Goal: Task Accomplishment & Management: Manage account settings

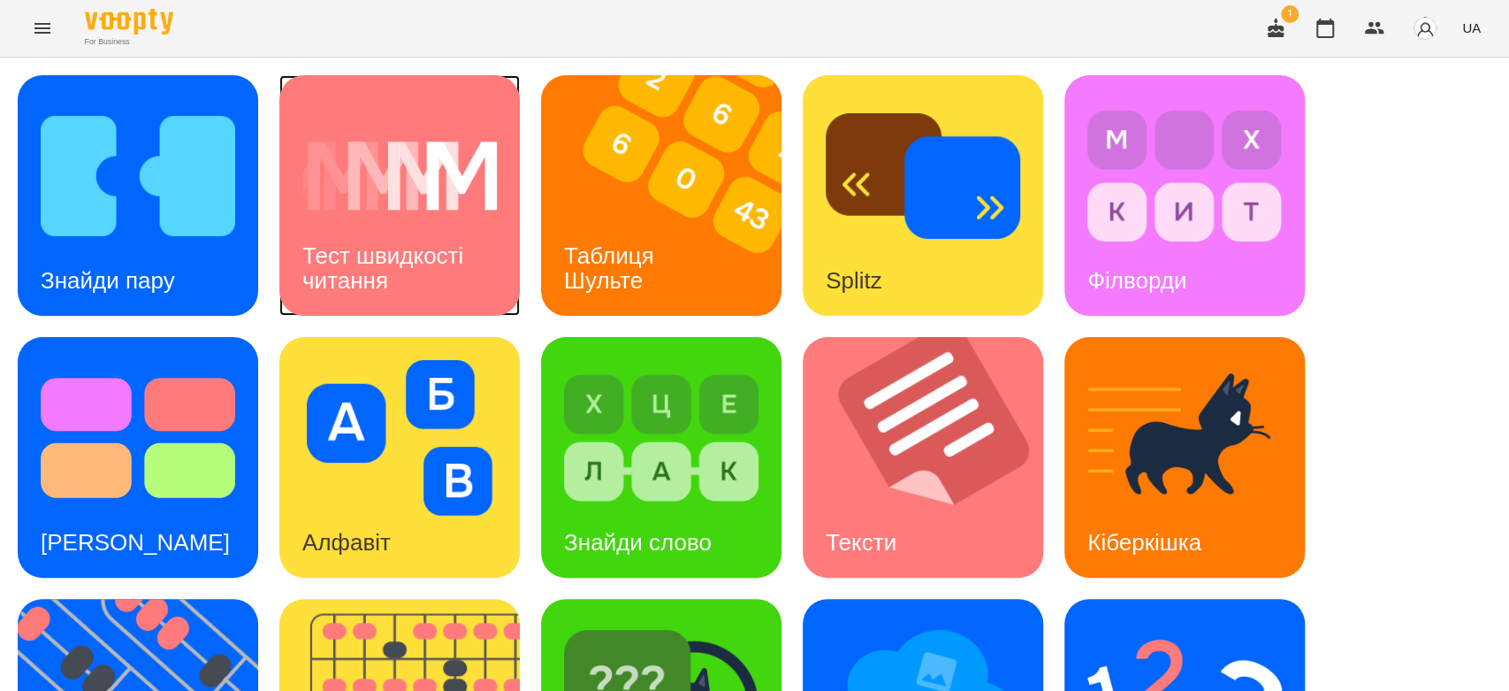
click at [516, 232] on div "Тест швидкості читання" at bounding box center [399, 268] width 240 height 95
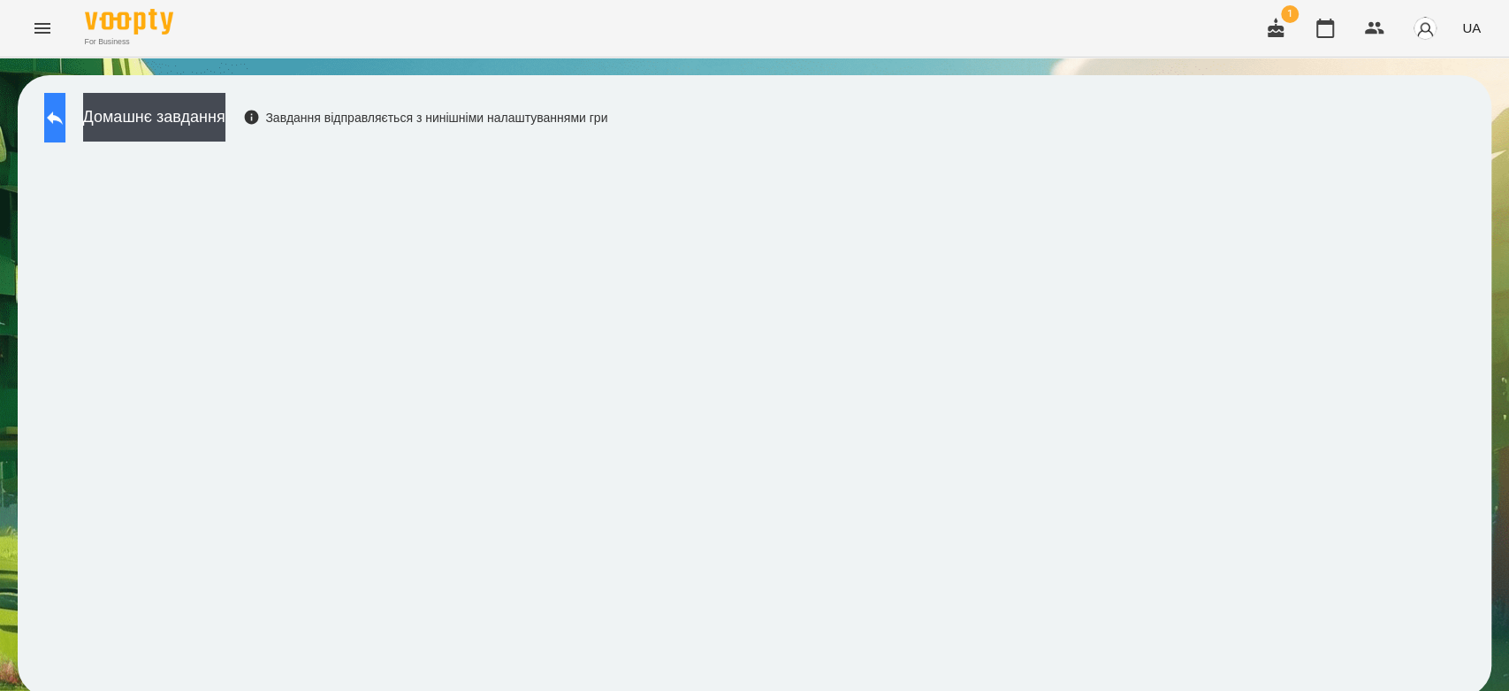
click at [55, 126] on button at bounding box center [54, 118] width 21 height 50
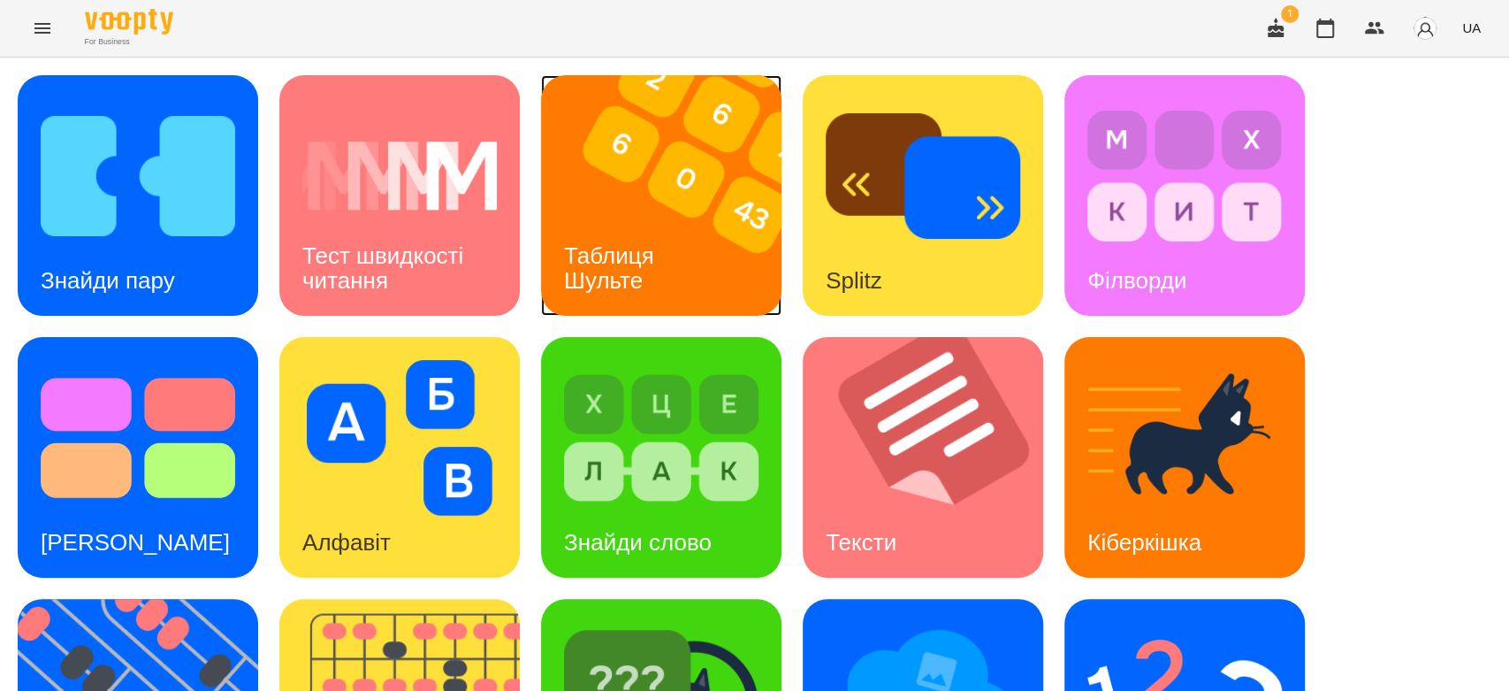
click at [719, 225] on img at bounding box center [672, 195] width 263 height 240
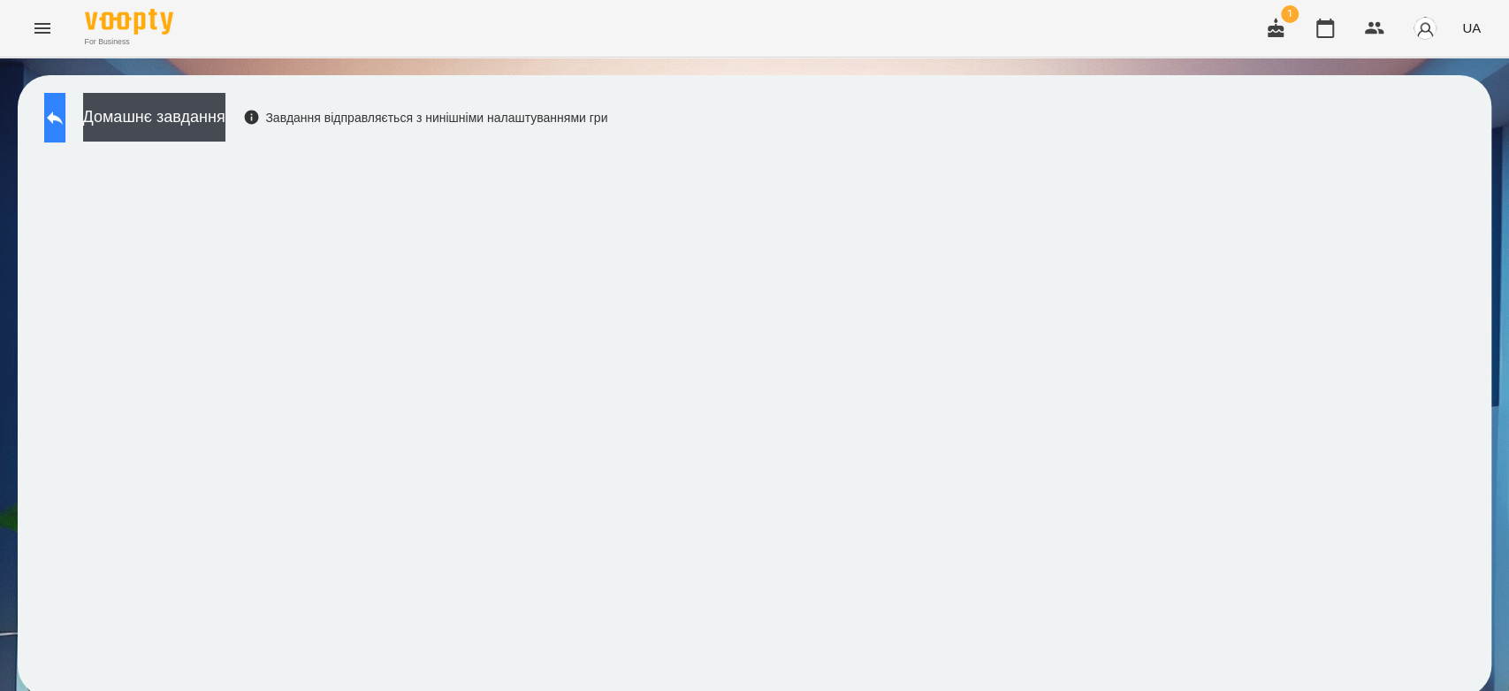
click at [65, 120] on icon at bounding box center [54, 117] width 21 height 21
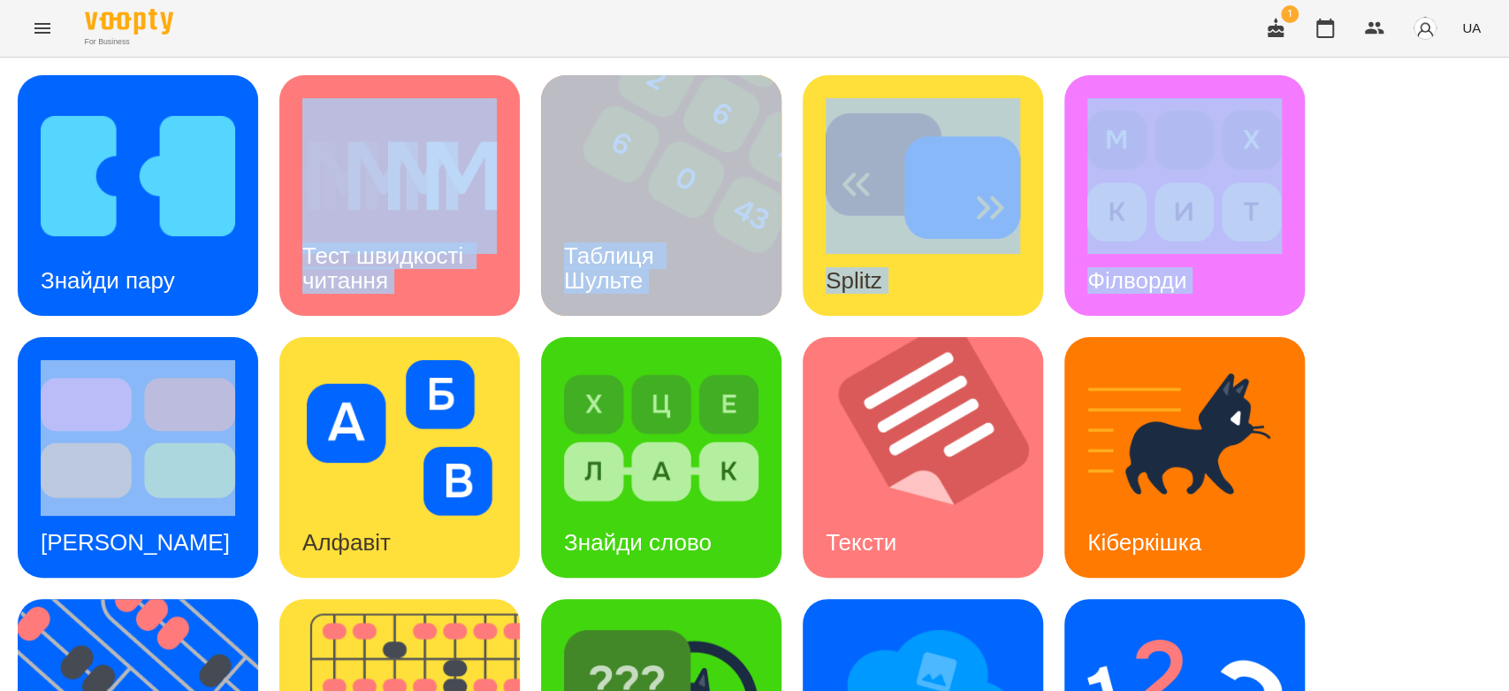
drag, startPoint x: 306, startPoint y: 328, endPoint x: 136, endPoint y: 342, distance: 170.3
click at [136, 342] on div "Знайди пару Тест швидкості читання Таблиця Шульте Splitz Філворди Тест Струпа А…" at bounding box center [755, 588] width 1474 height 1026
click at [403, 431] on img at bounding box center [399, 438] width 195 height 156
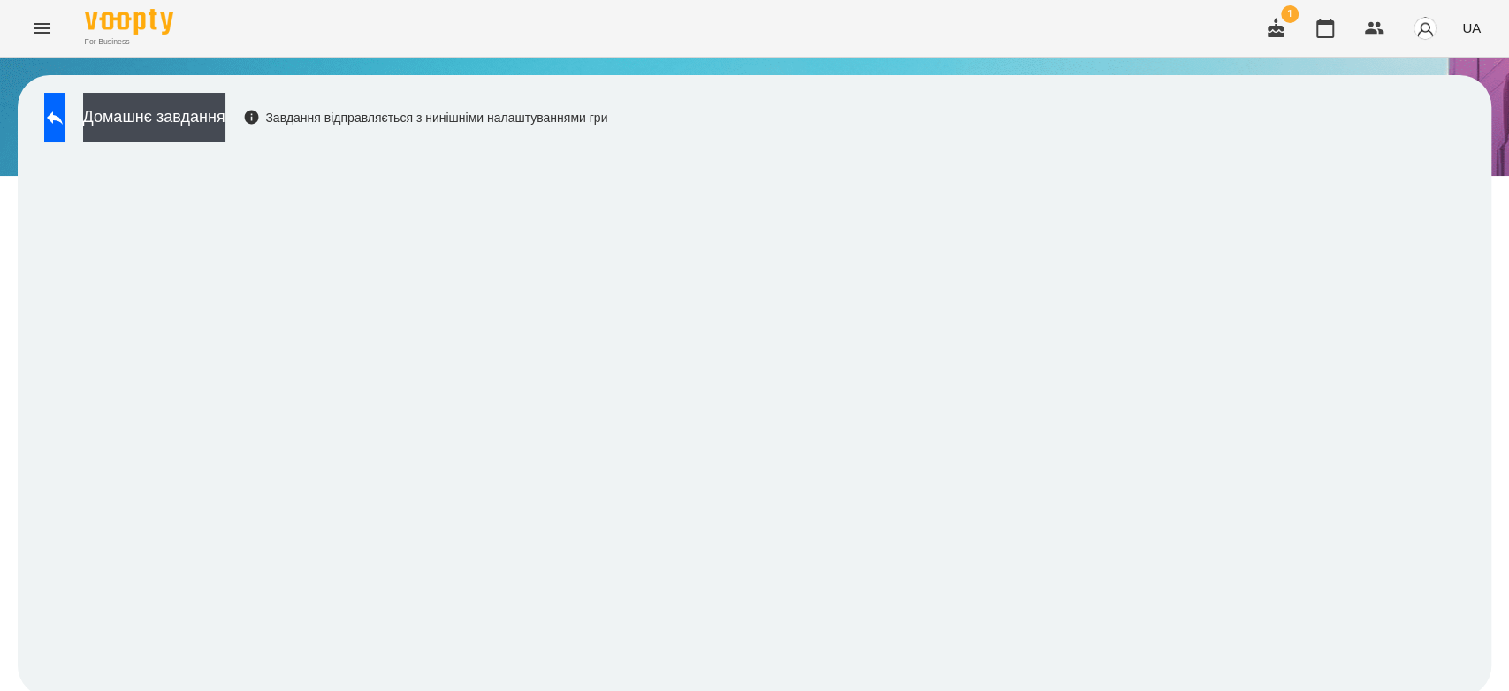
scroll to position [6, 0]
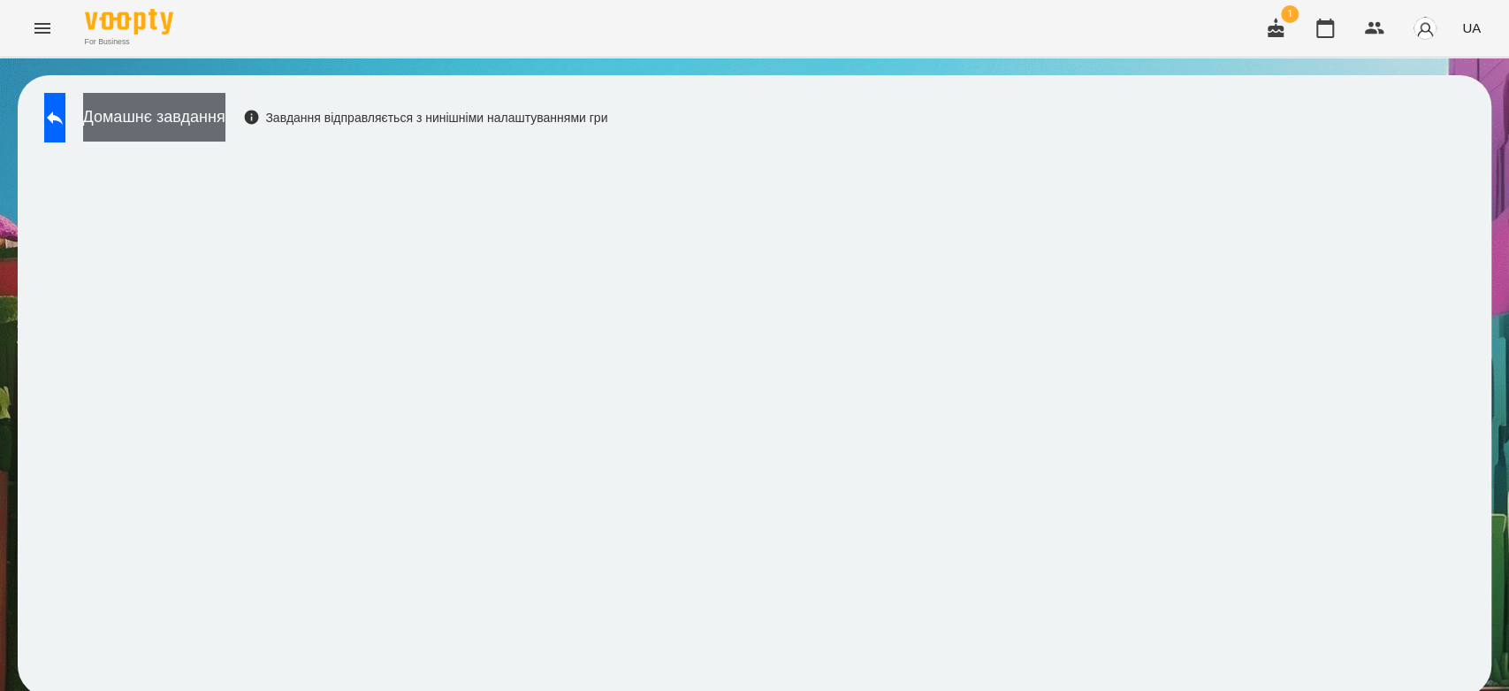
click at [218, 123] on button "Домашнє завдання" at bounding box center [154, 117] width 142 height 49
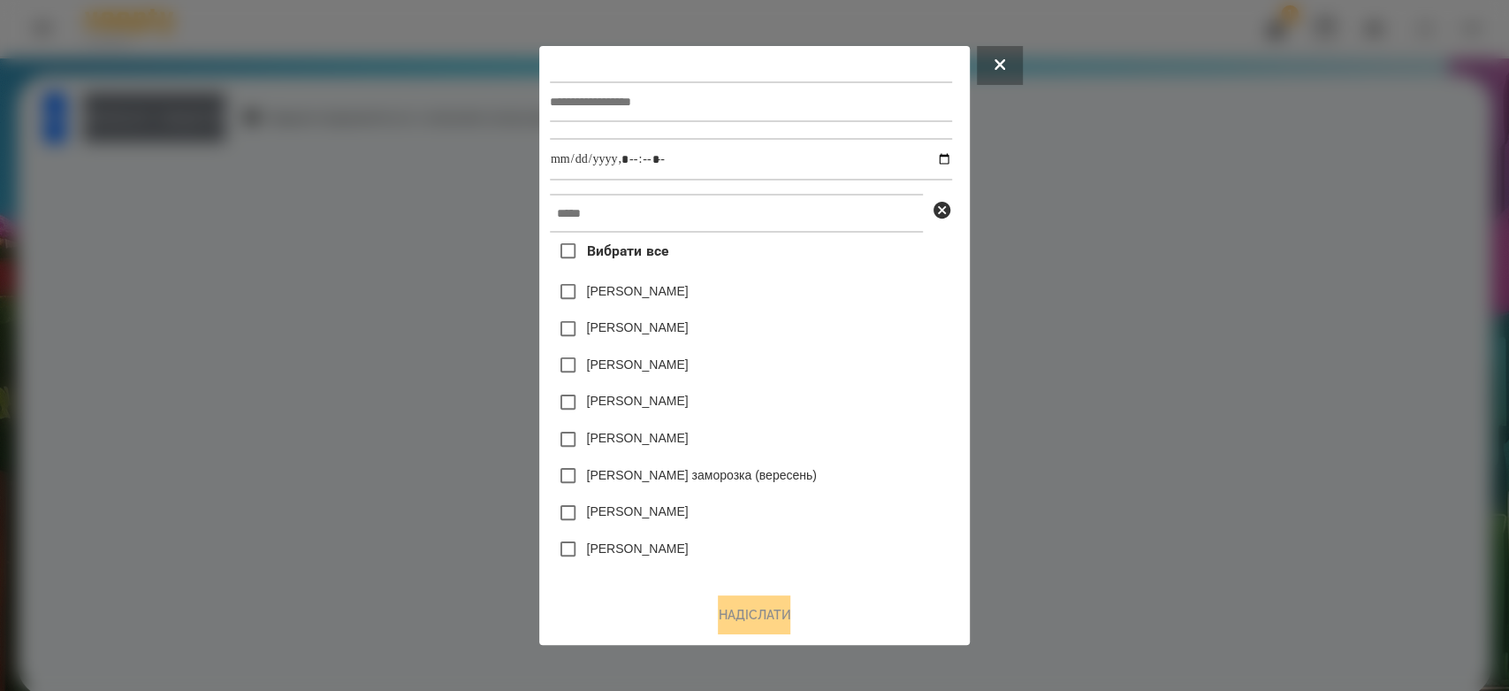
click at [700, 104] on input "text" at bounding box center [751, 101] width 402 height 41
click at [700, 111] on input "text" at bounding box center [751, 101] width 402 height 41
type input "*******"
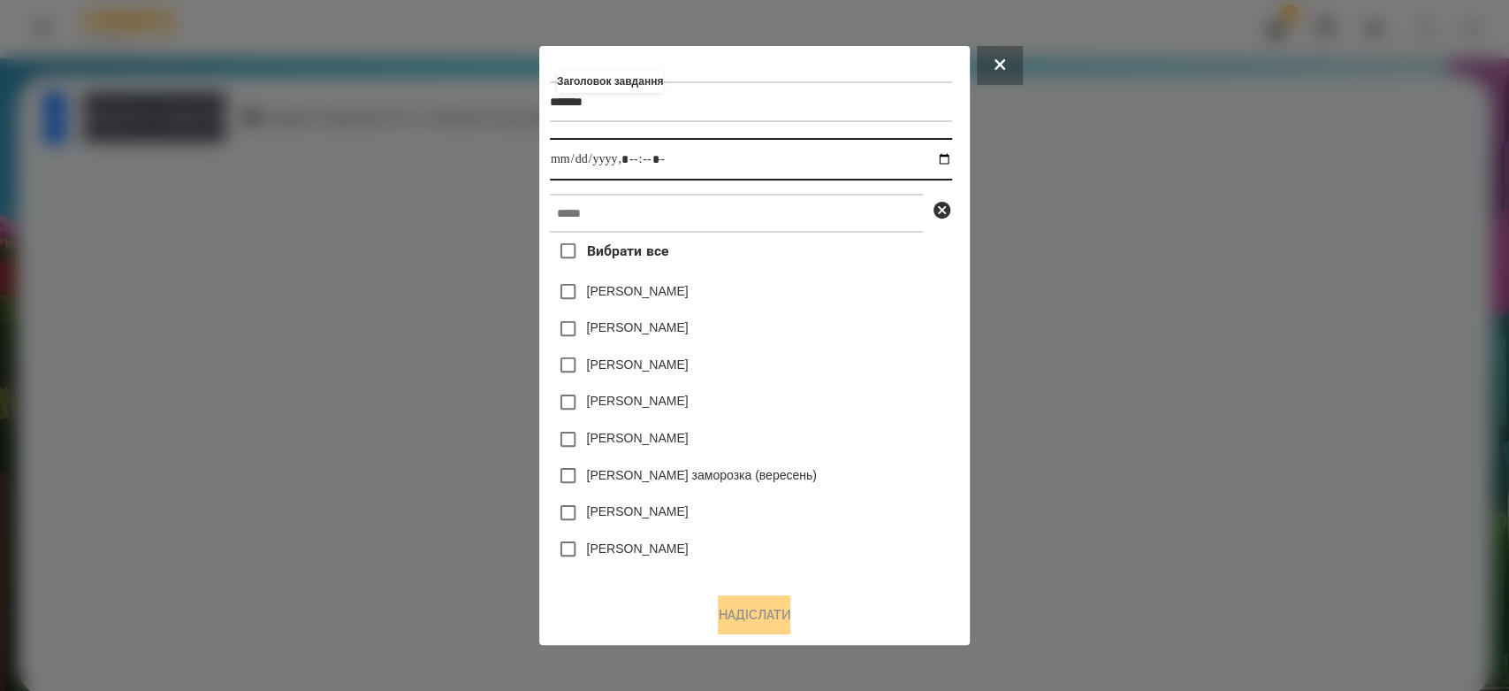
click at [947, 158] on input "datetime-local" at bounding box center [751, 159] width 402 height 42
type input "**********"
drag, startPoint x: 903, startPoint y: 303, endPoint x: 849, endPoint y: 199, distance: 117.4
click at [903, 302] on div "Яна Щербакова" at bounding box center [751, 291] width 402 height 37
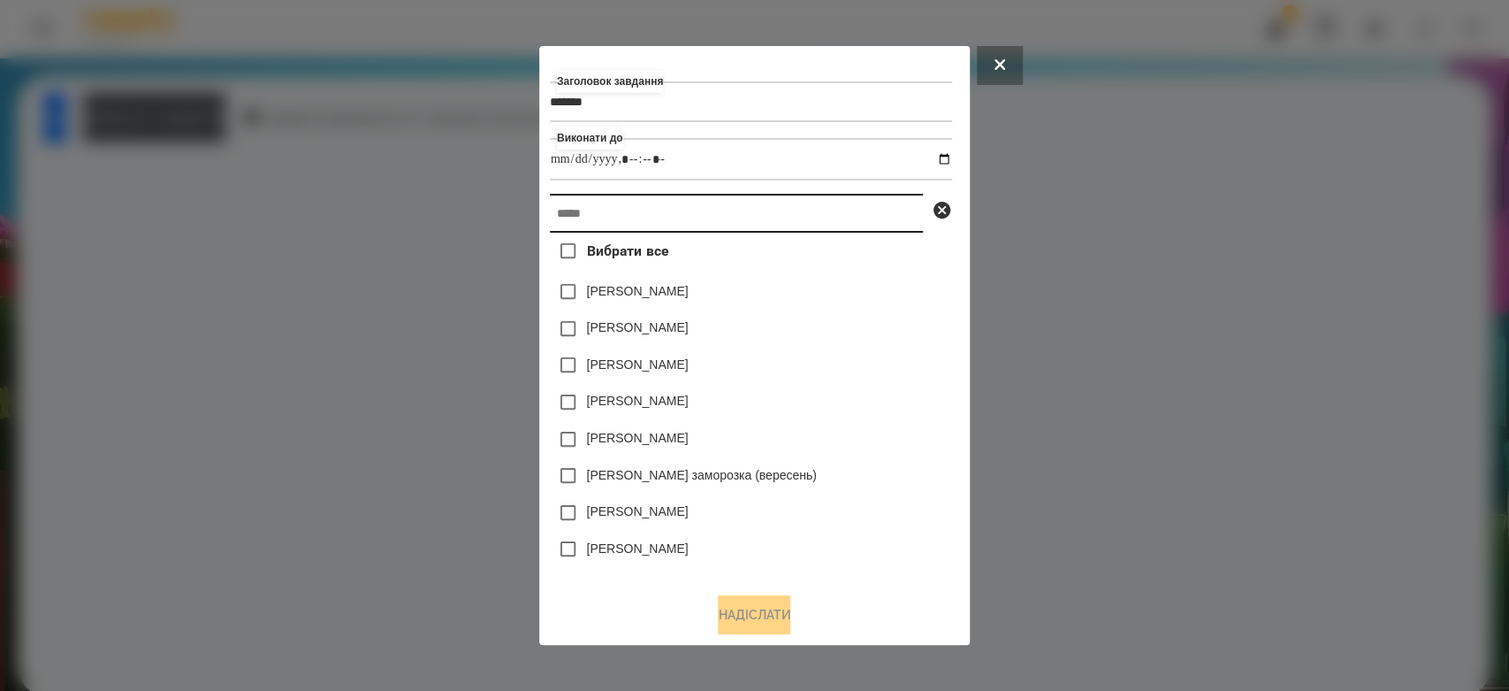
click at [849, 198] on input "text" at bounding box center [736, 213] width 373 height 39
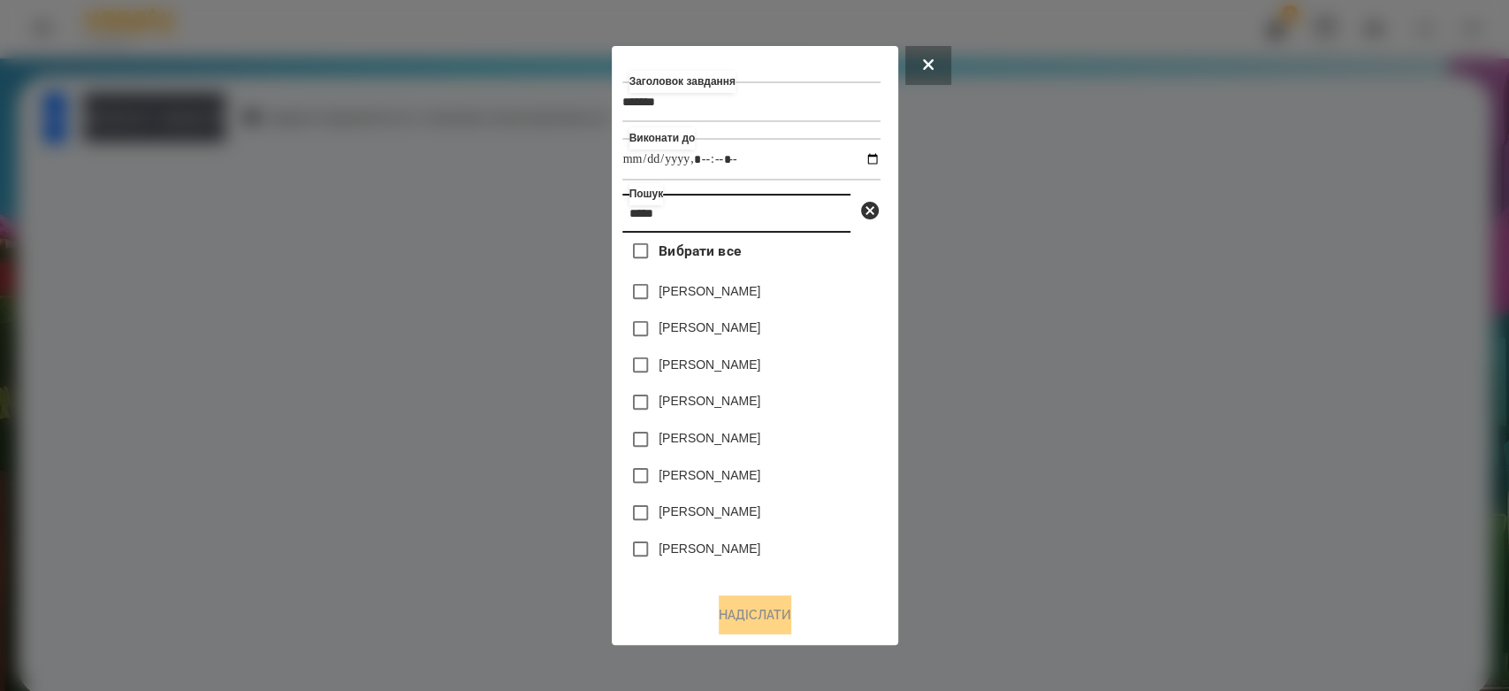
type input "*****"
click at [760, 331] on label "[PERSON_NAME]" at bounding box center [710, 327] width 102 height 18
click at [740, 607] on button "Надіслати" at bounding box center [755, 614] width 73 height 39
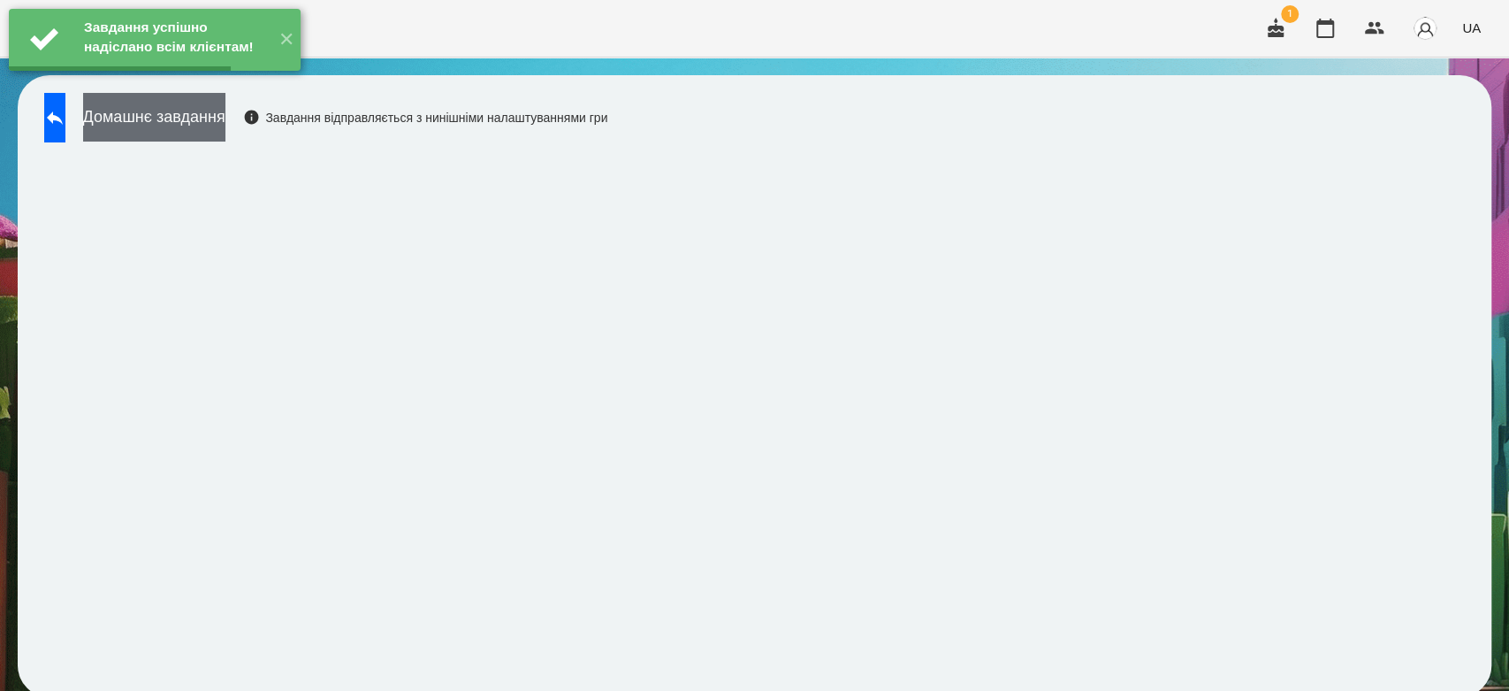
click at [225, 115] on button "Домашнє завдання" at bounding box center [154, 117] width 142 height 49
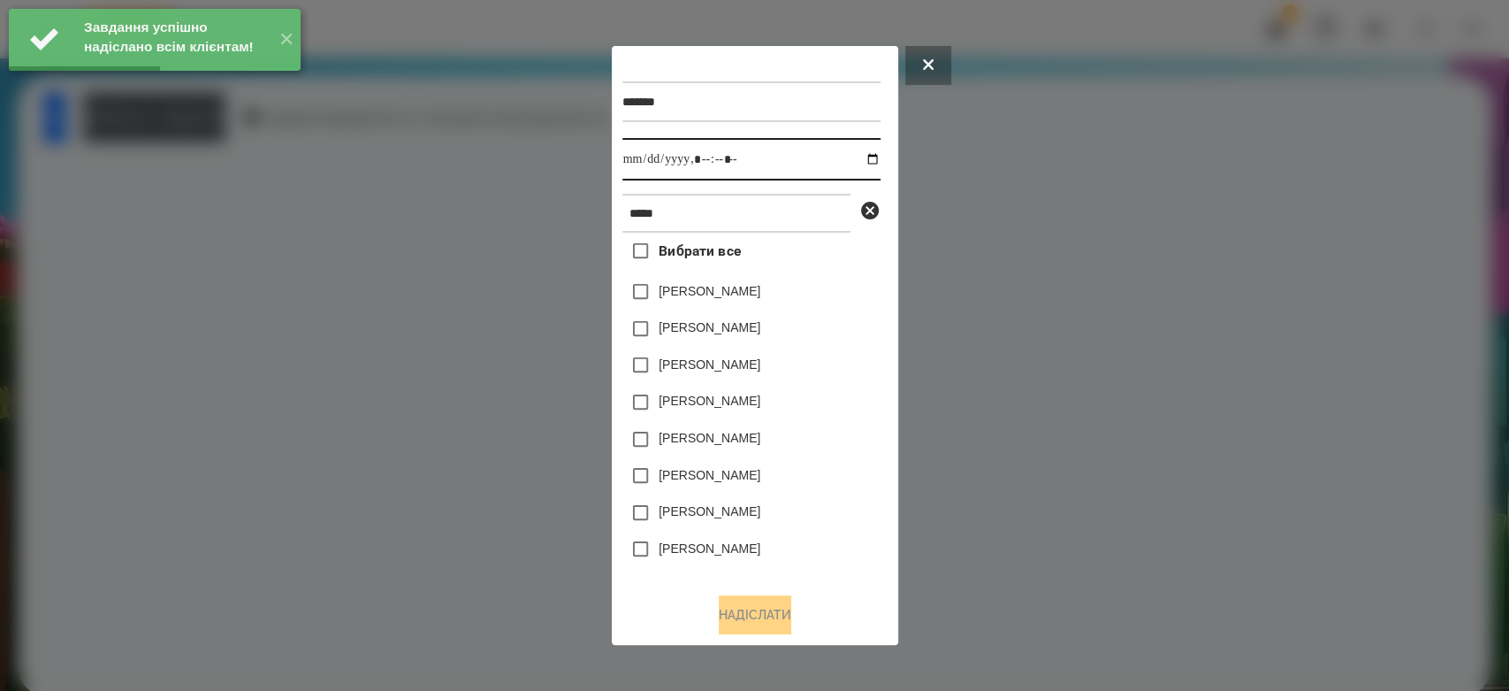
click at [856, 156] on input "datetime-local" at bounding box center [751, 159] width 258 height 42
type input "**********"
click at [803, 538] on div "Лоза Варвара" at bounding box center [751, 548] width 258 height 37
click at [735, 317] on div "[PERSON_NAME]" at bounding box center [751, 328] width 258 height 37
click at [743, 320] on div "[PERSON_NAME]" at bounding box center [751, 328] width 258 height 37
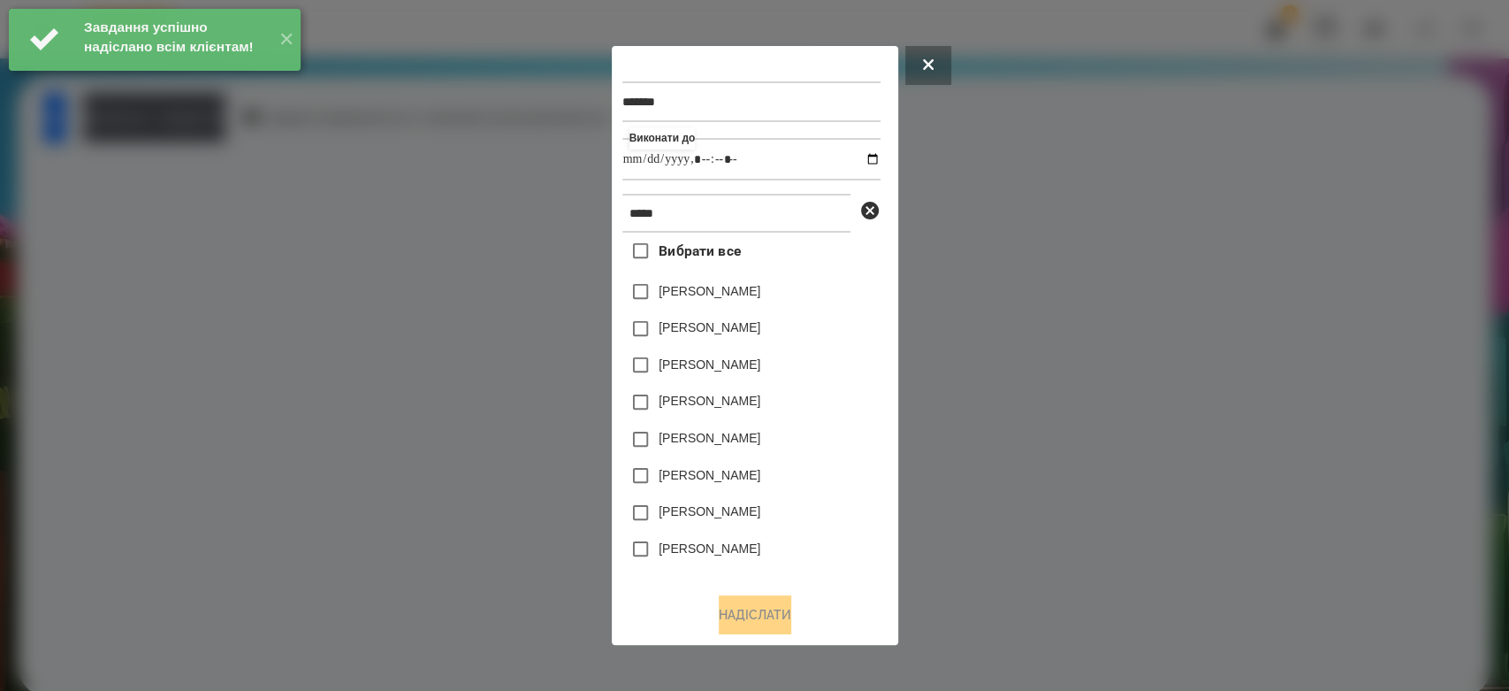
click at [739, 320] on div "[PERSON_NAME]" at bounding box center [751, 328] width 258 height 37
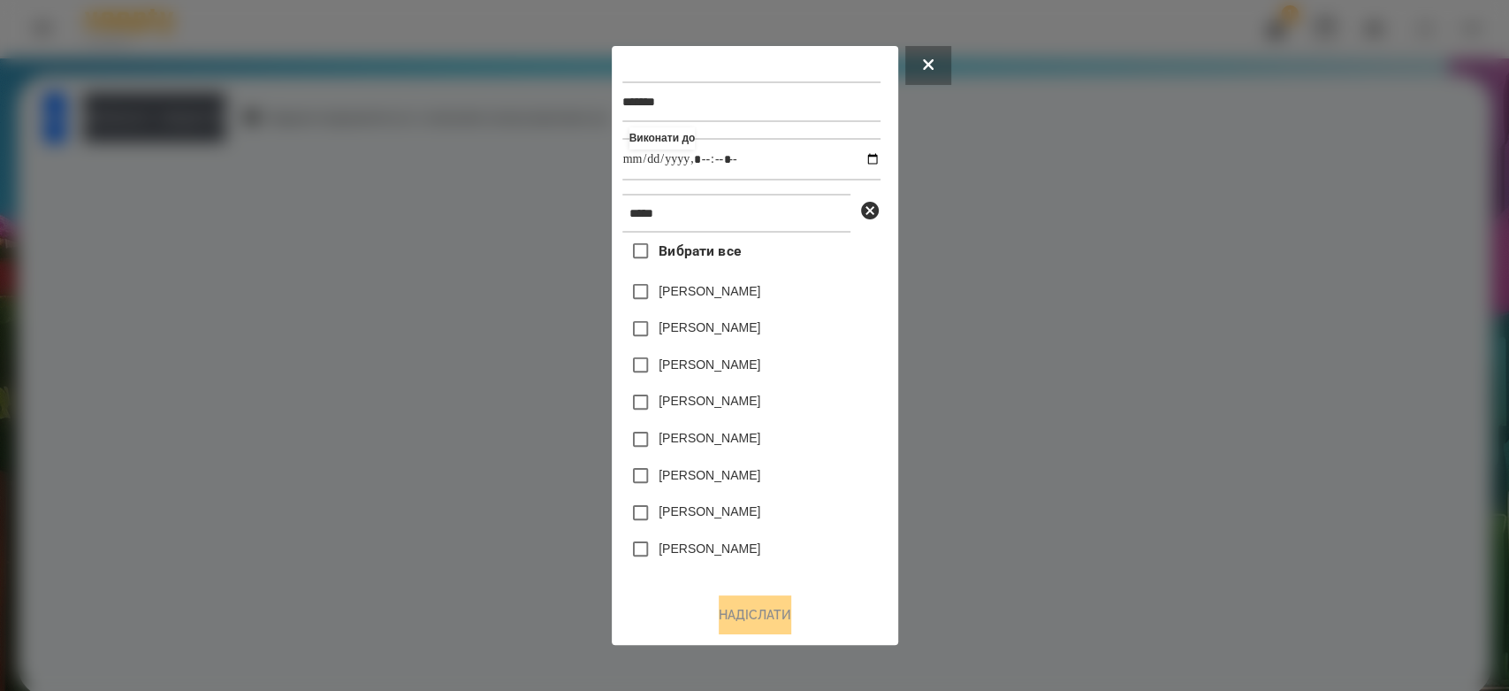
click at [749, 324] on label "[PERSON_NAME]" at bounding box center [710, 327] width 102 height 18
click at [785, 606] on button "Надіслати" at bounding box center [755, 614] width 73 height 39
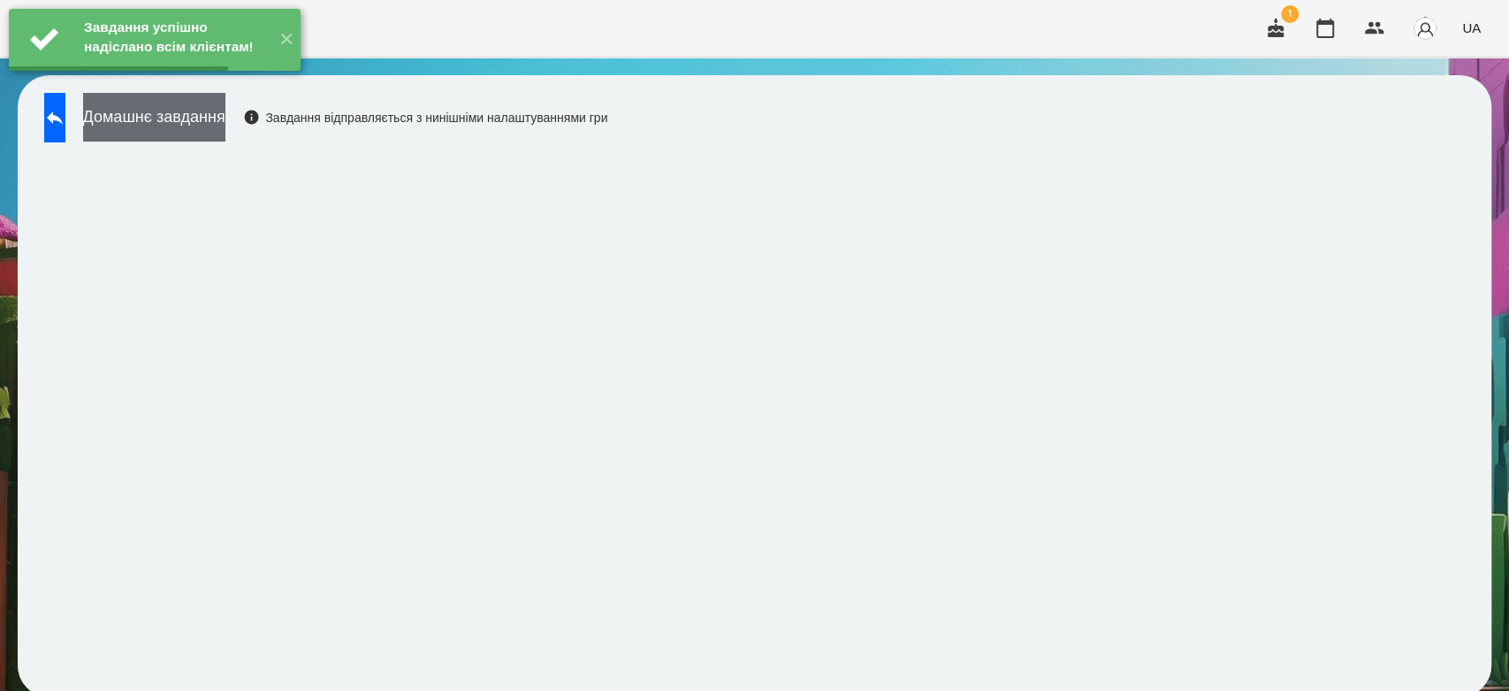
click at [225, 120] on button "Домашнє завдання" at bounding box center [154, 117] width 142 height 49
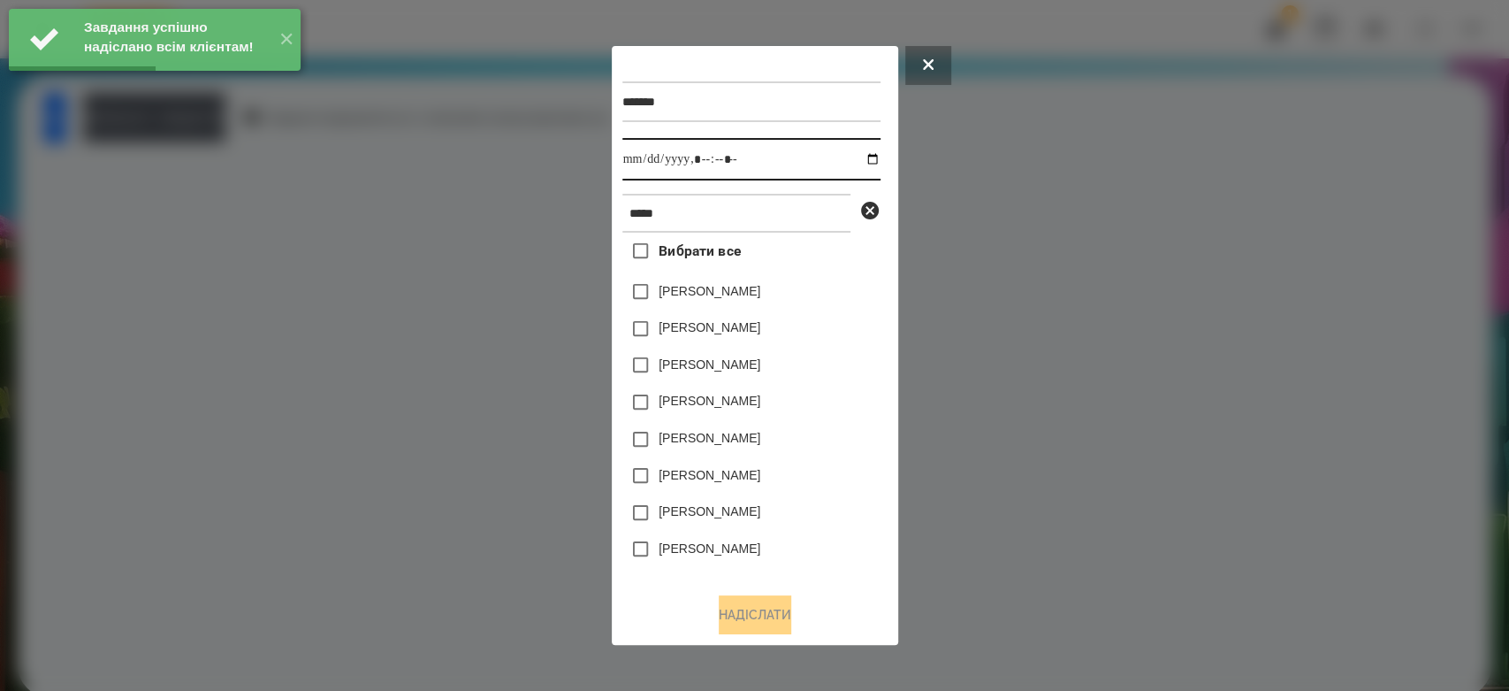
click at [858, 156] on input "datetime-local" at bounding box center [751, 159] width 258 height 42
type input "**********"
click at [794, 465] on div "Романова Варвара" at bounding box center [751, 475] width 258 height 37
click at [760, 329] on label "[PERSON_NAME]" at bounding box center [710, 327] width 102 height 18
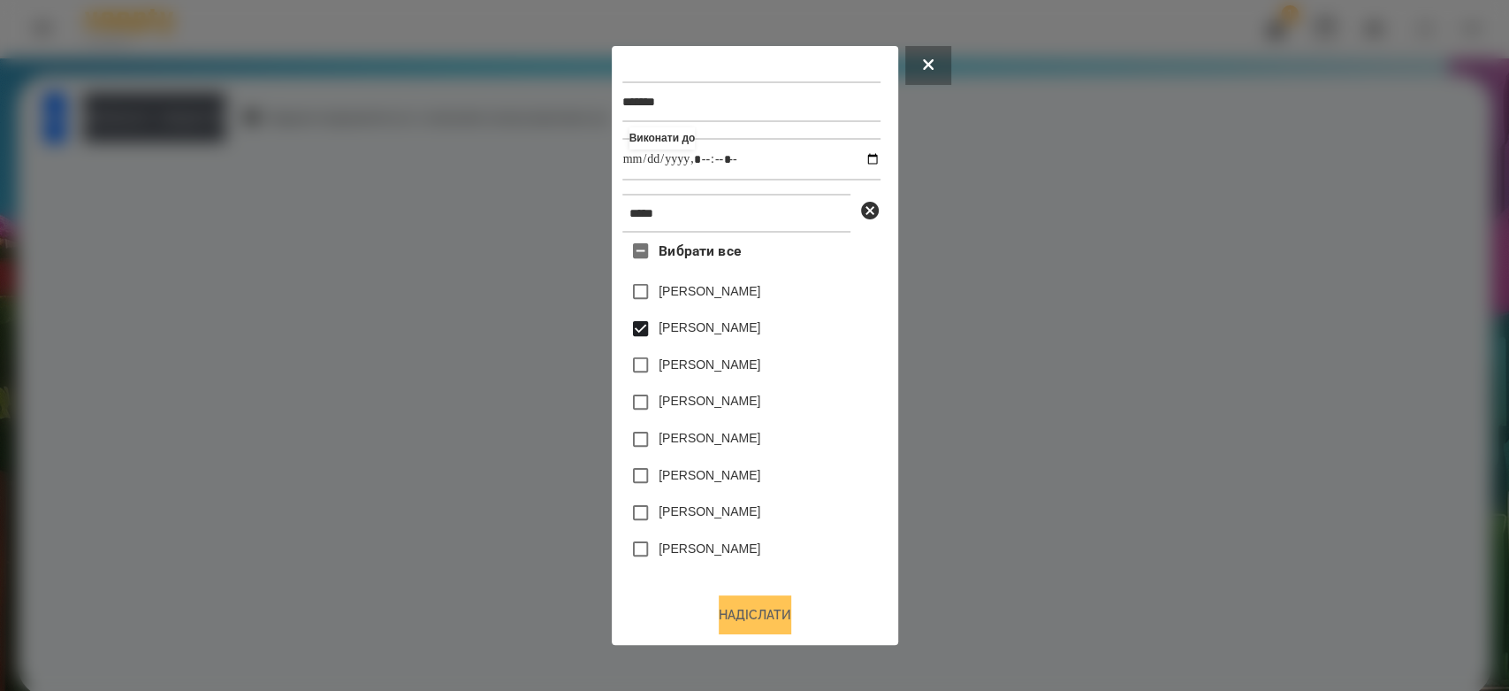
click at [782, 615] on button "Надіслати" at bounding box center [755, 614] width 73 height 39
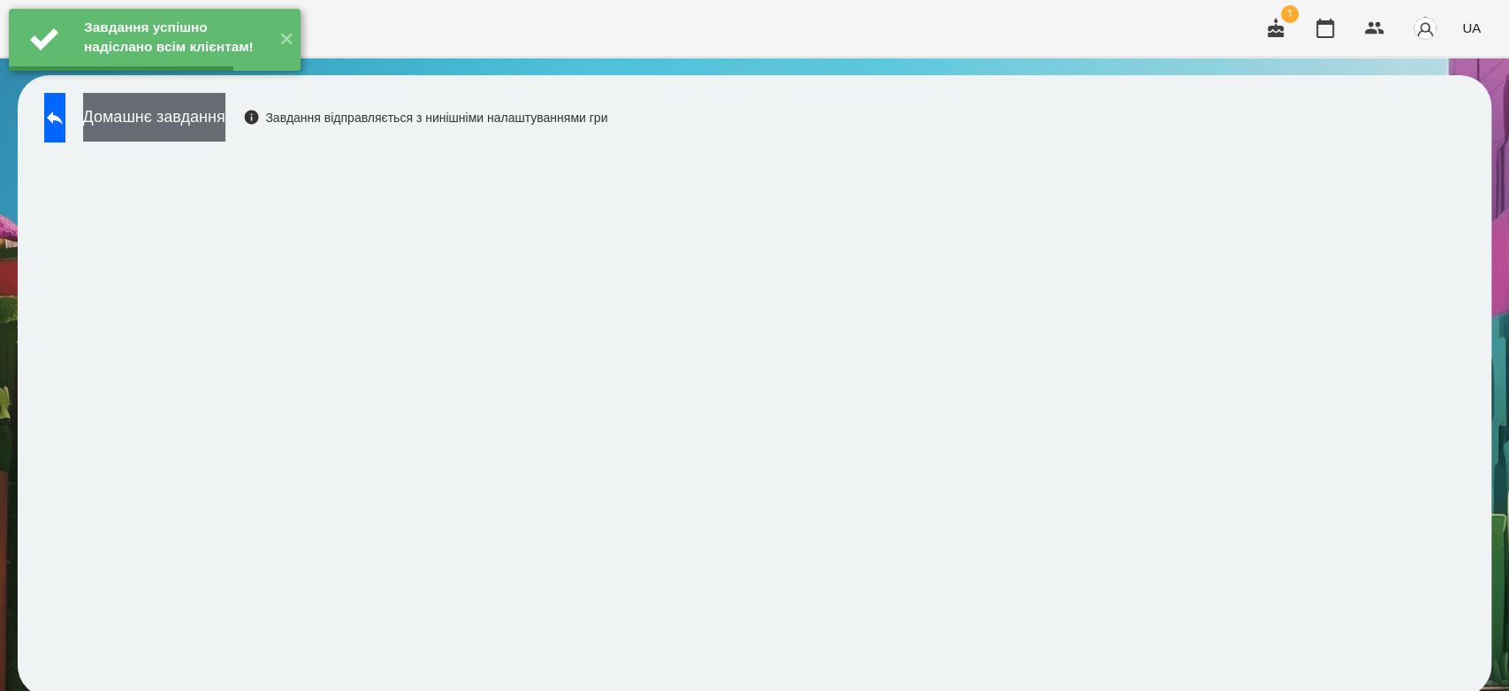
click at [225, 117] on button "Домашнє завдання" at bounding box center [154, 117] width 142 height 49
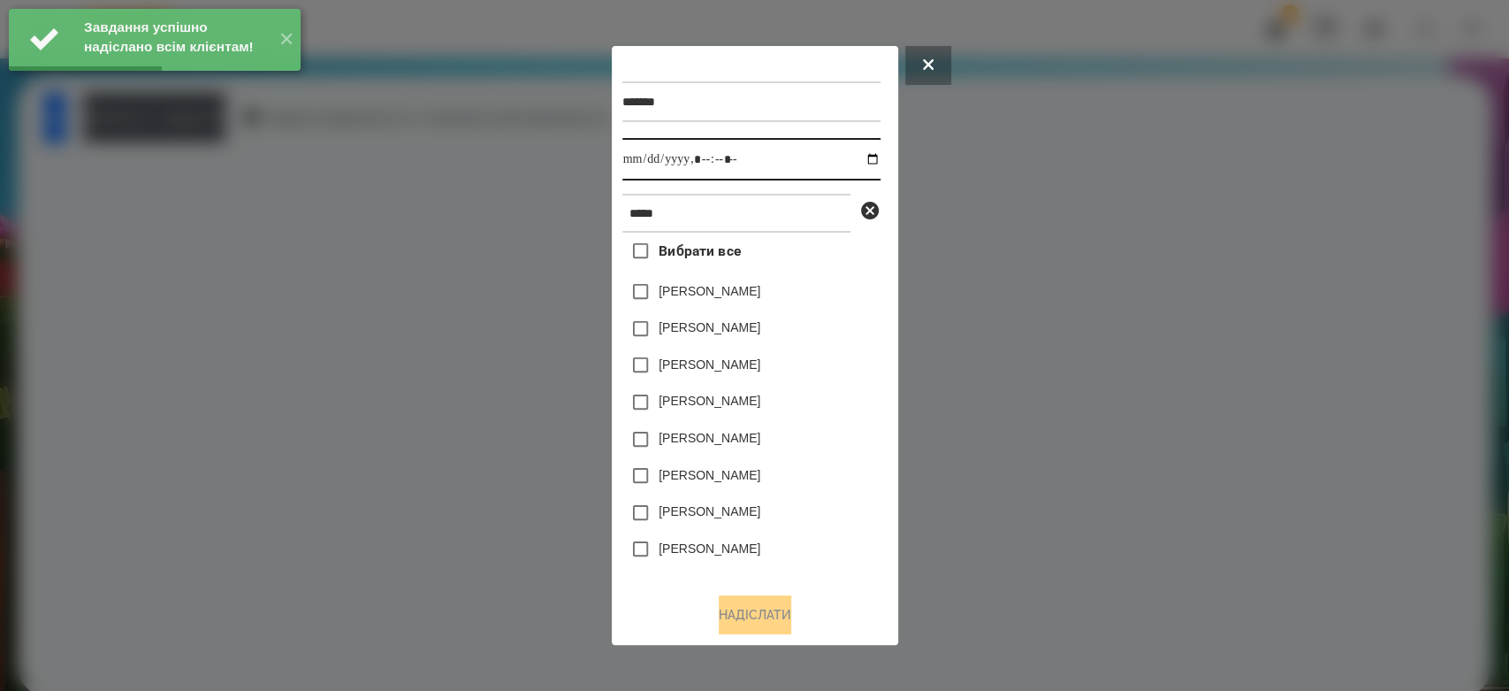
click at [850, 159] on input "datetime-local" at bounding box center [751, 159] width 258 height 42
type input "**********"
drag, startPoint x: 792, startPoint y: 493, endPoint x: 782, endPoint y: 441, distance: 53.1
click at [792, 493] on div "Романова Варвара" at bounding box center [751, 475] width 258 height 37
click at [739, 324] on label "[PERSON_NAME]" at bounding box center [710, 327] width 102 height 18
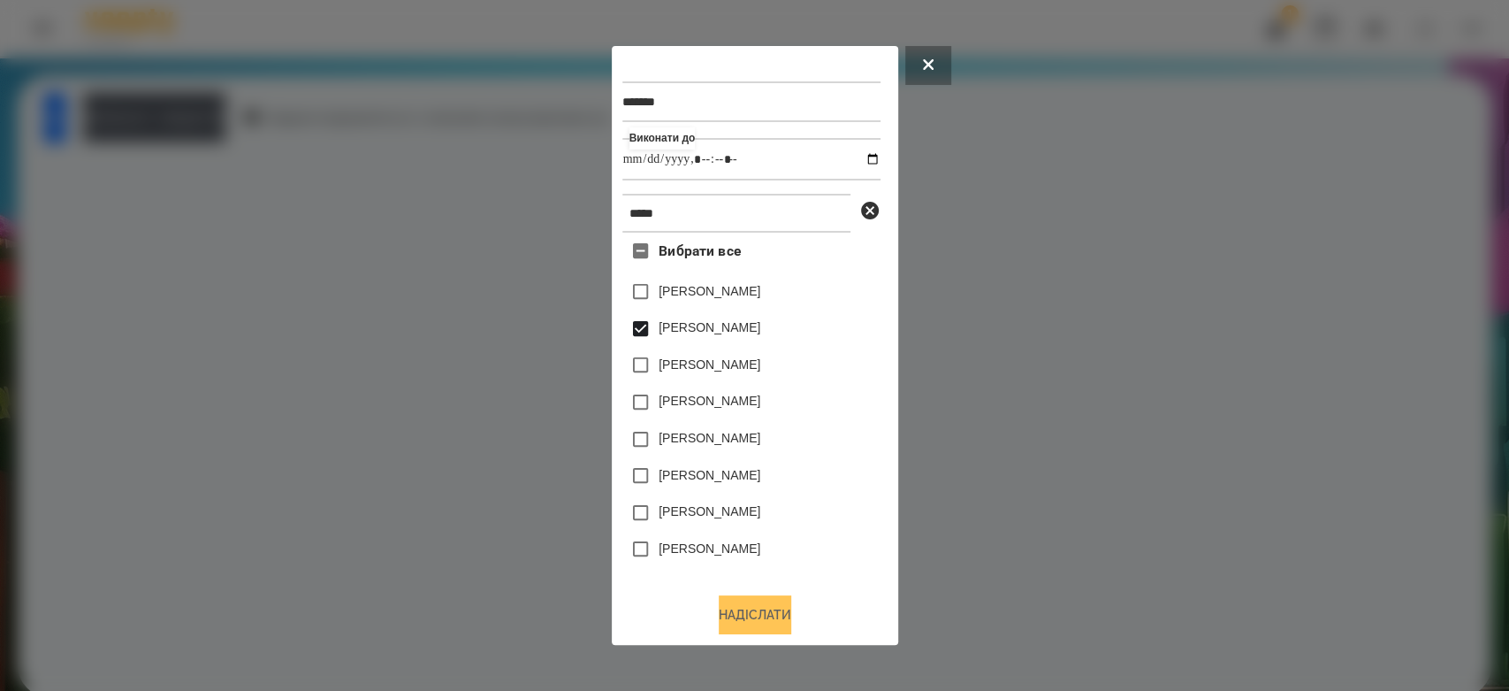
click at [773, 615] on button "Надіслати" at bounding box center [755, 614] width 73 height 39
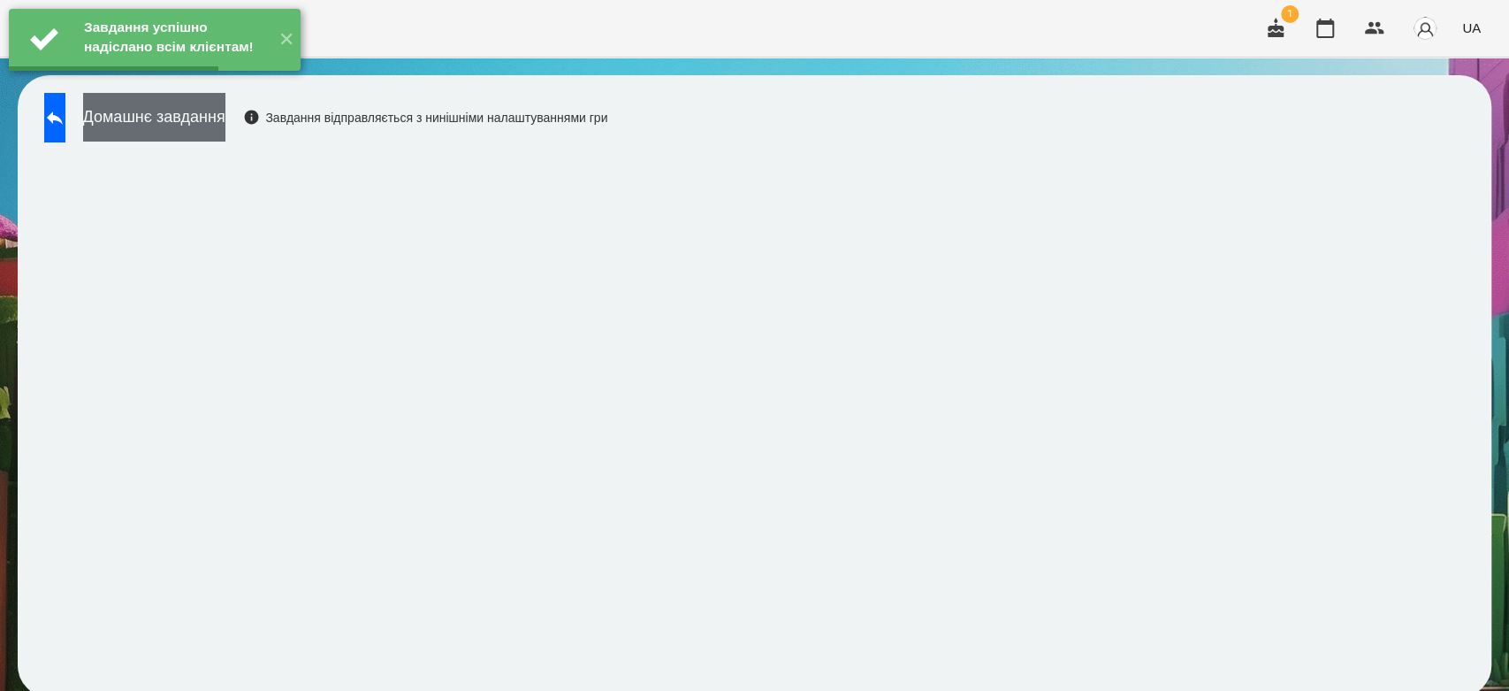
click at [225, 123] on button "Домашнє завдання" at bounding box center [154, 117] width 142 height 49
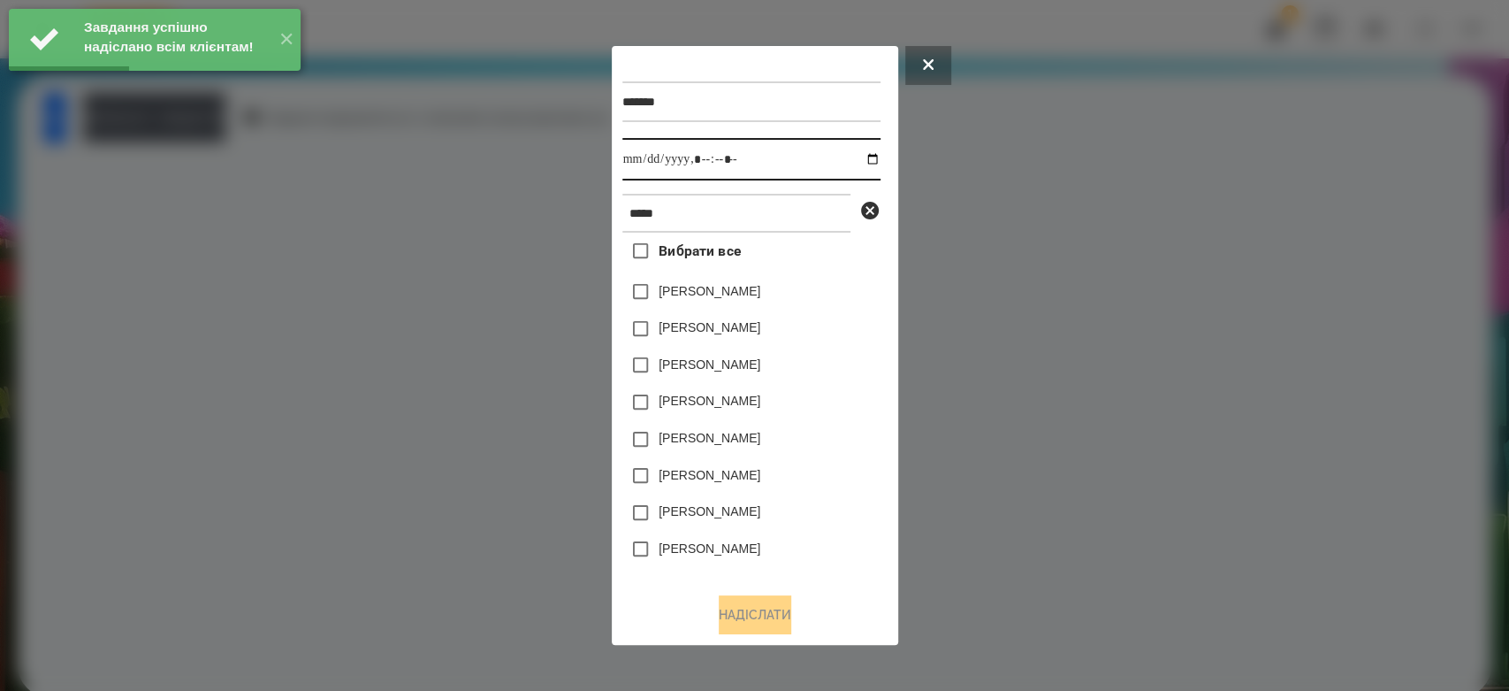
click at [860, 158] on input "datetime-local" at bounding box center [751, 159] width 258 height 42
type input "**********"
drag, startPoint x: 820, startPoint y: 507, endPoint x: 792, endPoint y: 416, distance: 94.3
click at [820, 507] on div "Варвара Літовщикова" at bounding box center [751, 512] width 258 height 37
click at [760, 325] on label "[PERSON_NAME]" at bounding box center [710, 327] width 102 height 18
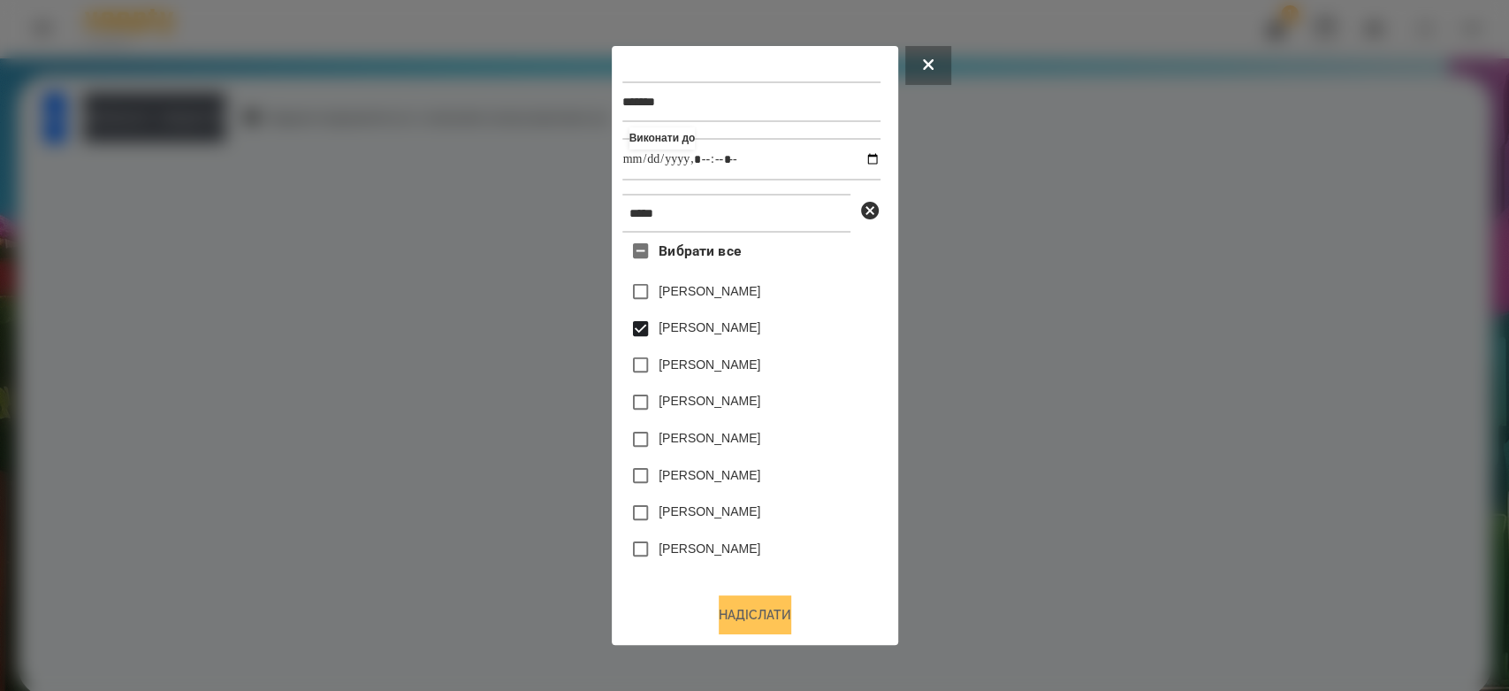
click at [781, 608] on button "Надіслати" at bounding box center [755, 614] width 73 height 39
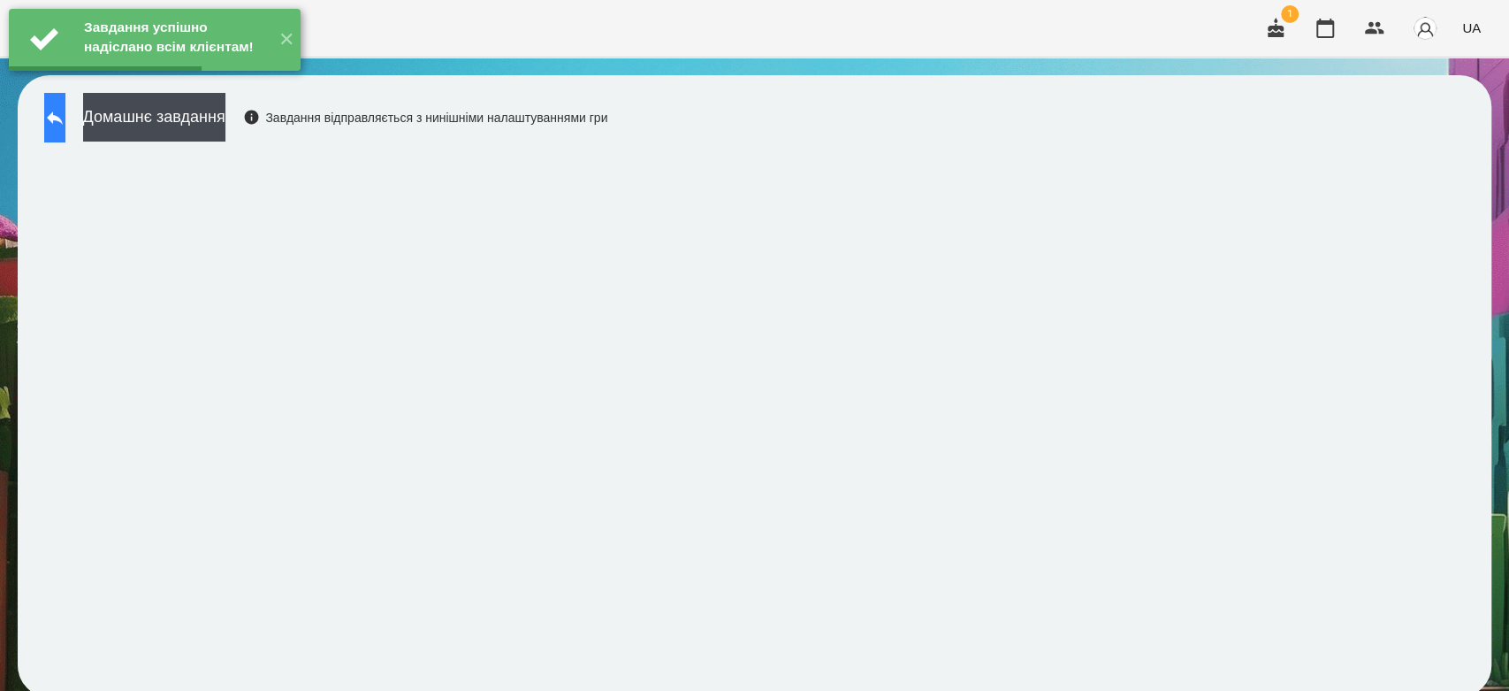
click at [65, 126] on button at bounding box center [54, 118] width 21 height 50
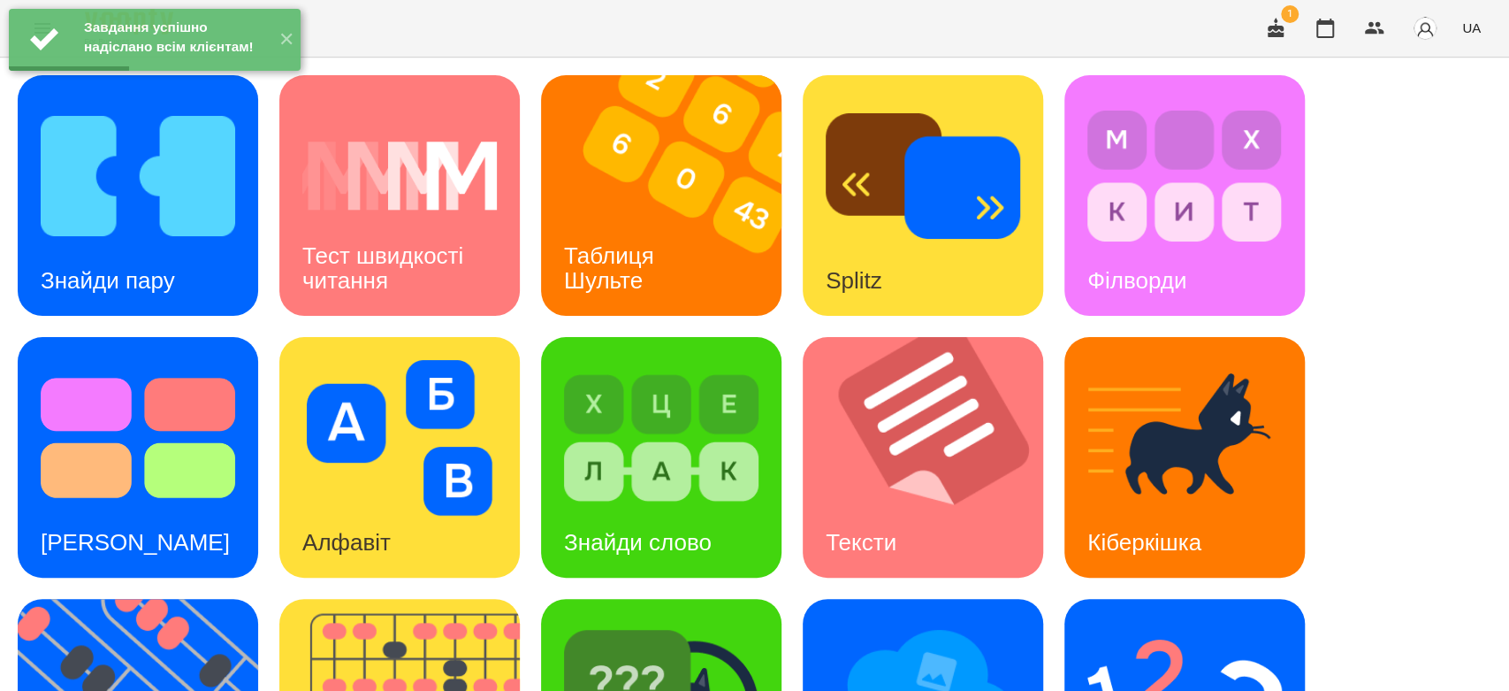
scroll to position [133, 0]
click at [671, 360] on img at bounding box center [661, 438] width 195 height 156
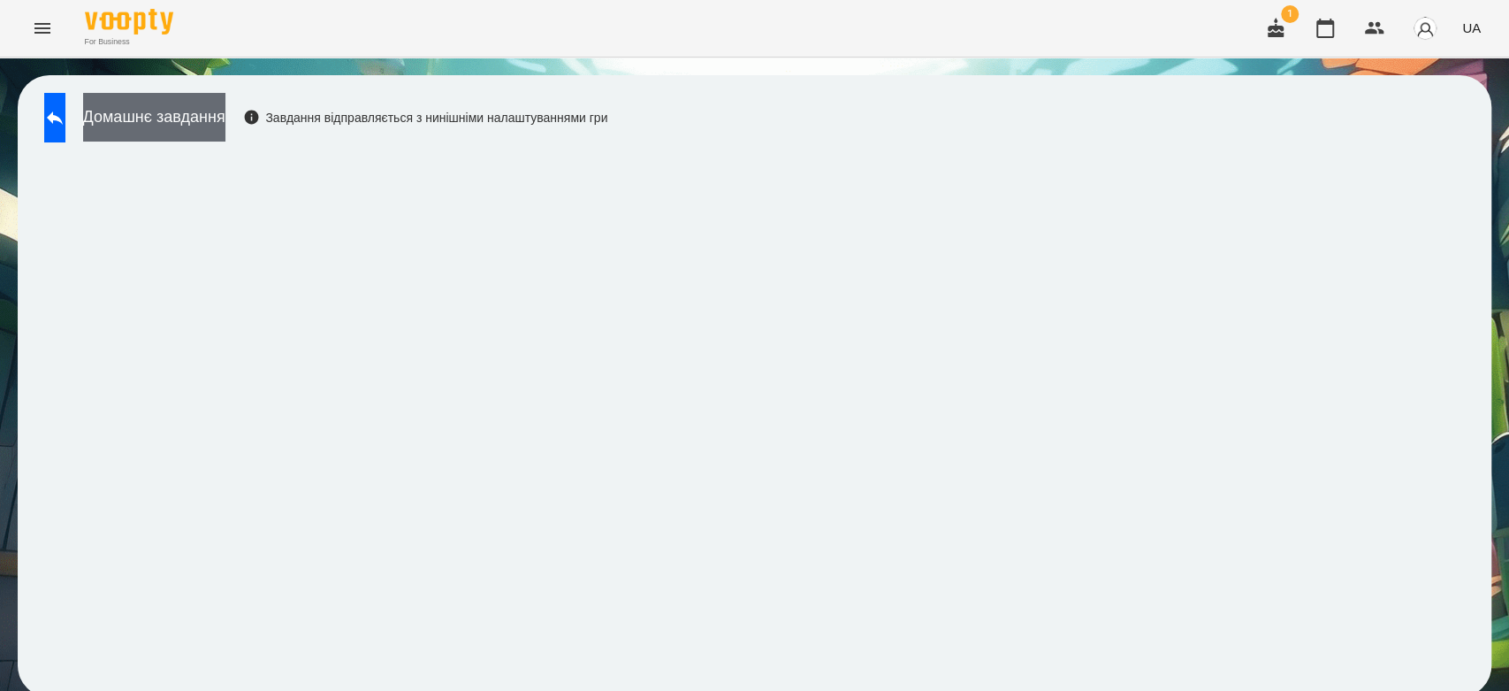
click at [205, 133] on button "Домашнє завдання" at bounding box center [154, 117] width 142 height 49
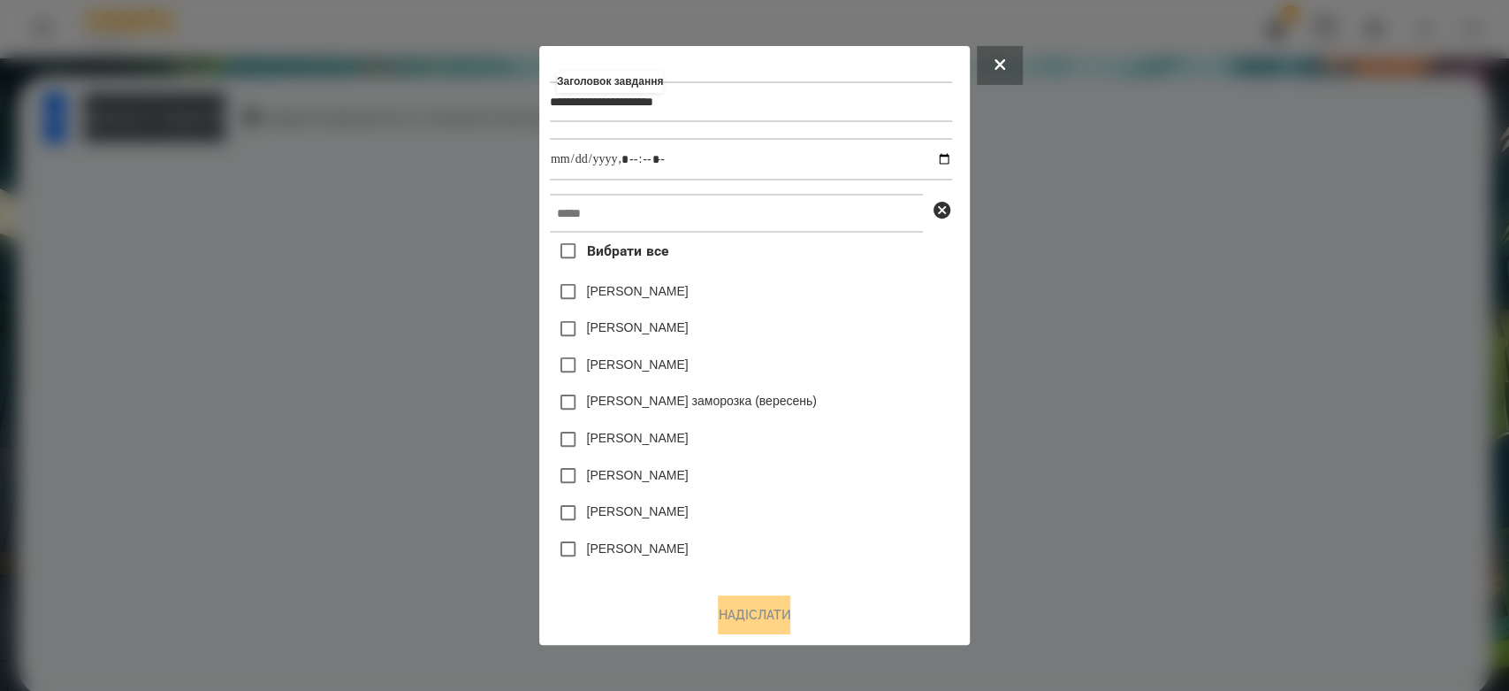
type input "**********"
click at [950, 152] on input "datetime-local" at bounding box center [751, 159] width 402 height 42
type input "**********"
drag, startPoint x: 916, startPoint y: 282, endPoint x: 874, endPoint y: 226, distance: 70.0
click at [915, 282] on div "Емма Северен" at bounding box center [751, 291] width 402 height 37
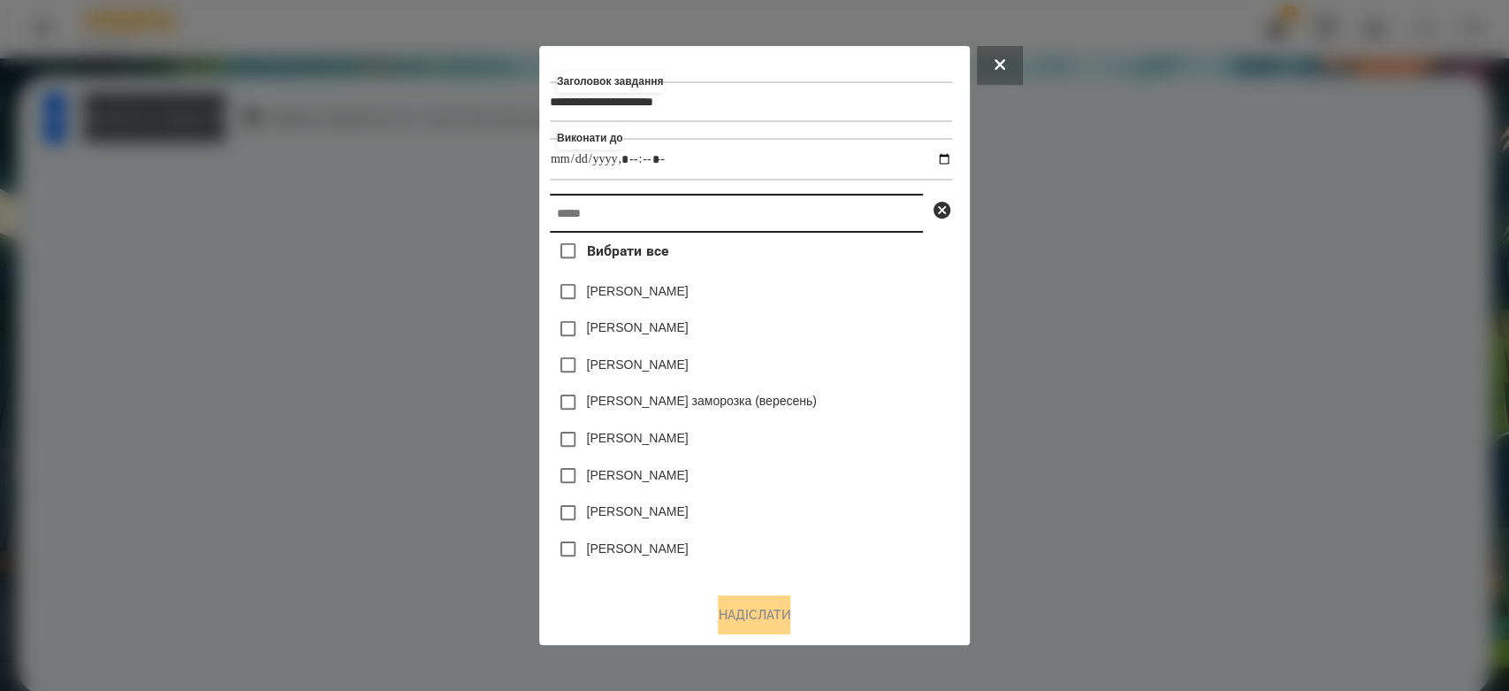
click at [863, 198] on input "text" at bounding box center [736, 213] width 373 height 39
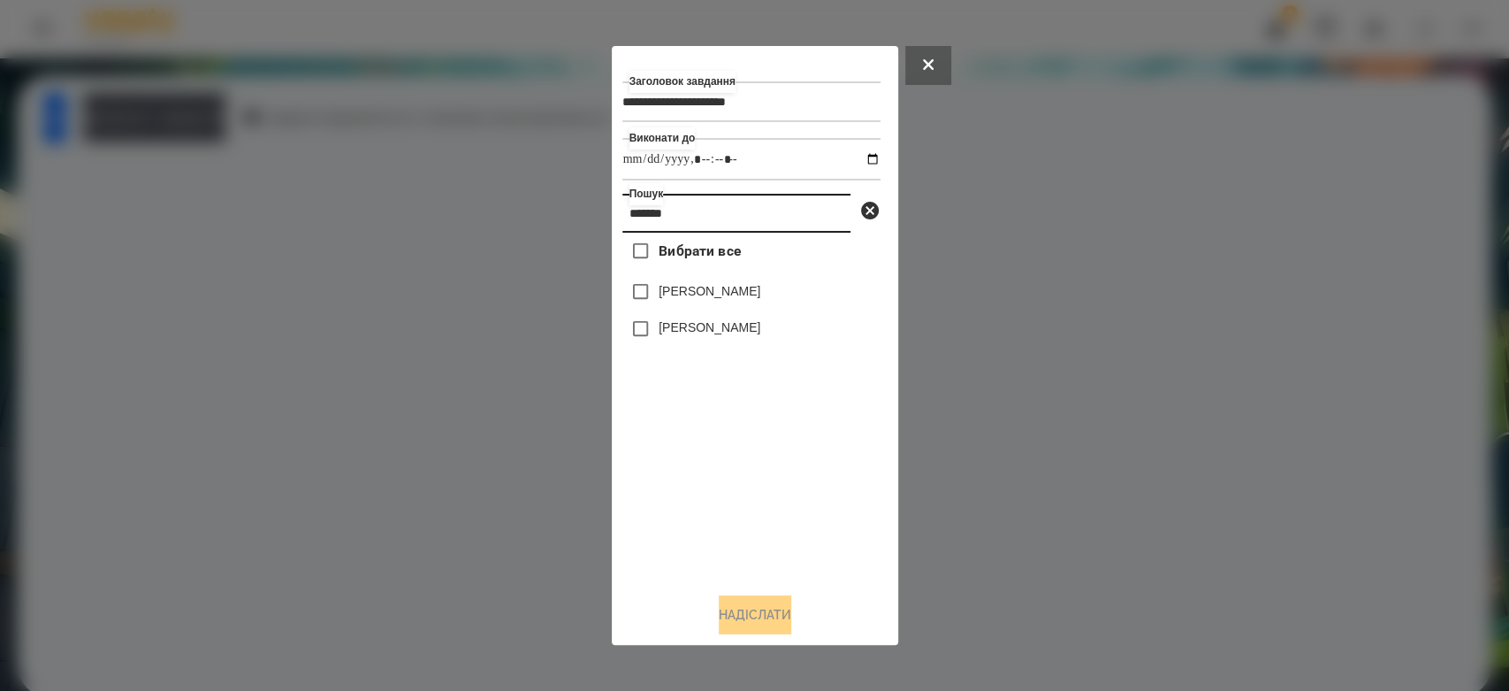
type input "*******"
click at [760, 292] on label "[PERSON_NAME]" at bounding box center [710, 291] width 102 height 18
click at [735, 614] on button "Надіслати" at bounding box center [755, 614] width 73 height 39
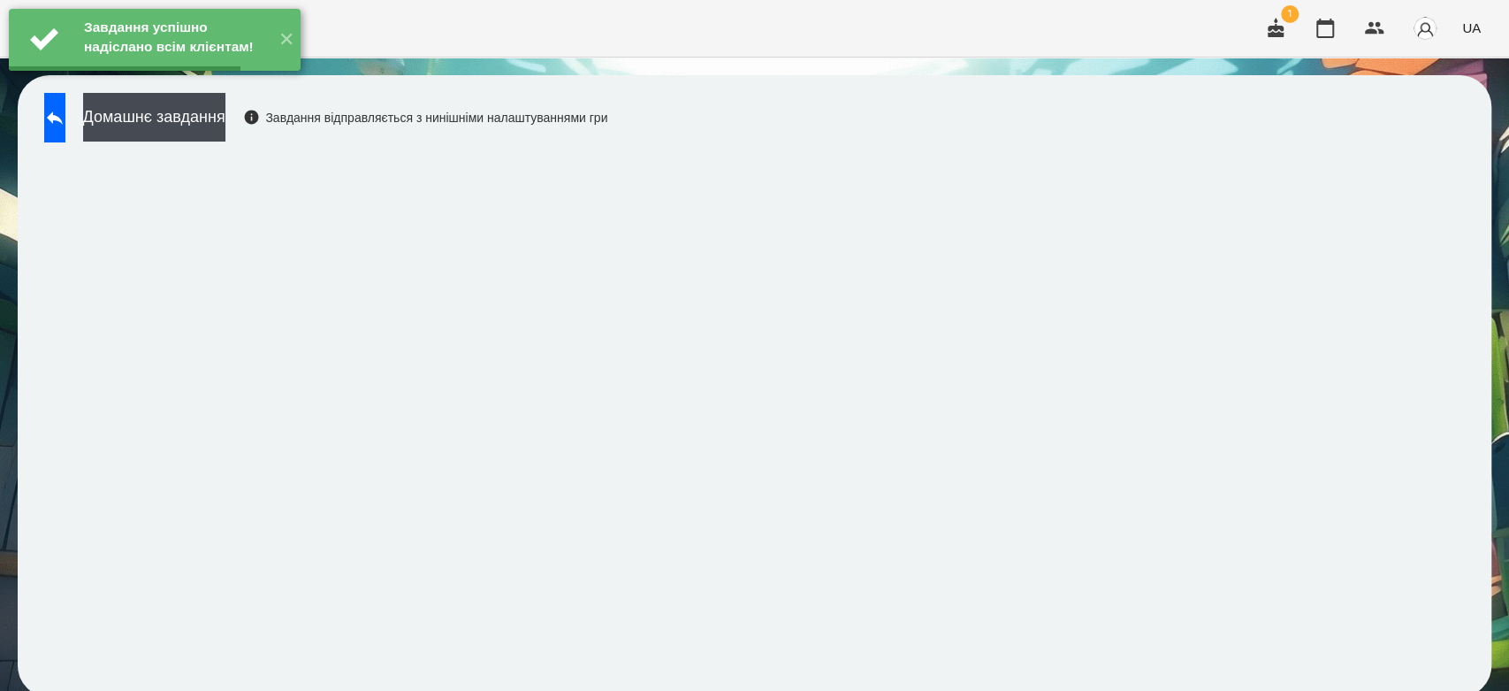
click at [225, 121] on button "Домашнє завдання" at bounding box center [154, 117] width 142 height 49
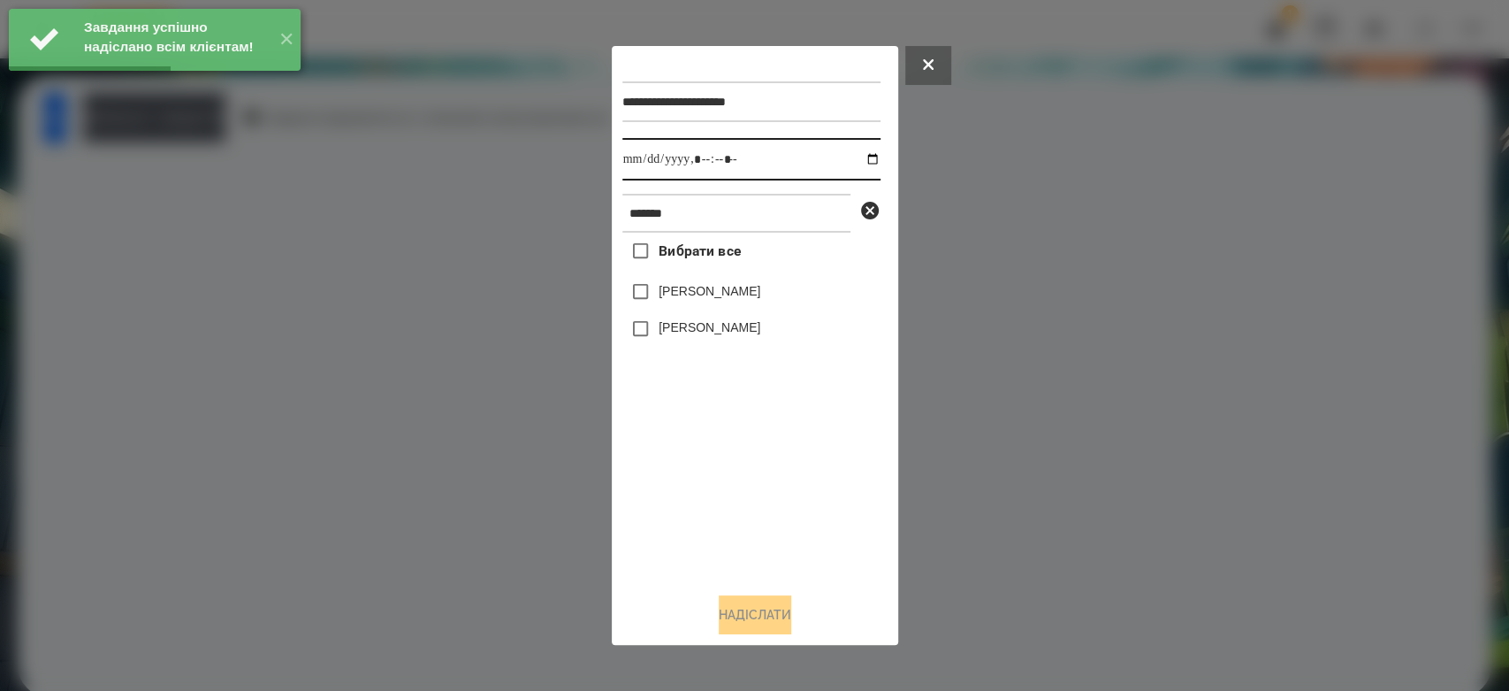
click at [857, 154] on input "datetime-local" at bounding box center [751, 159] width 258 height 42
type input "**********"
drag, startPoint x: 783, startPoint y: 529, endPoint x: 731, endPoint y: 363, distance: 173.4
click at [783, 529] on div "Вибрати все Варвара Мартиненко Мартиненко Богдан" at bounding box center [751, 406] width 258 height 346
click at [720, 292] on label "[PERSON_NAME]" at bounding box center [710, 291] width 102 height 18
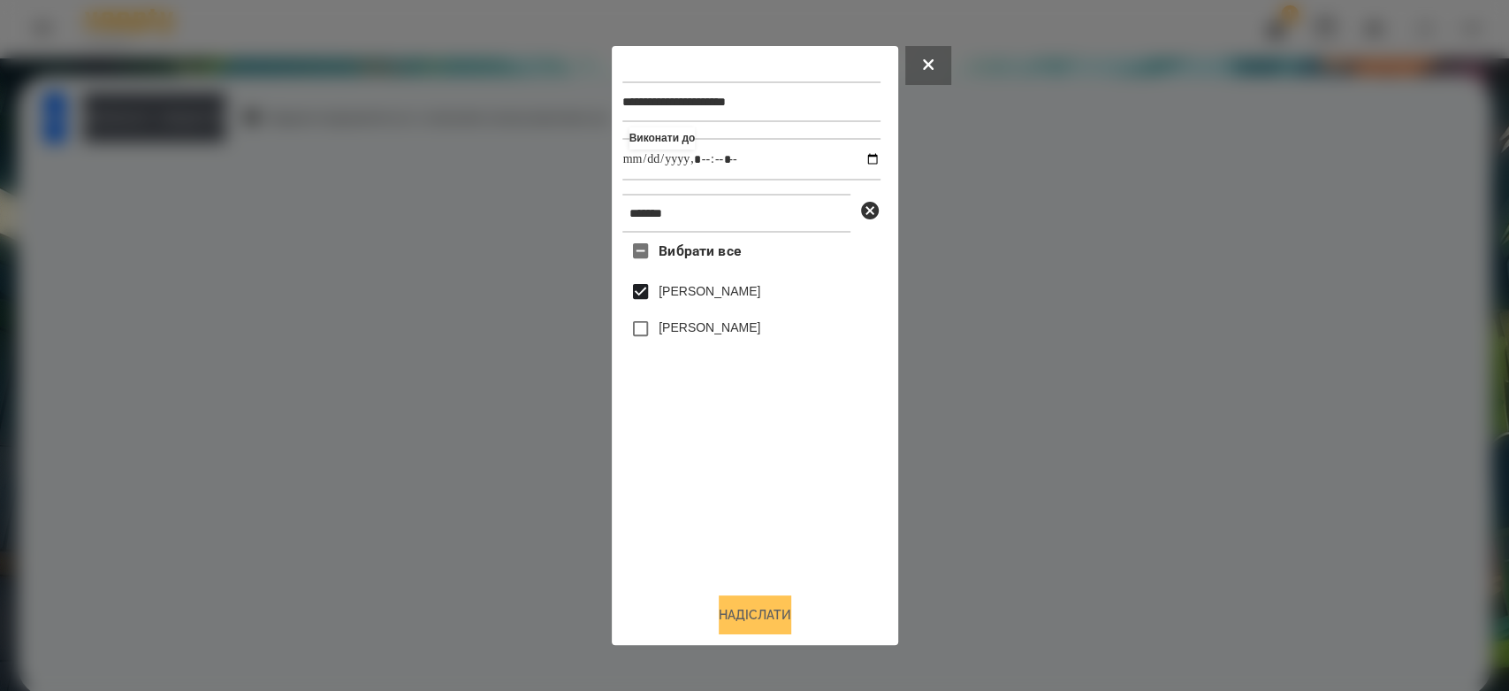
click at [754, 610] on button "Надіслати" at bounding box center [755, 614] width 73 height 39
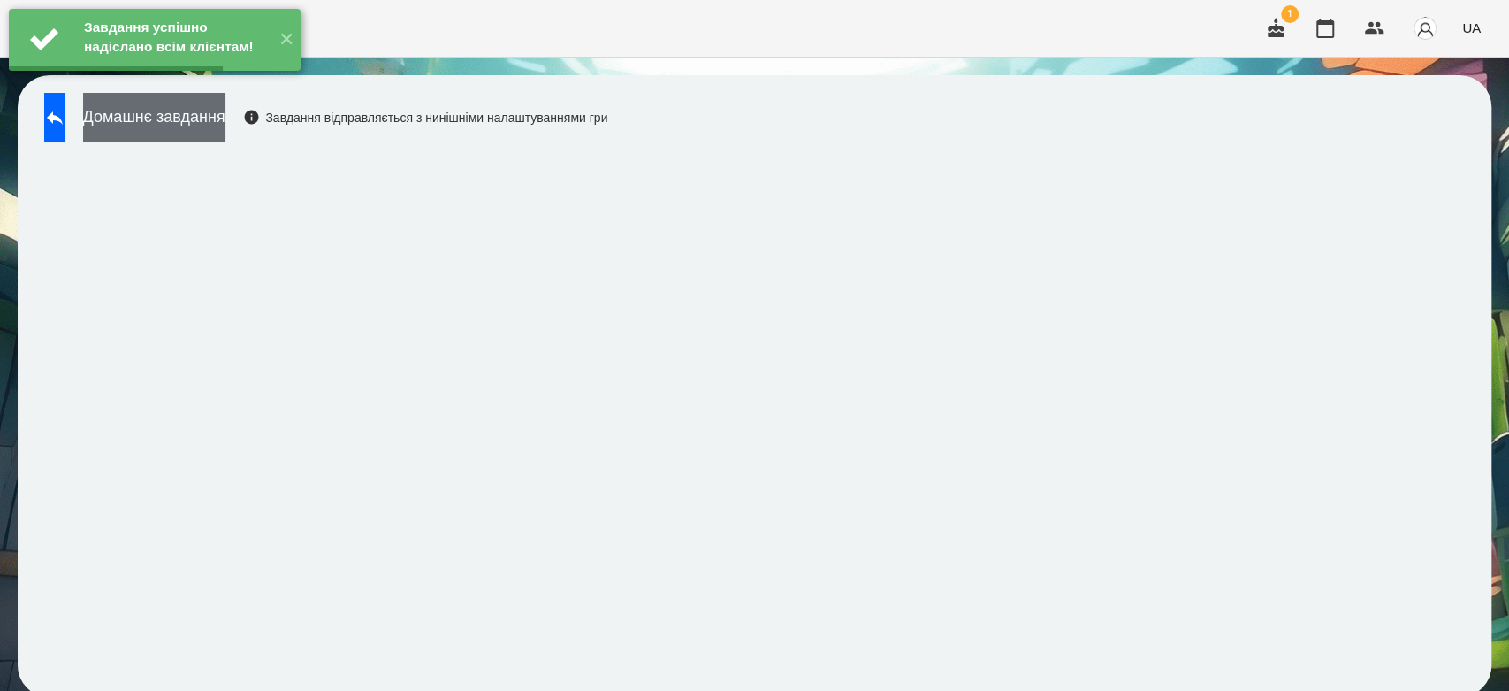
click at [225, 111] on button "Домашнє завдання" at bounding box center [154, 117] width 142 height 49
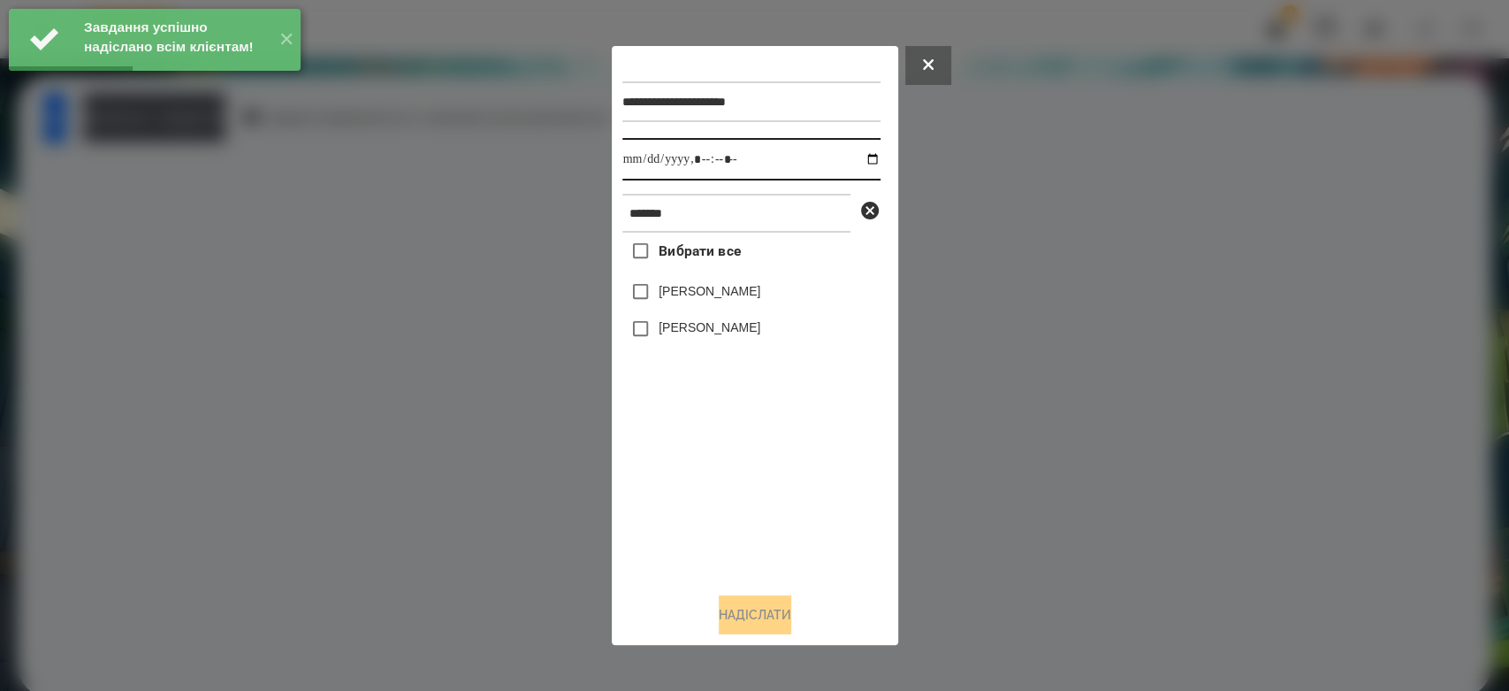
click at [856, 164] on input "datetime-local" at bounding box center [751, 159] width 258 height 42
type input "**********"
drag, startPoint x: 741, startPoint y: 492, endPoint x: 725, endPoint y: 341, distance: 151.1
click at [741, 492] on div "Вибрати все Варвара Мартиненко Мартиненко Богдан" at bounding box center [751, 406] width 258 height 346
click at [698, 291] on label "[PERSON_NAME]" at bounding box center [710, 291] width 102 height 18
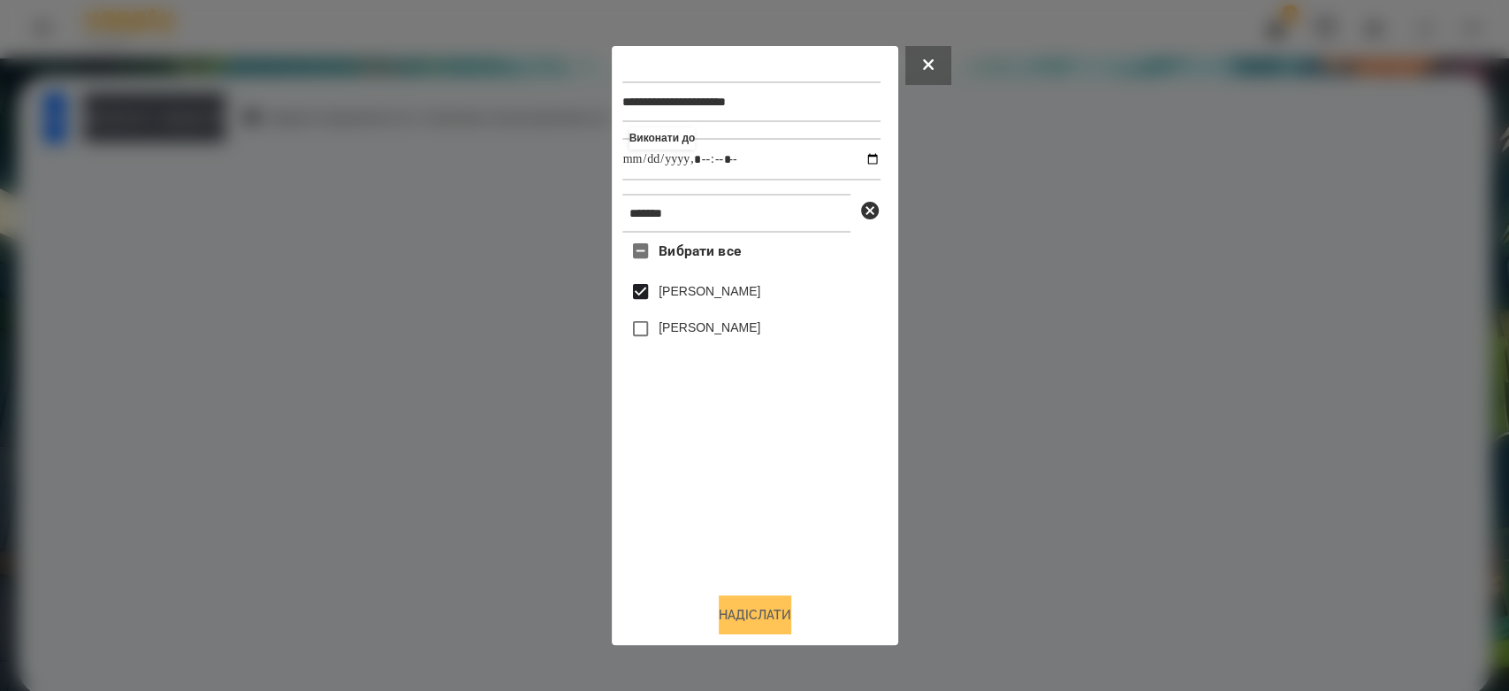
click at [767, 613] on button "Надіслати" at bounding box center [755, 614] width 73 height 39
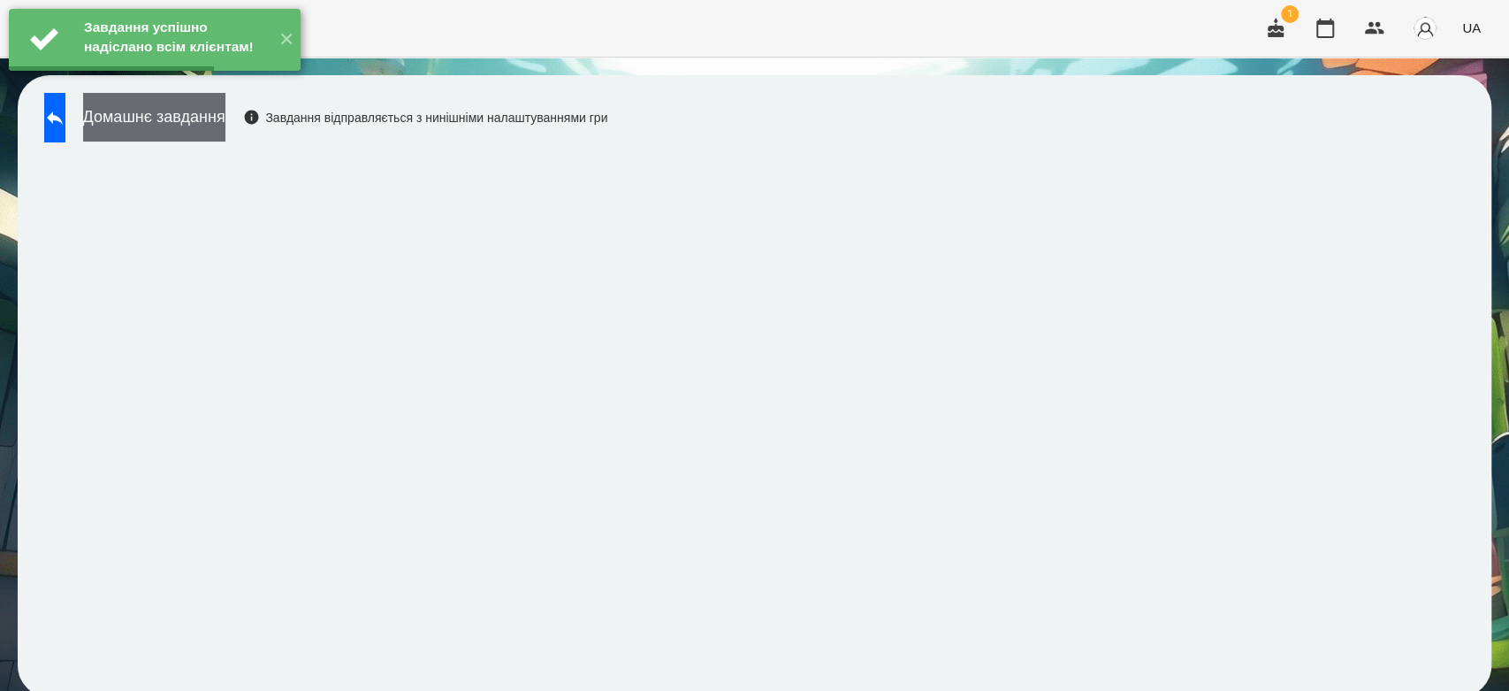
click at [225, 139] on button "Домашнє завдання" at bounding box center [154, 117] width 142 height 49
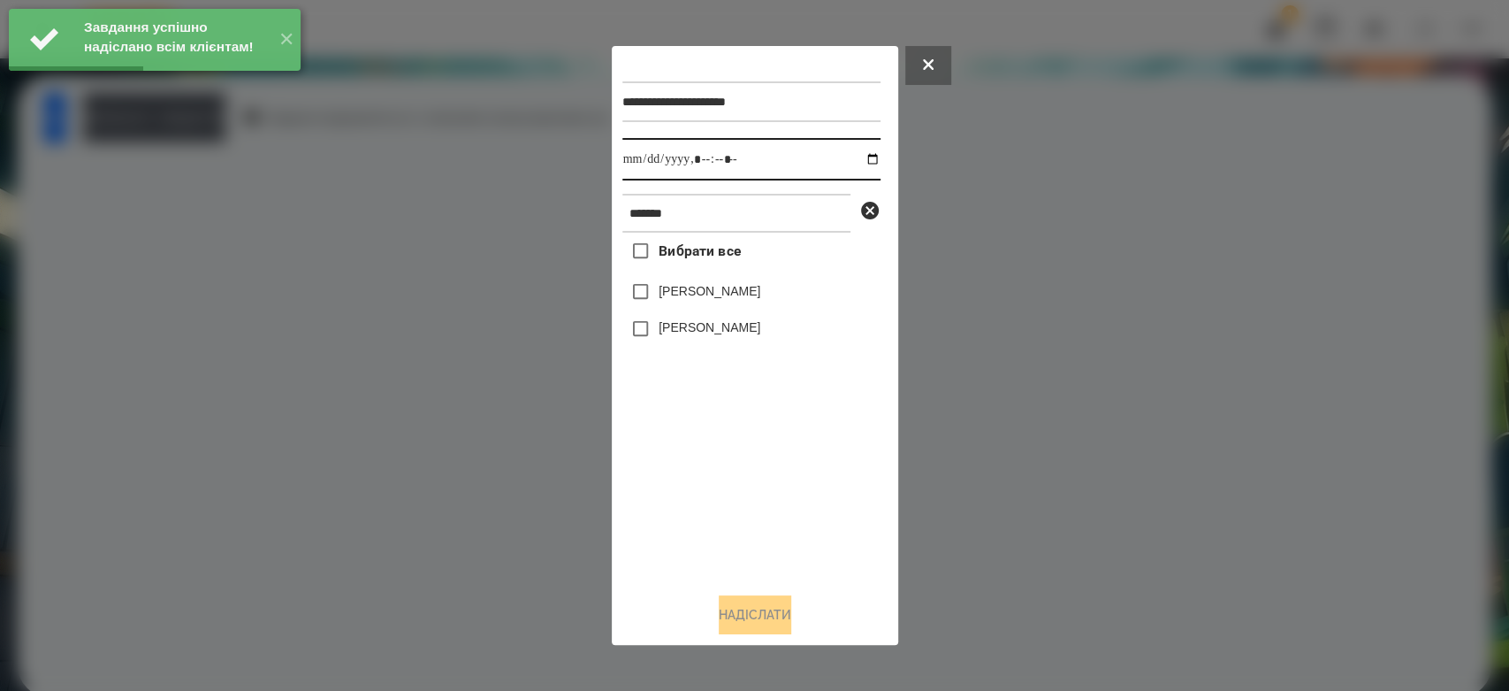
click at [864, 156] on input "datetime-local" at bounding box center [751, 159] width 258 height 42
type input "**********"
drag, startPoint x: 743, startPoint y: 509, endPoint x: 736, endPoint y: 359, distance: 150.5
click at [743, 509] on div "Вибрати все Варвара Мартиненко Мартиненко Богдан" at bounding box center [751, 406] width 258 height 346
click at [727, 297] on label "[PERSON_NAME]" at bounding box center [710, 291] width 102 height 18
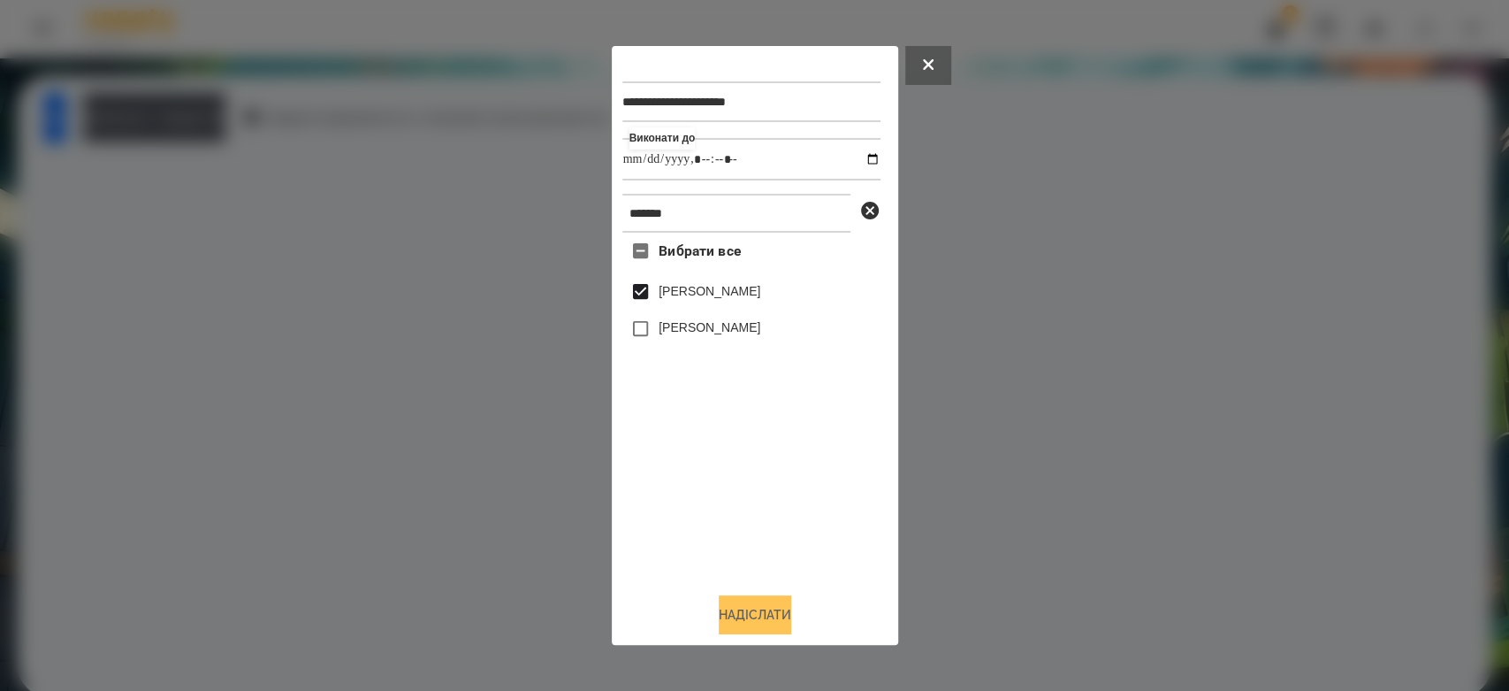
click at [782, 619] on button "Надіслати" at bounding box center [755, 614] width 73 height 39
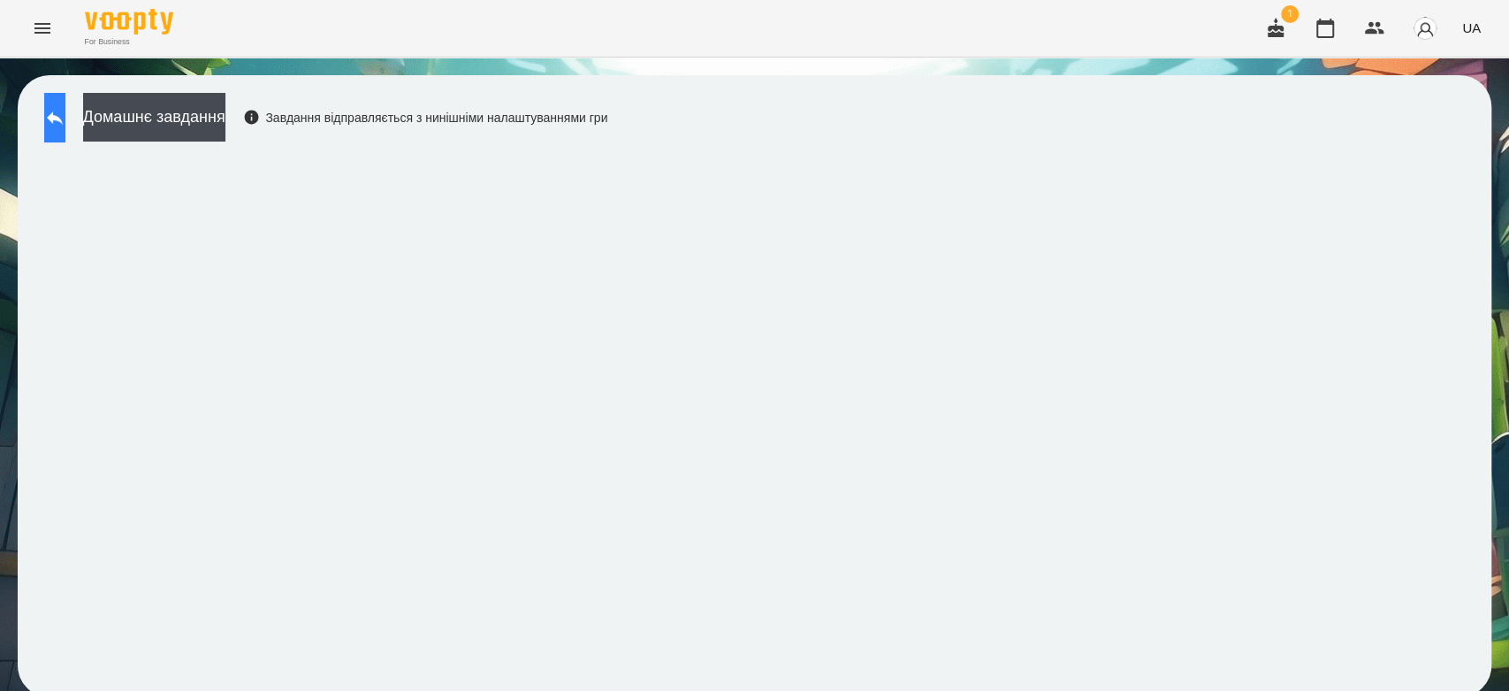
click at [65, 114] on icon at bounding box center [54, 117] width 21 height 21
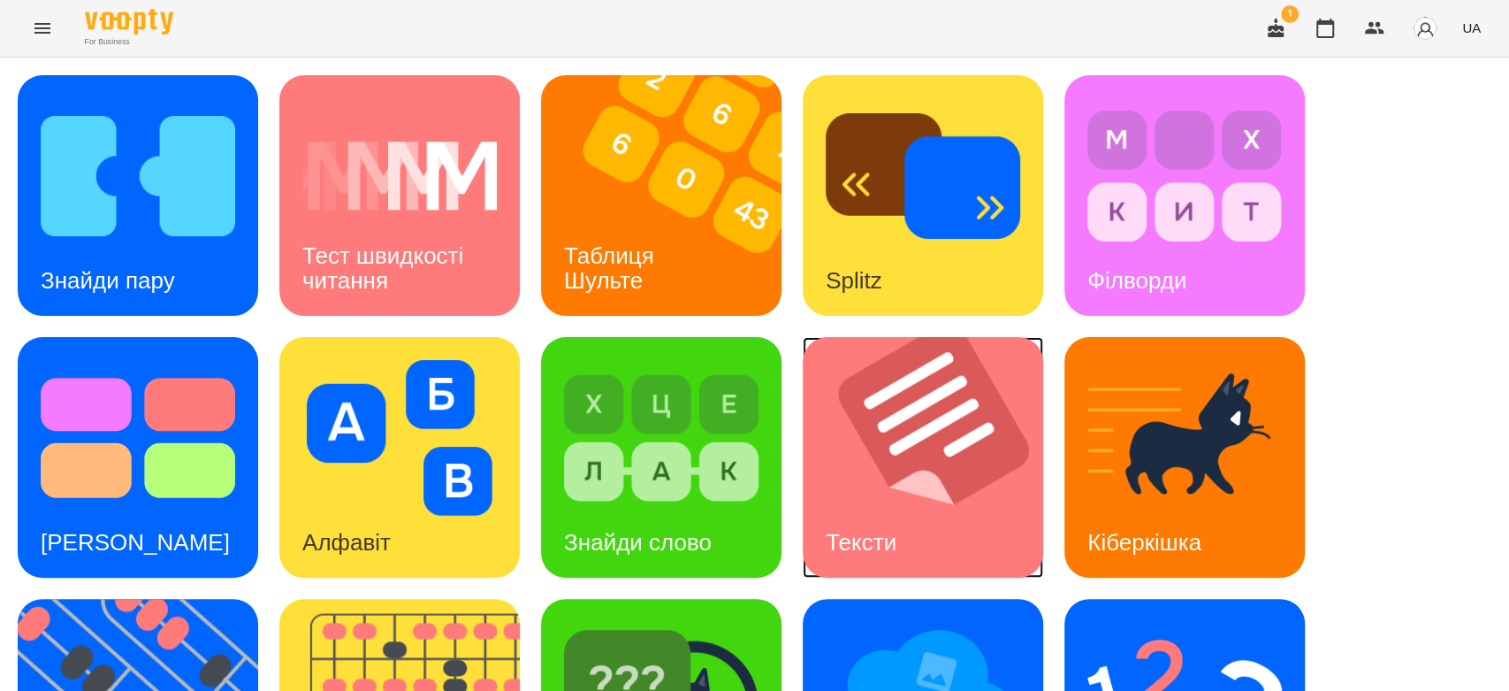
click at [975, 429] on img at bounding box center [934, 457] width 263 height 240
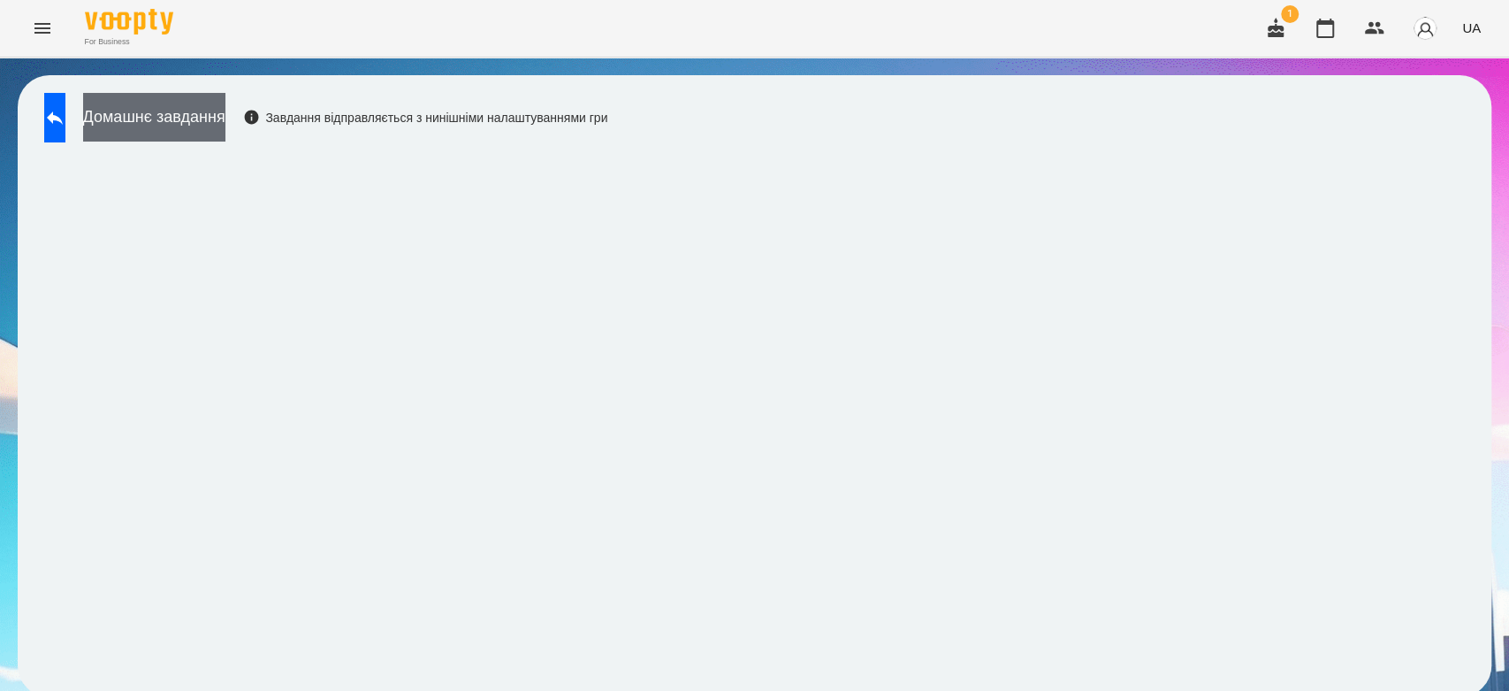
click at [225, 129] on button "Домашнє завдання" at bounding box center [154, 117] width 142 height 49
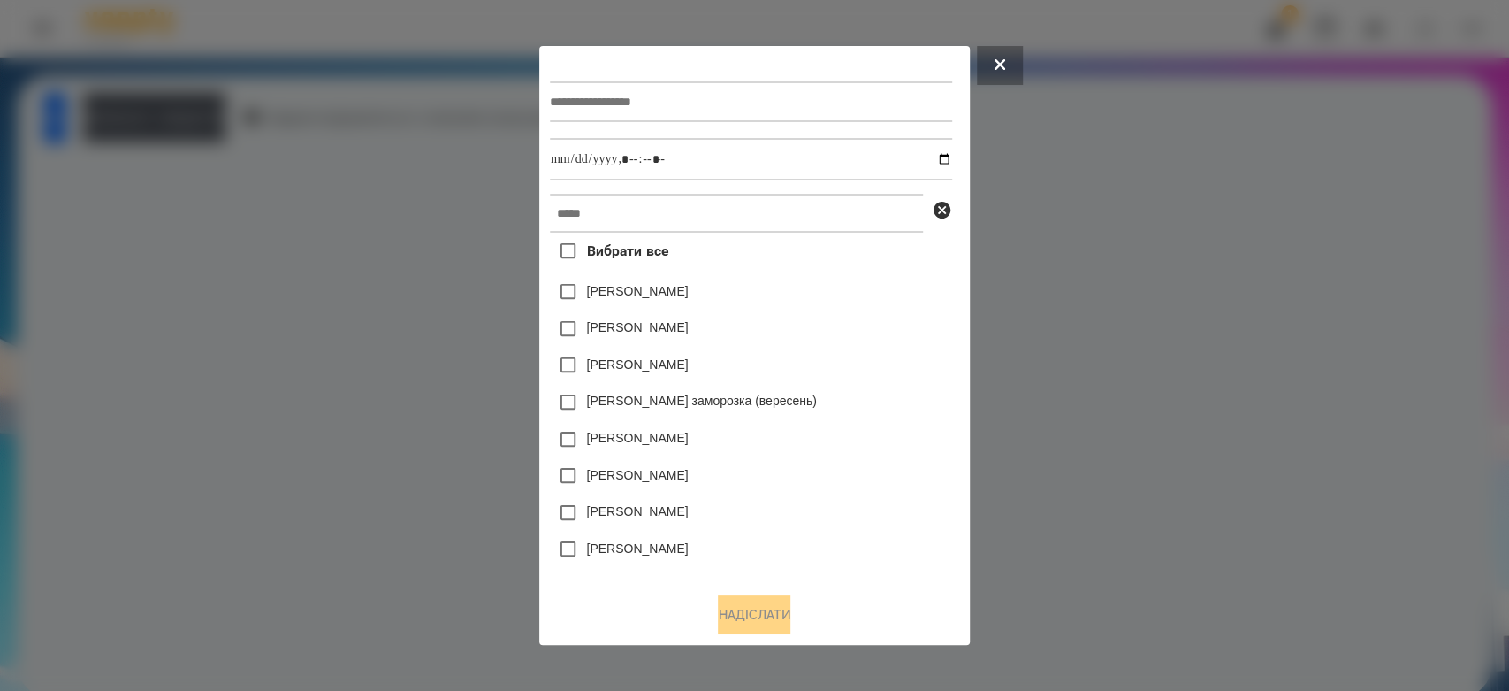
click at [785, 88] on input "text" at bounding box center [751, 101] width 402 height 41
type input "*****"
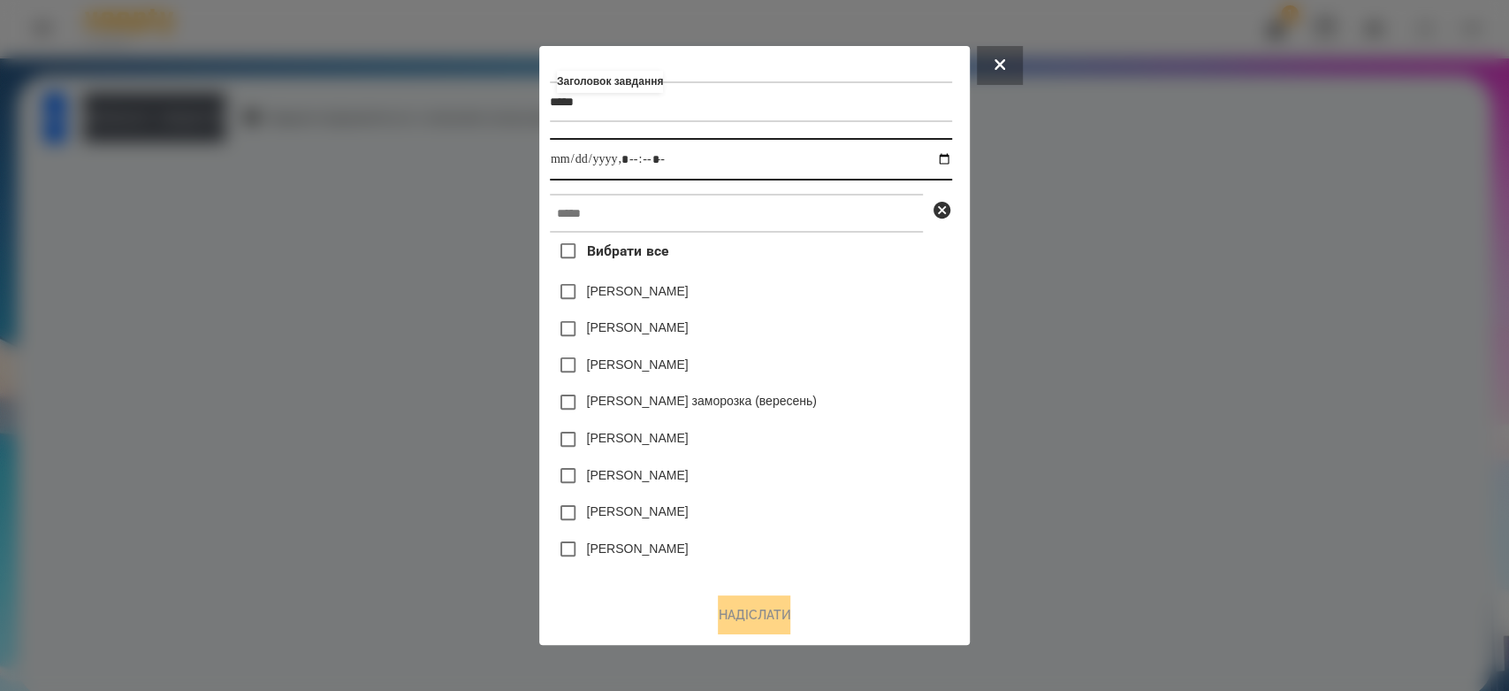
click at [948, 154] on input "datetime-local" at bounding box center [751, 159] width 402 height 42
type input "**********"
drag, startPoint x: 874, startPoint y: 283, endPoint x: 826, endPoint y: 218, distance: 81.0
click at [874, 283] on div "Емма Северен" at bounding box center [751, 291] width 402 height 37
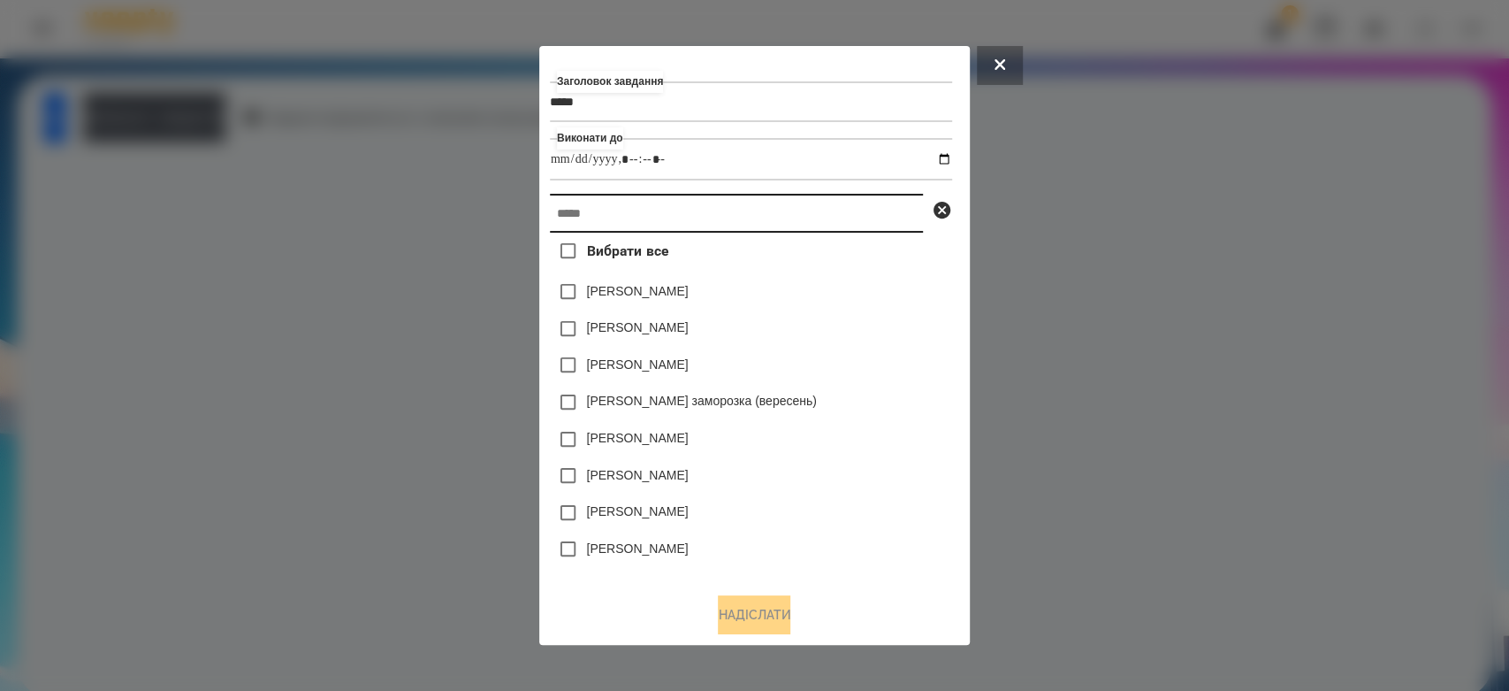
click at [813, 208] on input "text" at bounding box center [736, 213] width 373 height 39
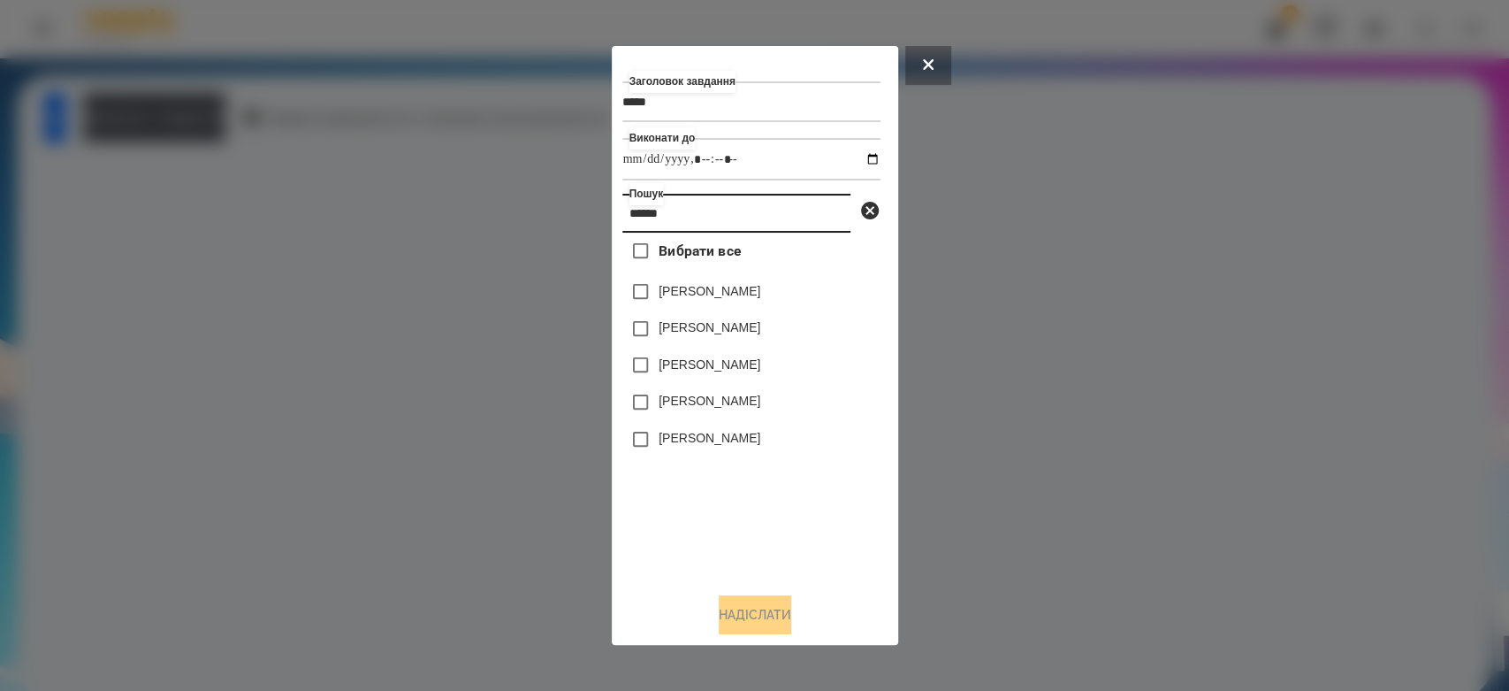
type input "******"
click at [722, 326] on label "[PERSON_NAME]" at bounding box center [710, 327] width 102 height 18
click at [775, 607] on button "Надіслати" at bounding box center [755, 614] width 73 height 39
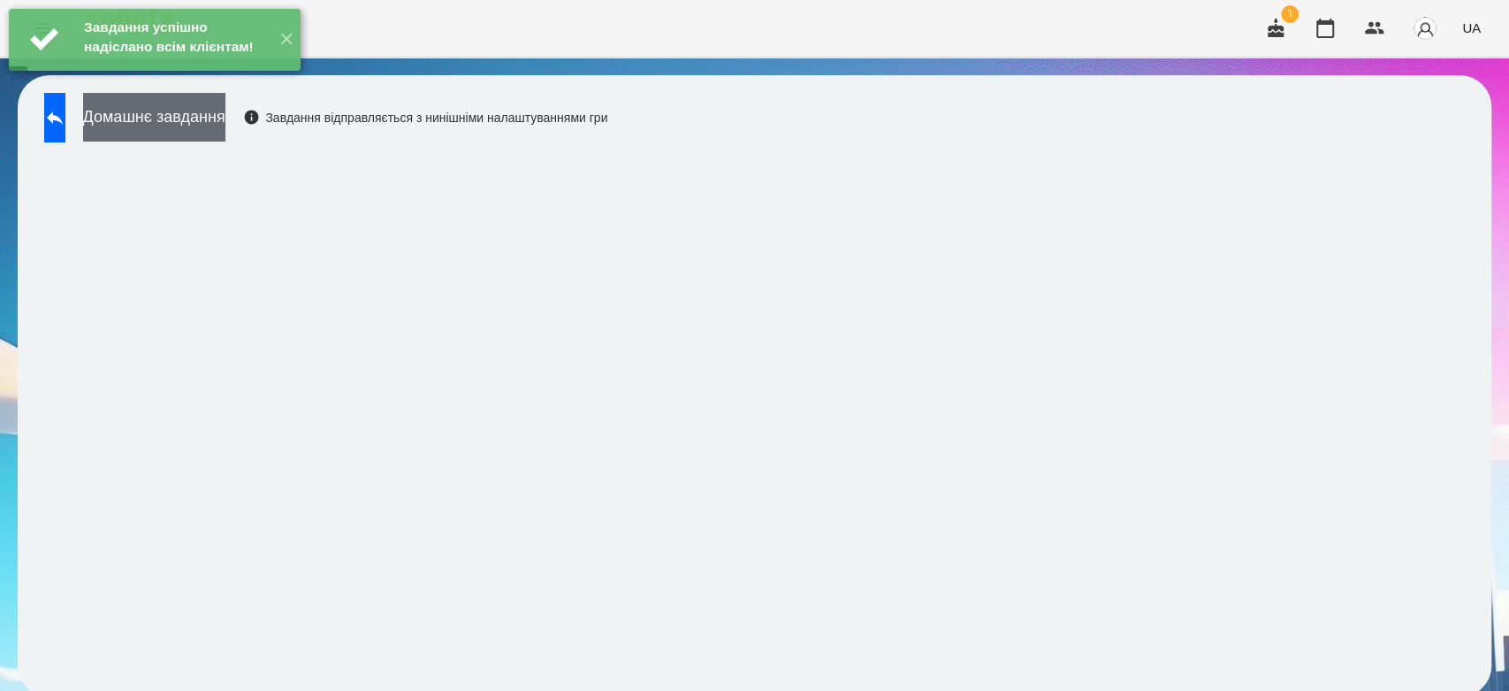
click at [225, 111] on button "Домашнє завдання" at bounding box center [154, 117] width 142 height 49
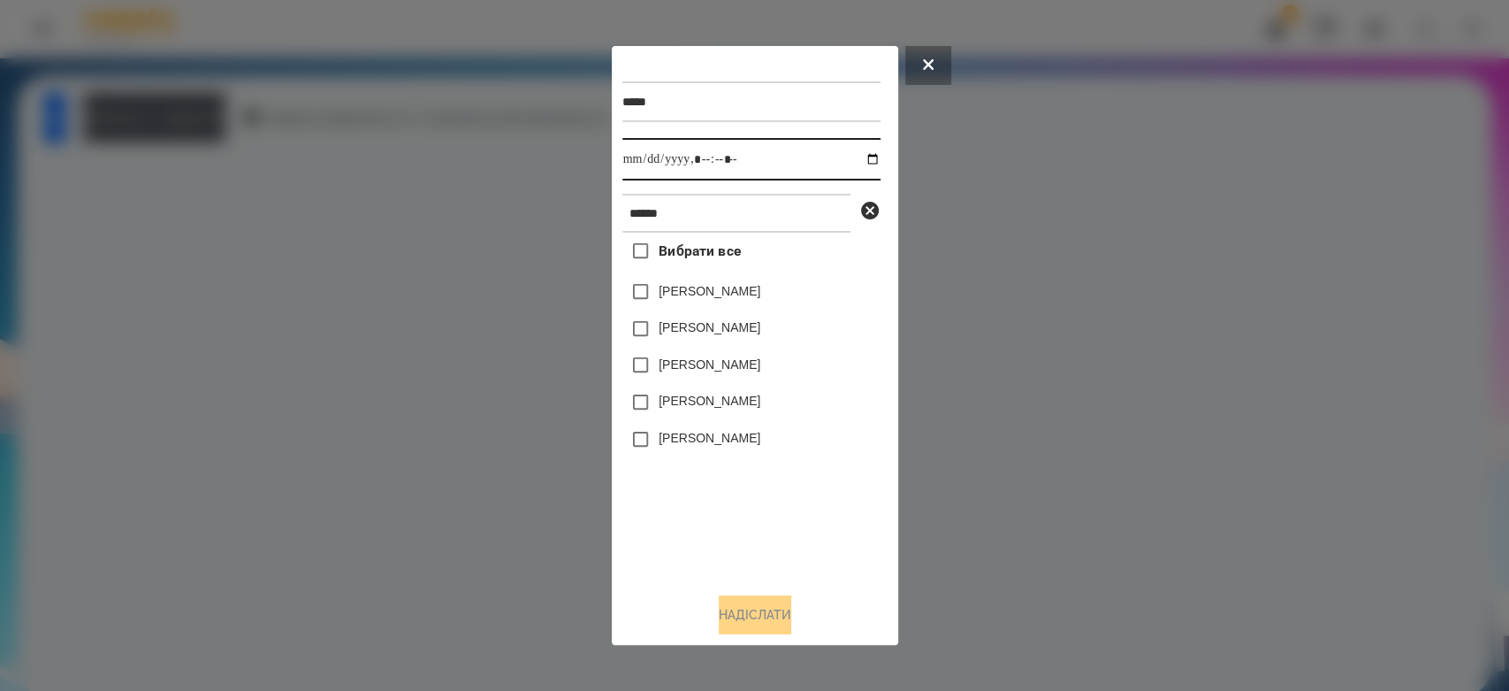
click at [861, 161] on input "datetime-local" at bounding box center [751, 159] width 258 height 42
type input "**********"
click at [774, 486] on div "Вибрати все Микитюк Мартин Варвара Мартиненко Мартин Сливка Мартиненко Богдан М…" at bounding box center [751, 406] width 258 height 346
click at [722, 324] on label "[PERSON_NAME]" at bounding box center [710, 327] width 102 height 18
click at [782, 638] on div "***** Виконати до ****** Вибрати все Микитюк Мартин Варвара Мартиненко Мартин С…" at bounding box center [755, 345] width 286 height 599
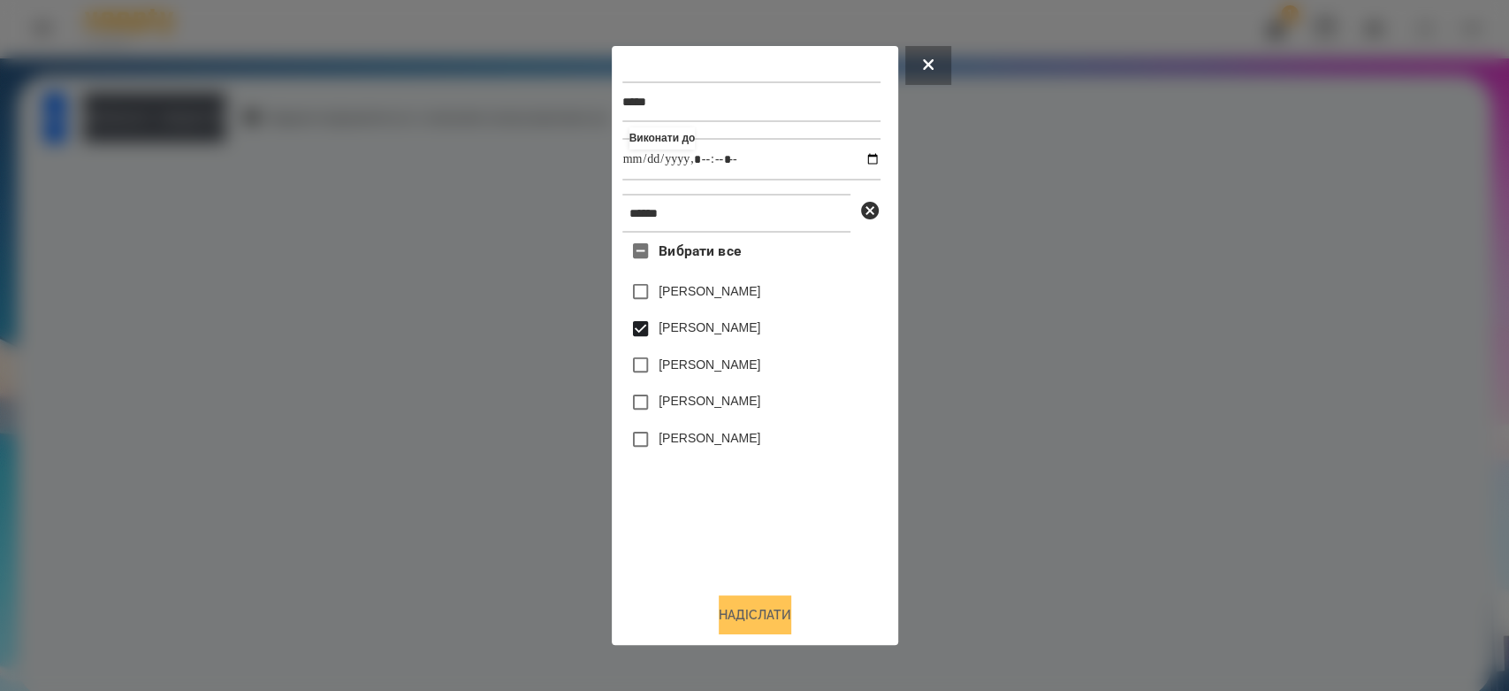
click at [780, 609] on button "Надіслати" at bounding box center [755, 614] width 73 height 39
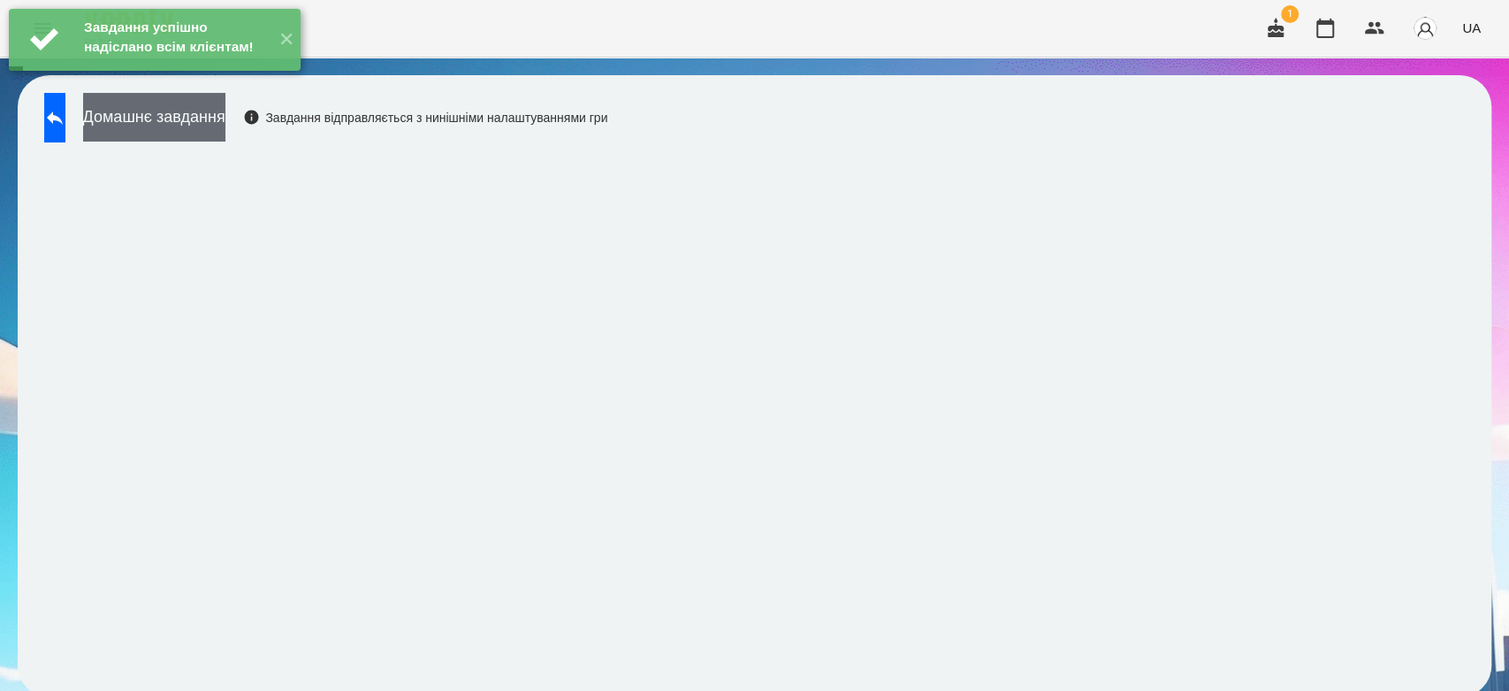
click at [225, 124] on button "Домашнє завдання" at bounding box center [154, 117] width 142 height 49
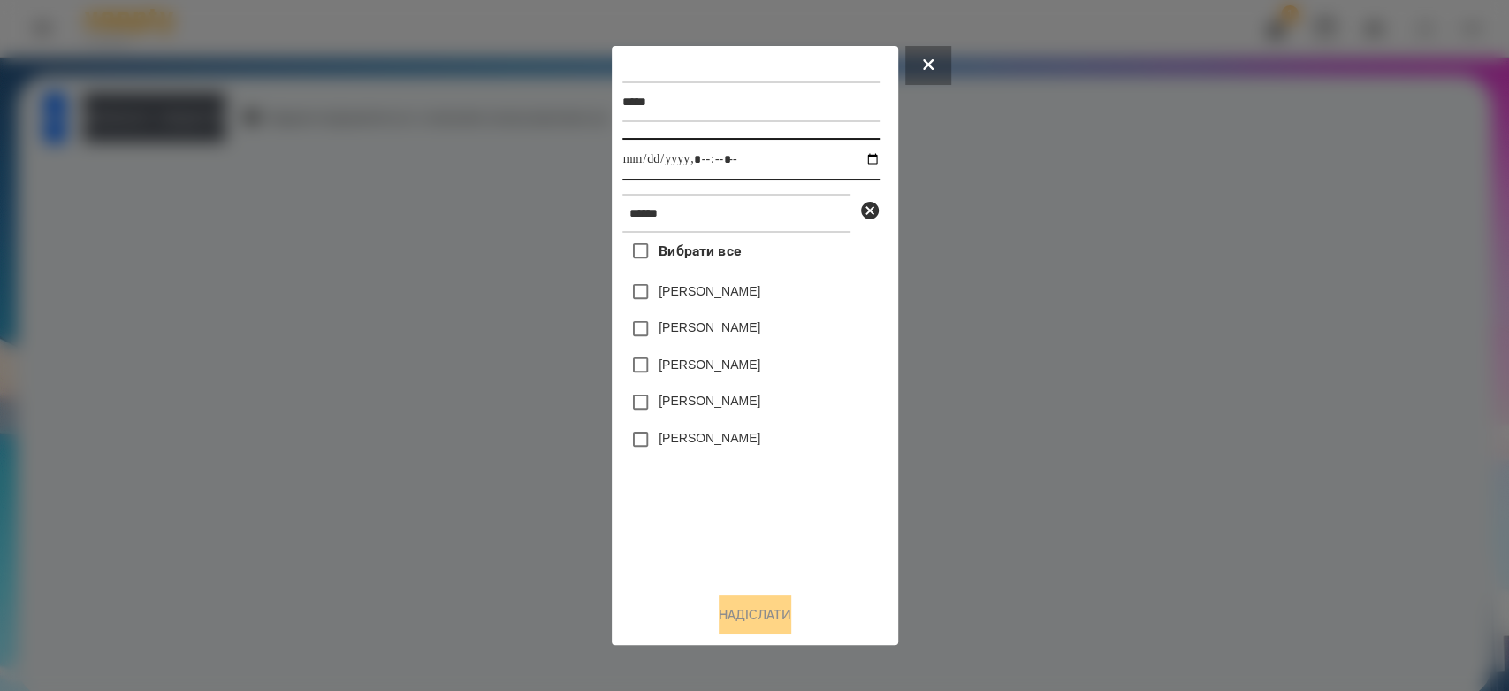
click at [856, 160] on input "datetime-local" at bounding box center [751, 159] width 258 height 42
type input "**********"
drag, startPoint x: 771, startPoint y: 519, endPoint x: 732, endPoint y: 419, distance: 107.2
click at [771, 519] on div "Вибрати все Микитюк Мартин Варвара Мартиненко Мартин Сливка Мартиненко Богдан М…" at bounding box center [751, 406] width 258 height 346
click at [721, 329] on label "[PERSON_NAME]" at bounding box center [710, 327] width 102 height 18
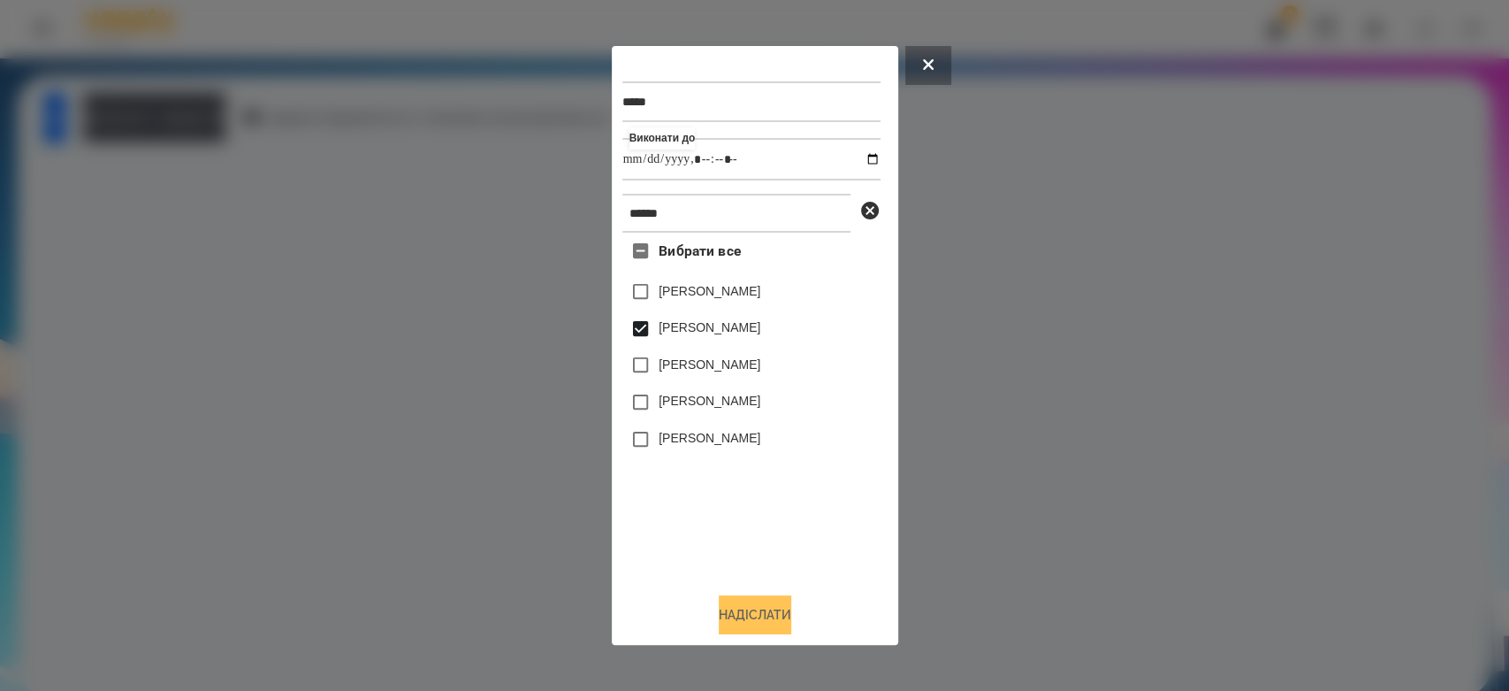
click at [767, 614] on button "Надіслати" at bounding box center [755, 614] width 73 height 39
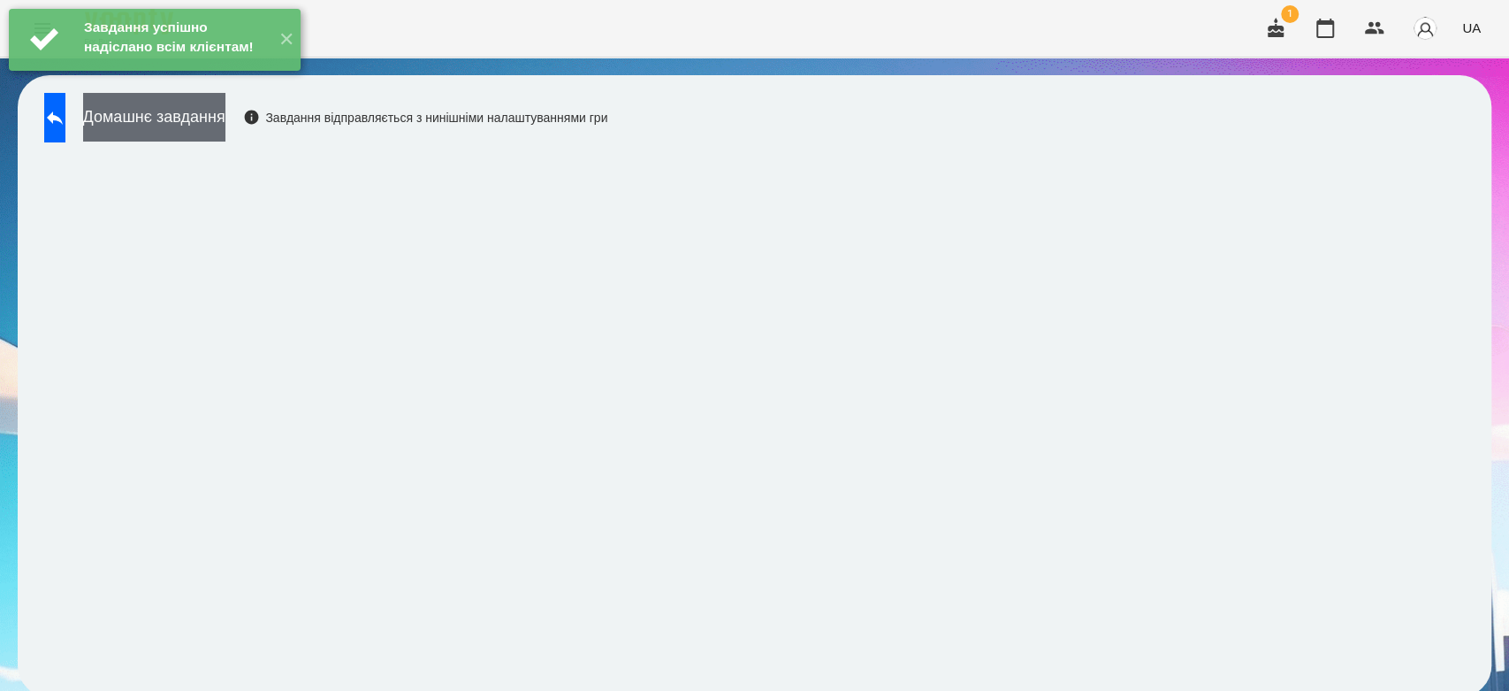
click at [219, 128] on button "Домашнє завдання" at bounding box center [154, 117] width 142 height 49
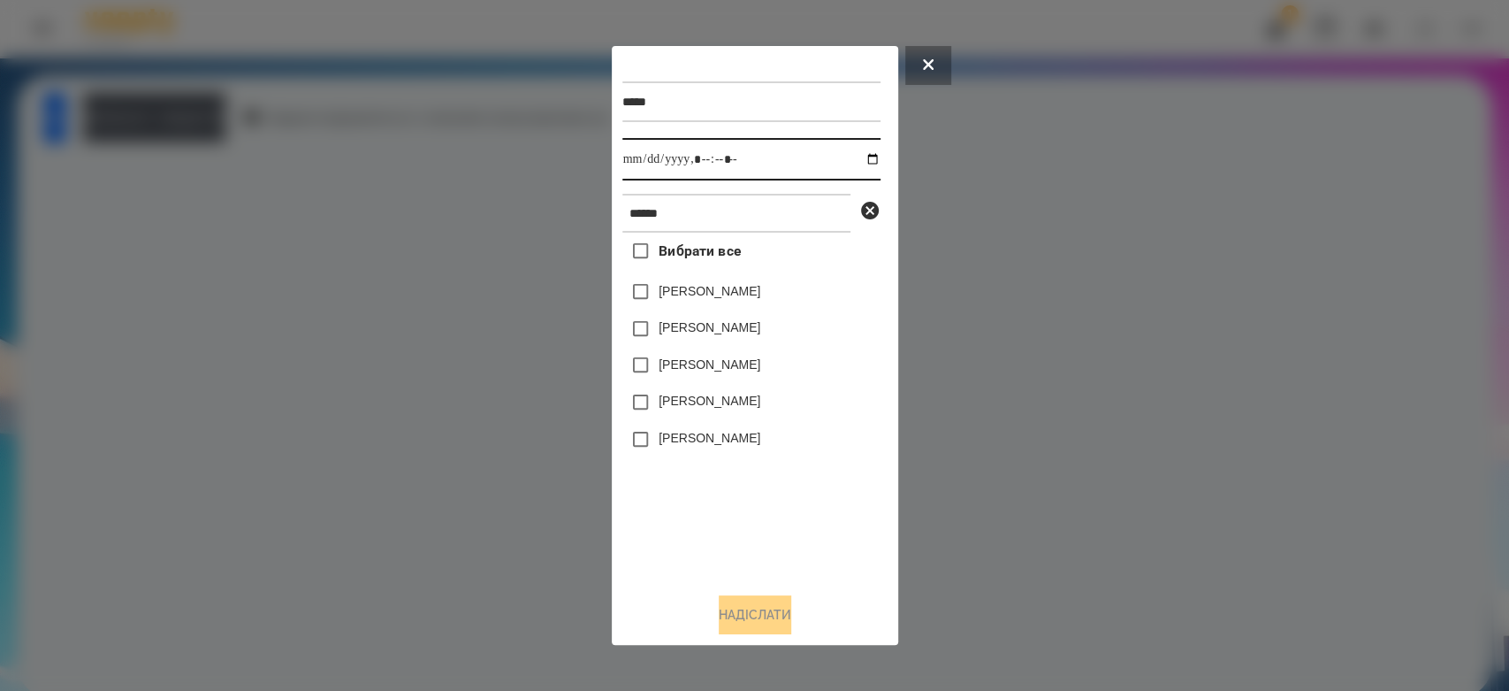
click at [859, 156] on input "datetime-local" at bounding box center [751, 159] width 258 height 42
type input "**********"
click at [714, 492] on div "Вибрати все Микитюк Мартин Варвара Мартиненко Мартин Сливка Мартиненко Богдан М…" at bounding box center [751, 406] width 258 height 346
click at [720, 326] on label "[PERSON_NAME]" at bounding box center [710, 327] width 102 height 18
click at [766, 607] on button "Надіслати" at bounding box center [755, 614] width 73 height 39
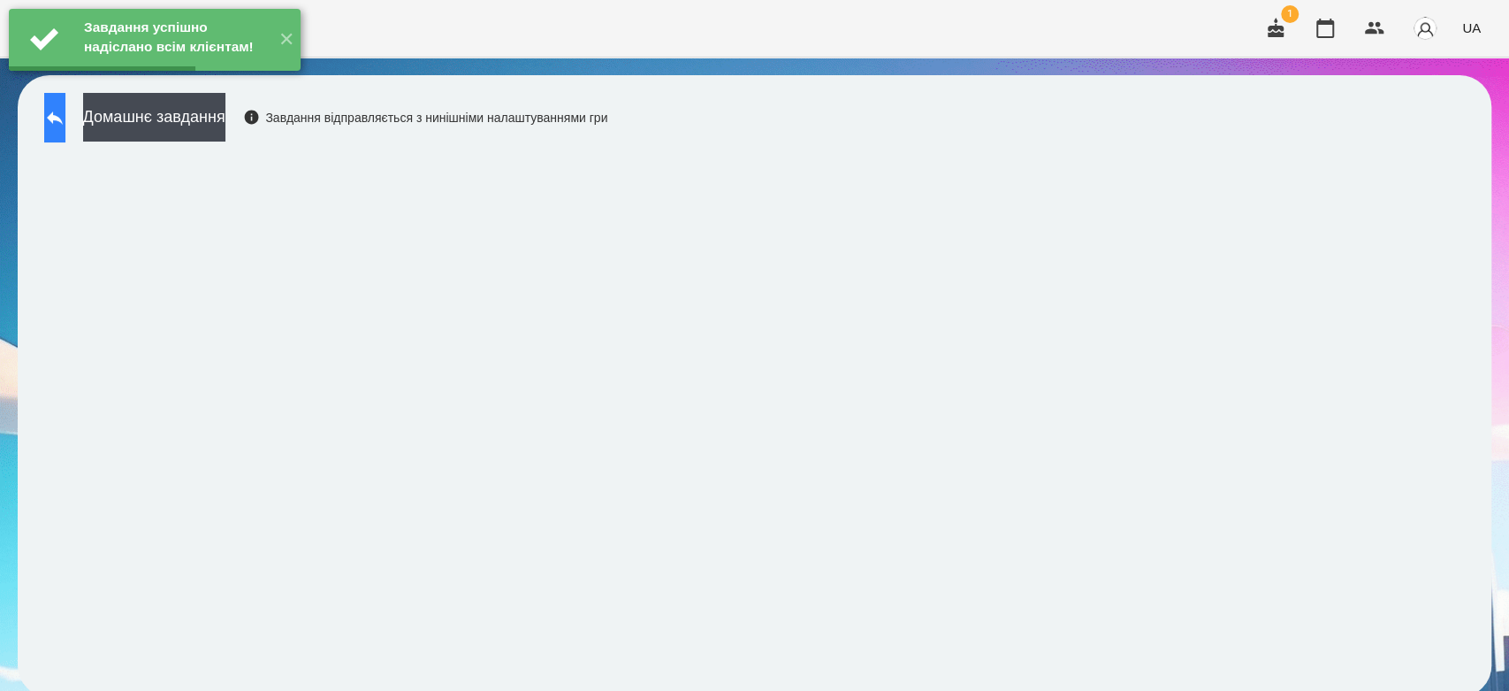
click at [65, 126] on button at bounding box center [54, 118] width 21 height 50
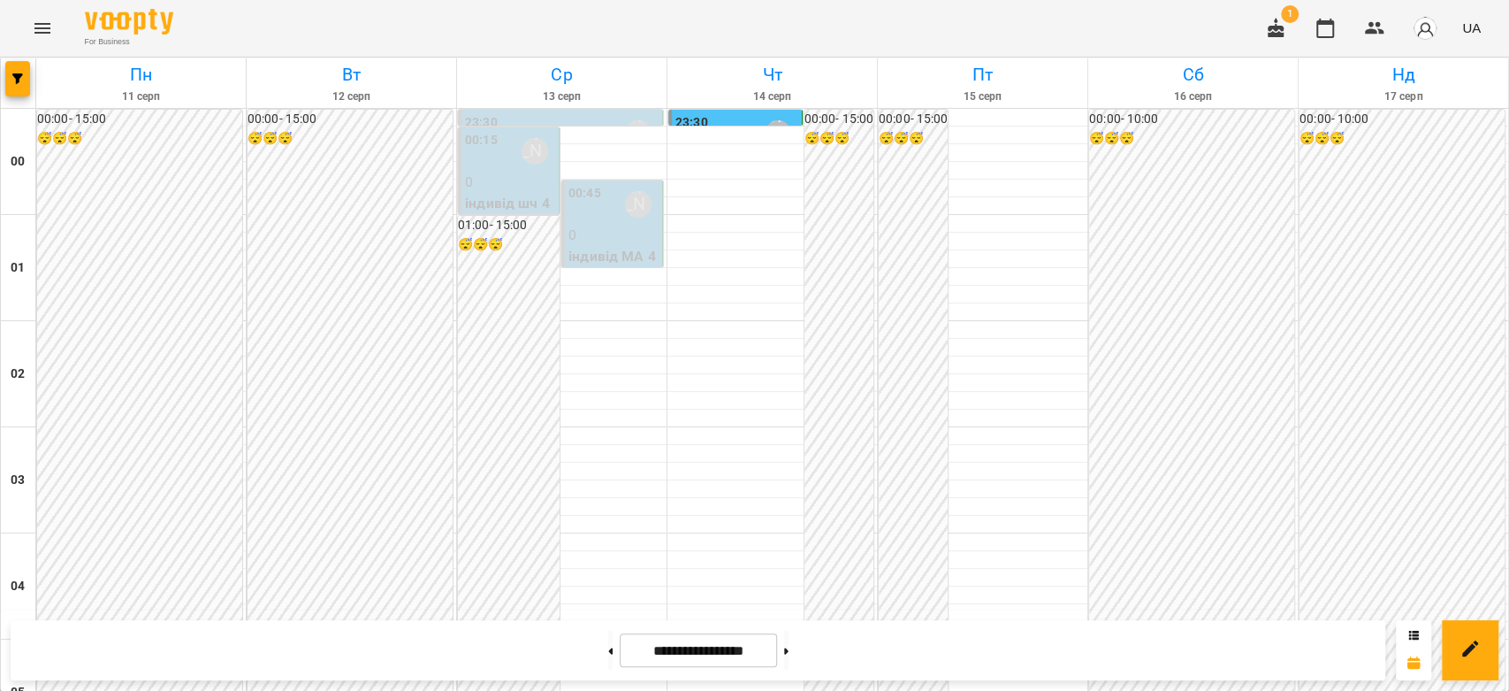
scroll to position [1080, 0]
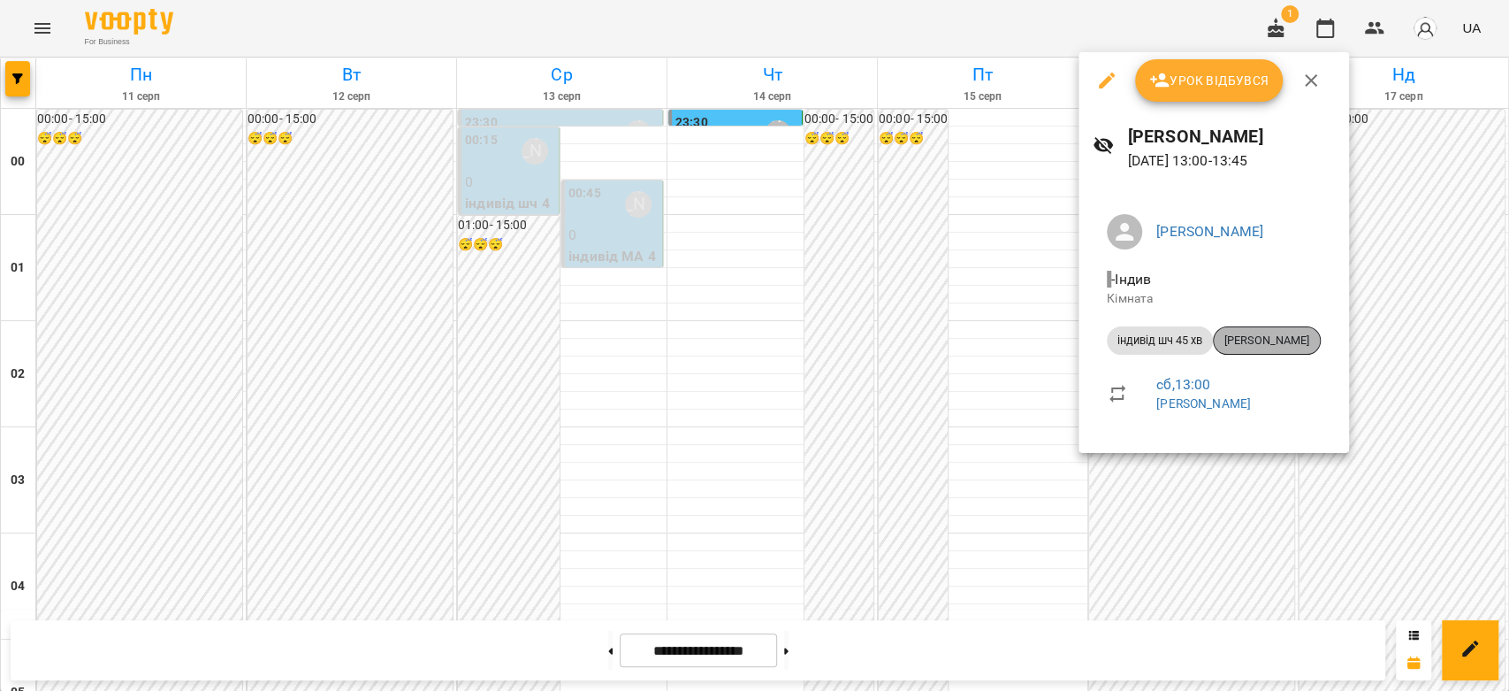
click at [1309, 342] on span "[PERSON_NAME]" at bounding box center [1267, 340] width 106 height 16
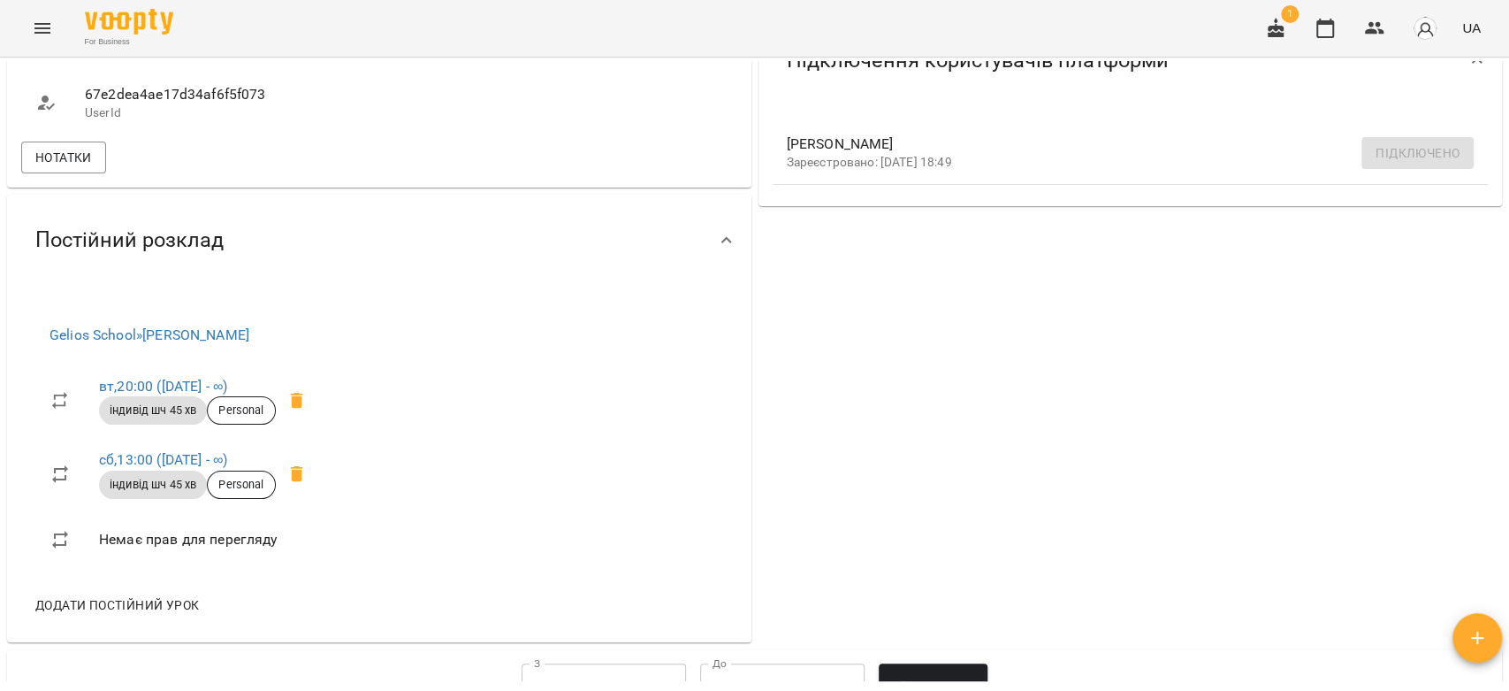
scroll to position [687, 0]
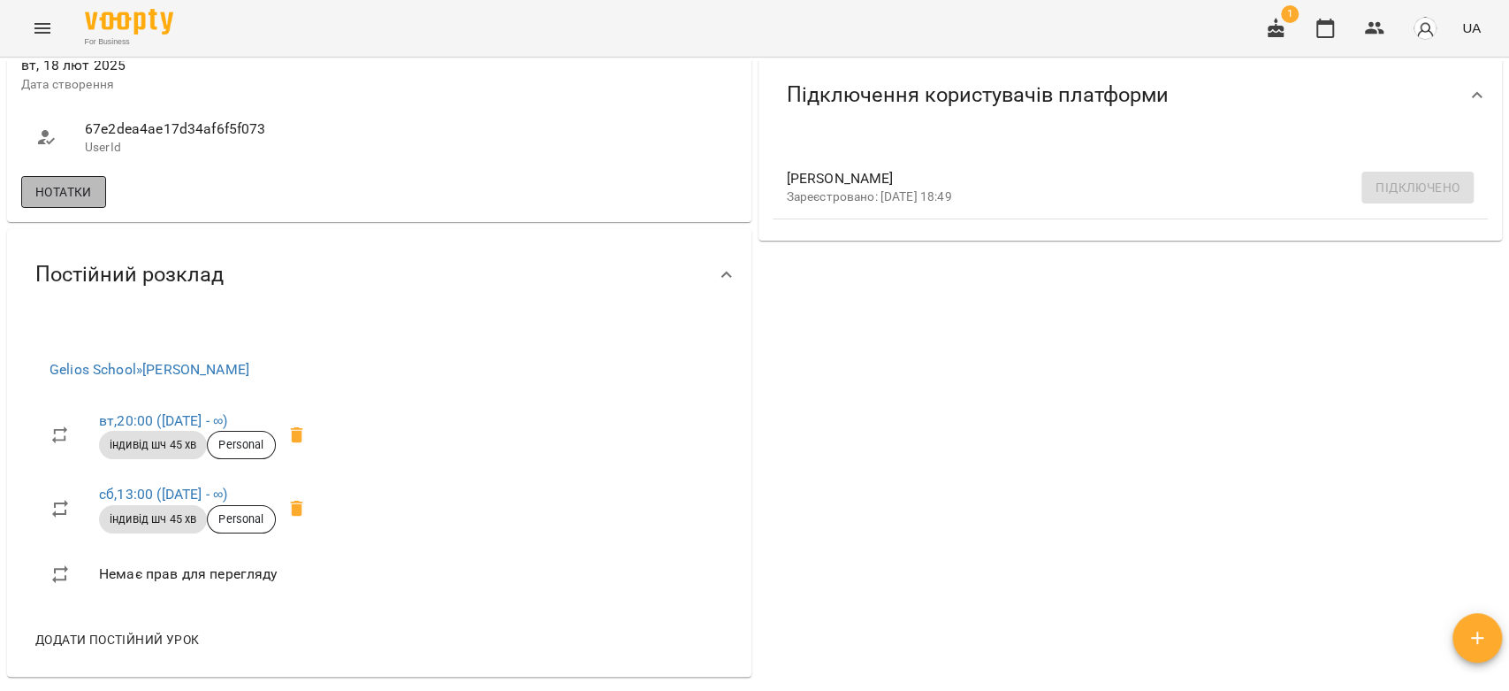
click at [73, 176] on button "Нотатки" at bounding box center [63, 192] width 85 height 32
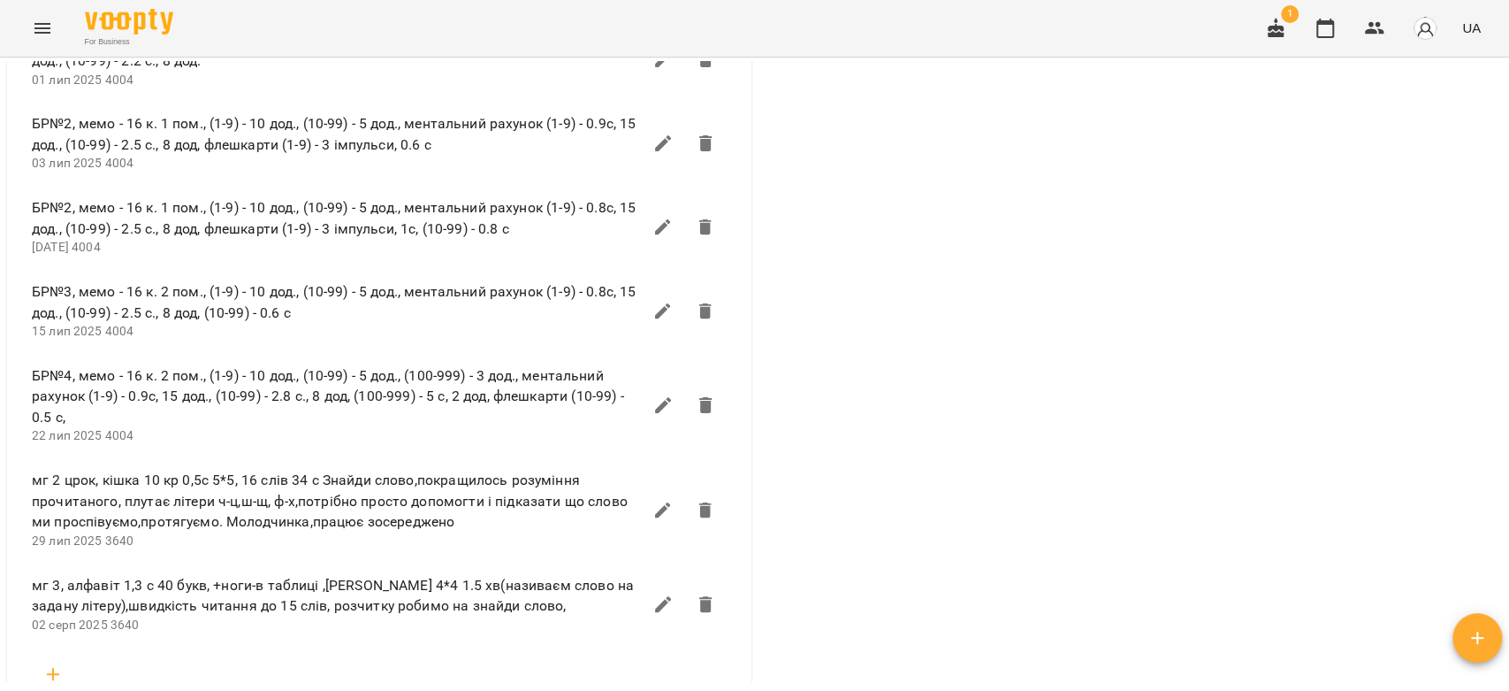
scroll to position [3831, 0]
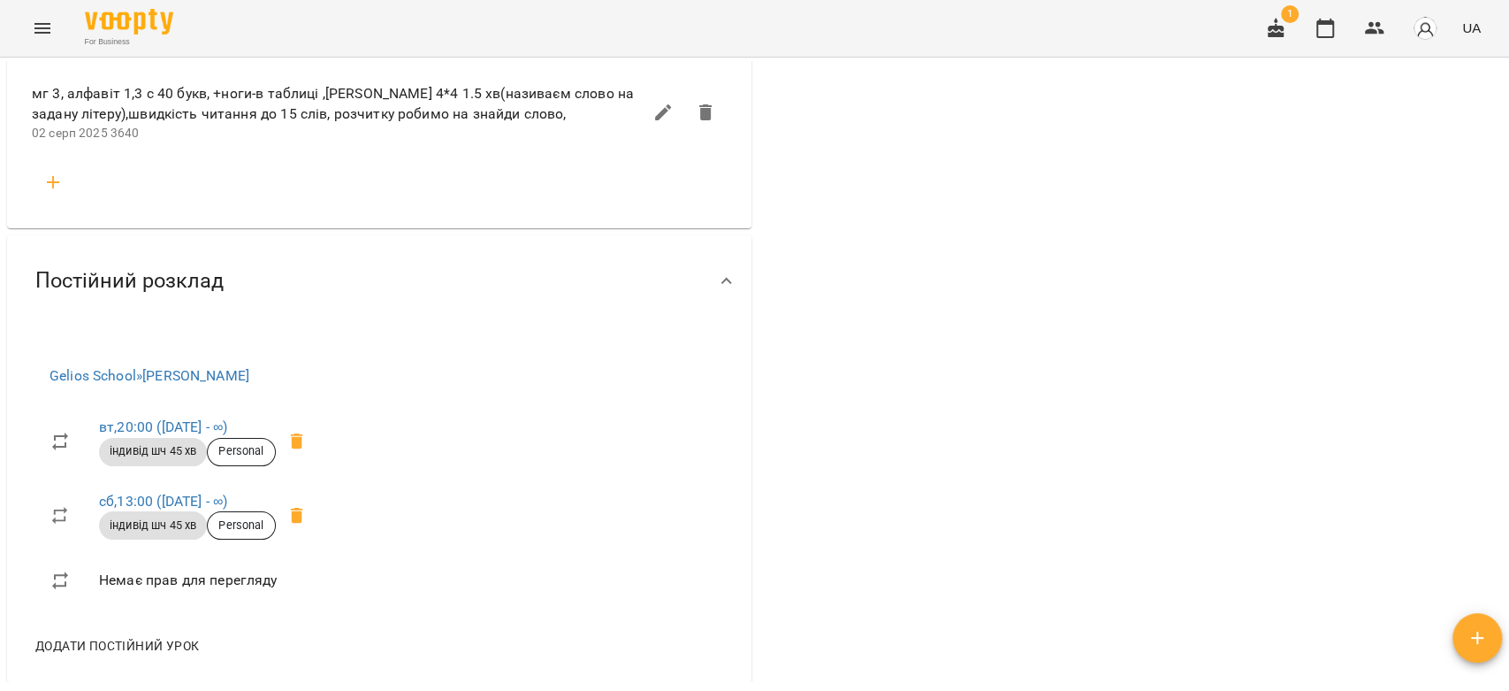
click at [43, 172] on icon "button" at bounding box center [52, 182] width 21 height 21
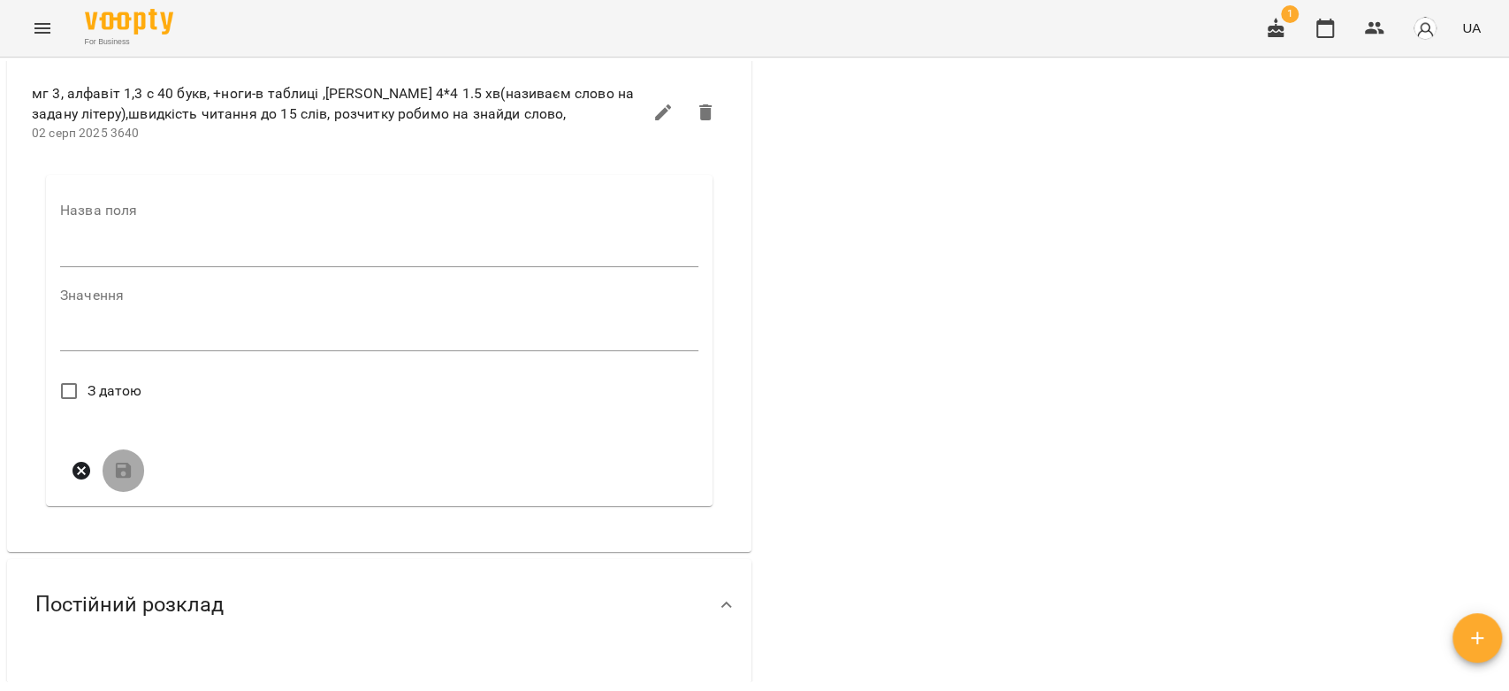
click at [132, 240] on input "text" at bounding box center [379, 253] width 638 height 28
type input "****"
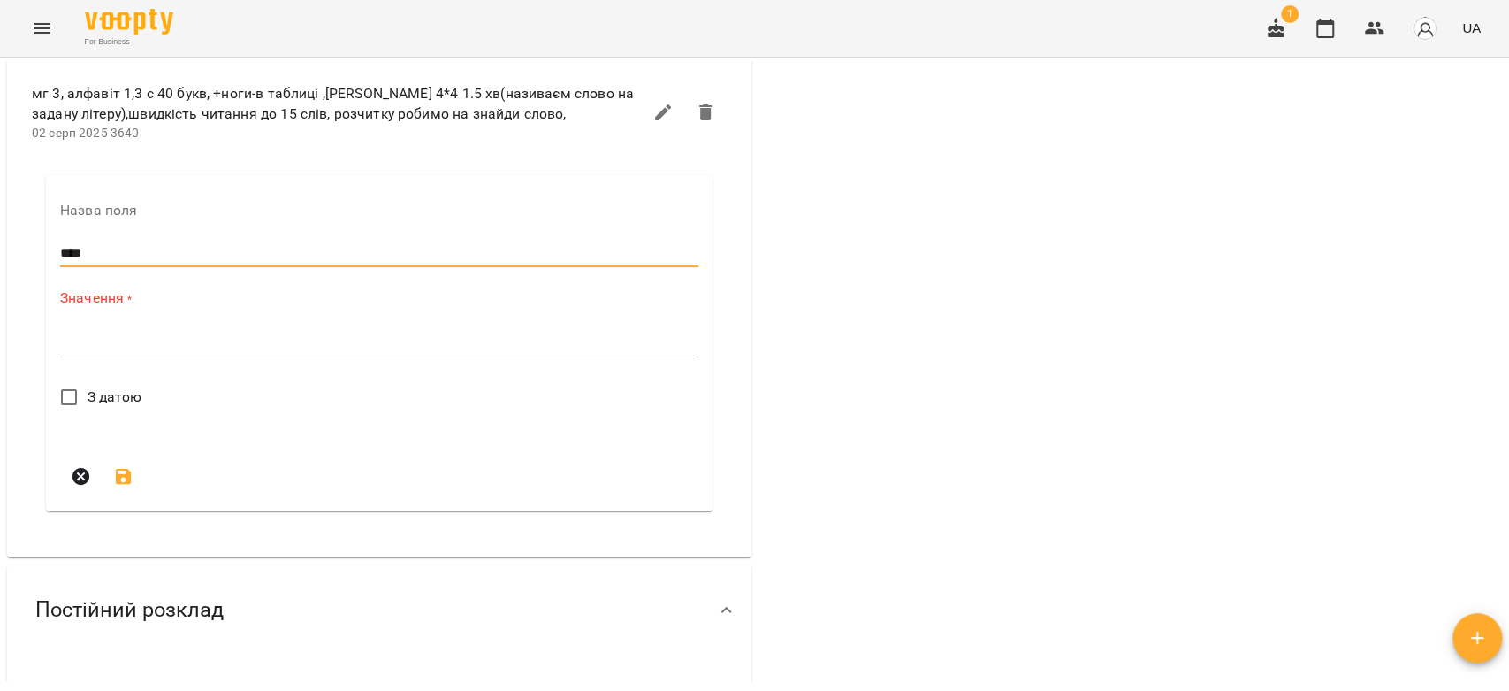
click at [202, 334] on textarea at bounding box center [379, 342] width 638 height 17
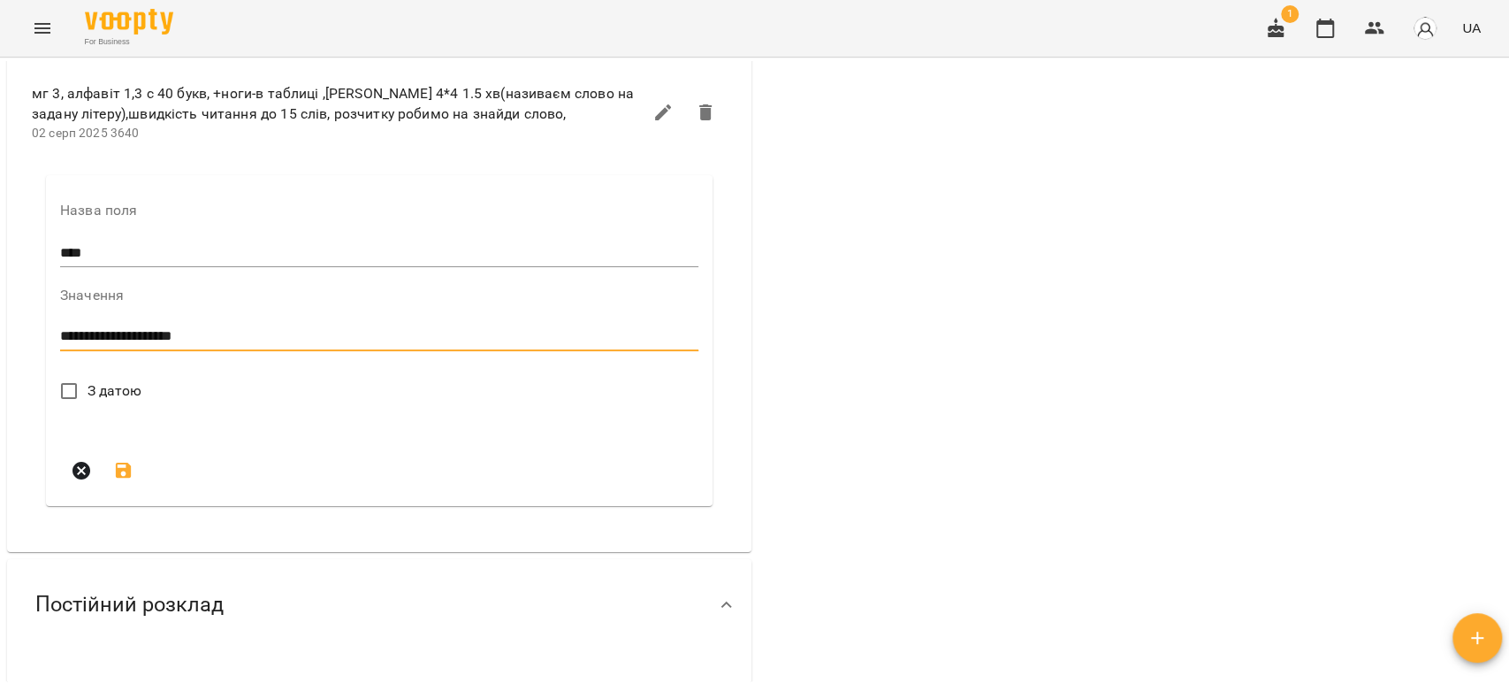
click at [238, 328] on textarea "**********" at bounding box center [375, 336] width 630 height 17
click at [355, 328] on textarea "**********" at bounding box center [375, 336] width 630 height 17
type textarea "**********"
click at [103, 382] on span "З датою" at bounding box center [115, 390] width 55 height 21
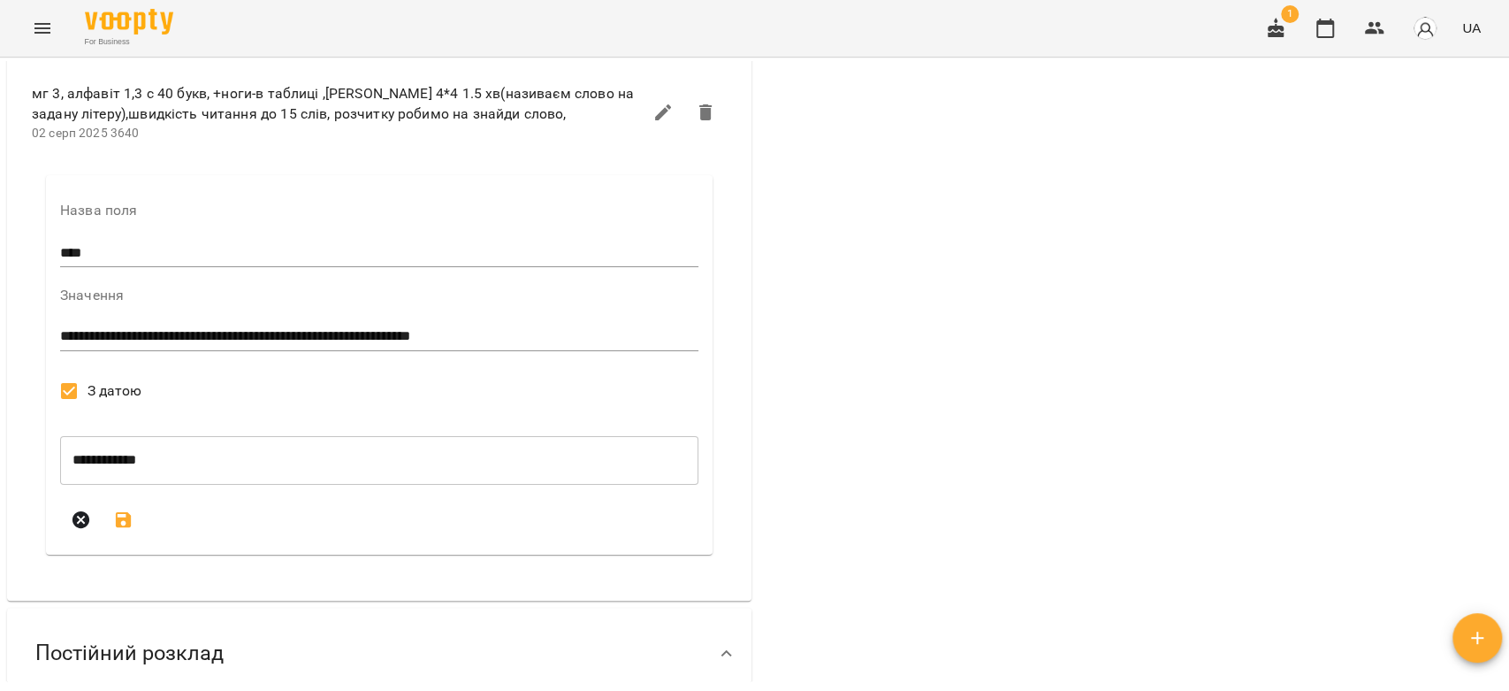
click at [120, 509] on icon "submit" at bounding box center [123, 519] width 21 height 21
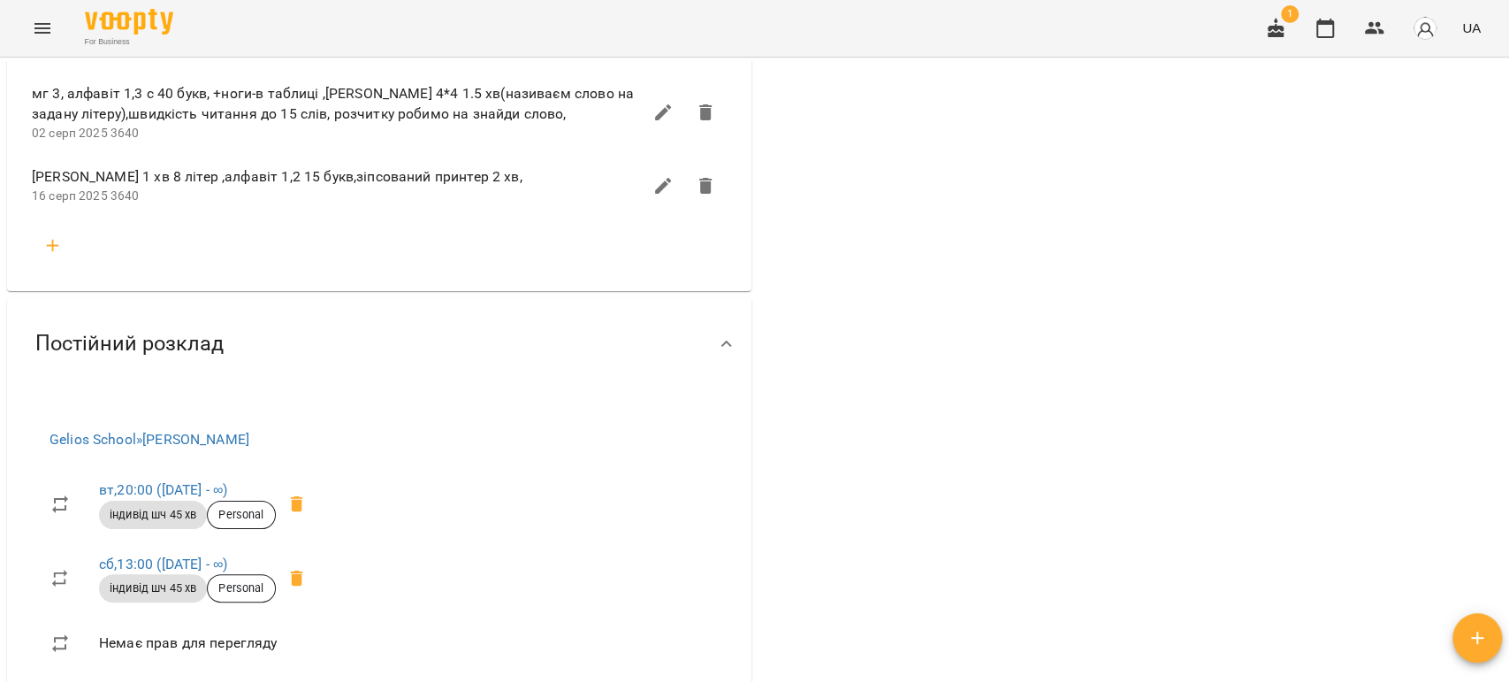
click at [642, 171] on button "button" at bounding box center [663, 185] width 42 height 42
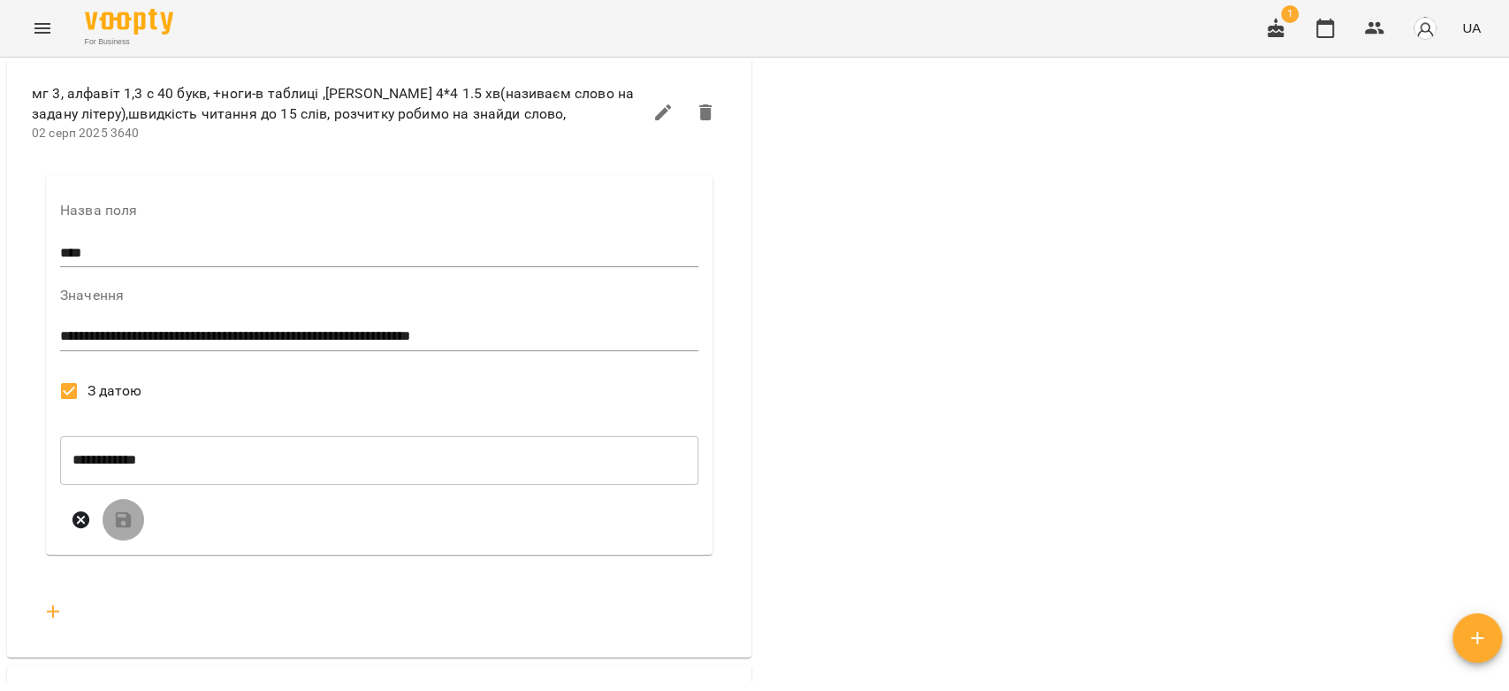
click at [518, 328] on textarea "**********" at bounding box center [375, 336] width 630 height 17
click at [553, 323] on div "**********" at bounding box center [379, 337] width 638 height 28
type textarea "**********"
click at [128, 509] on icon "submit" at bounding box center [123, 519] width 21 height 21
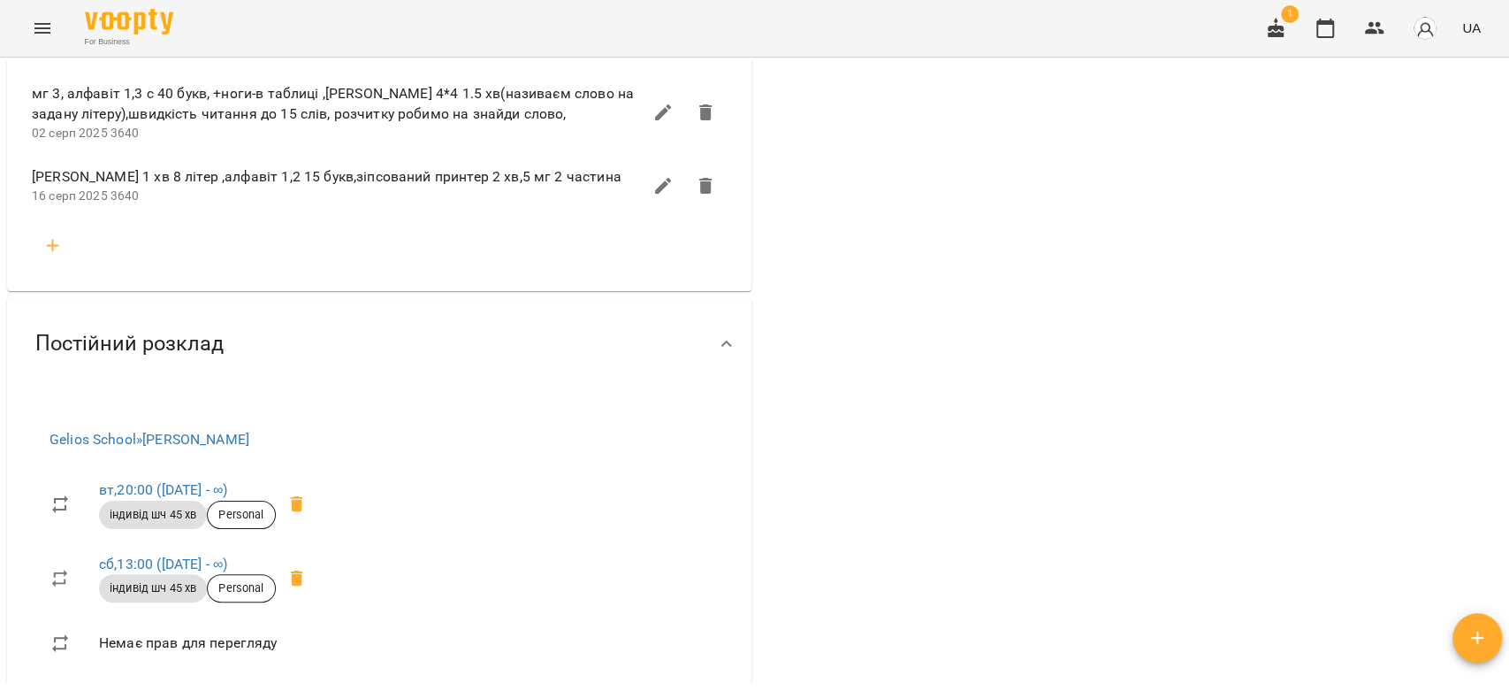
click at [55, 16] on button "Menu" at bounding box center [42, 28] width 42 height 42
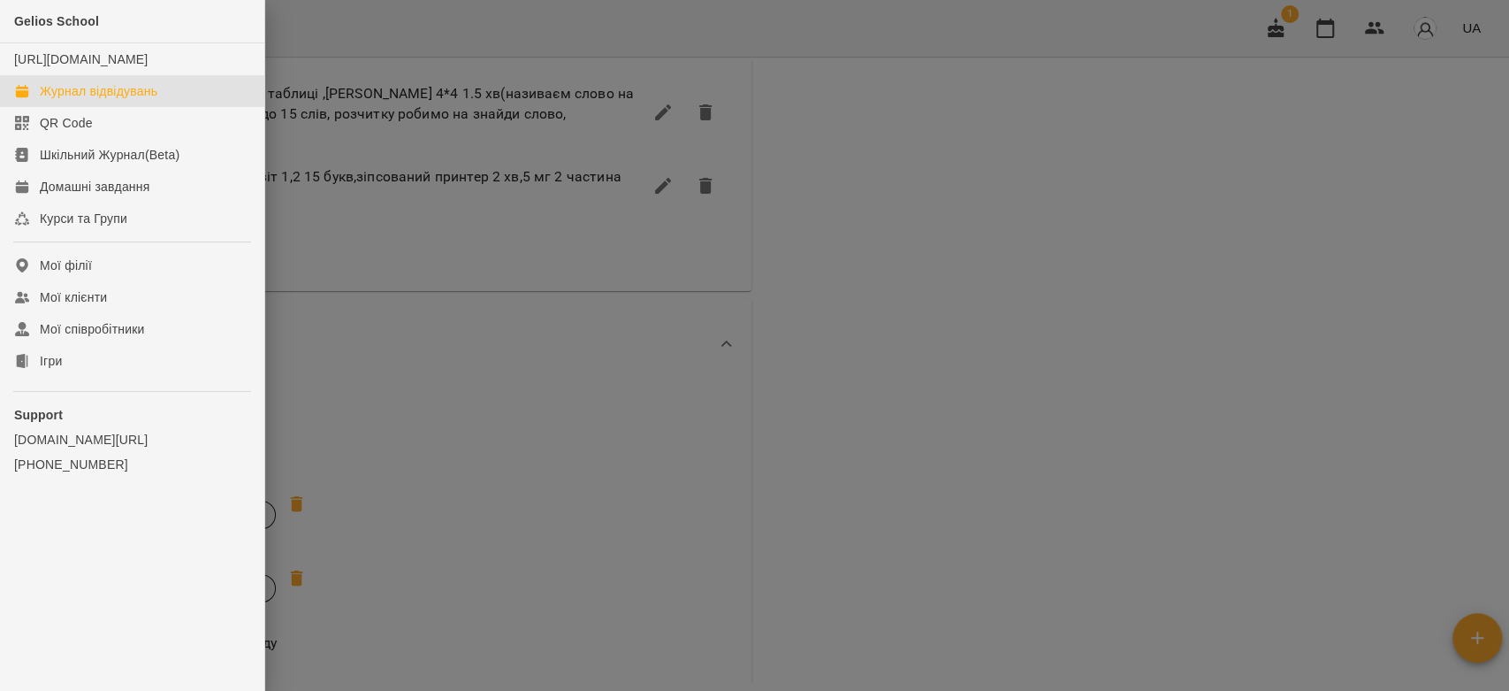
click at [82, 100] on div "Журнал відвідувань" at bounding box center [99, 91] width 118 height 18
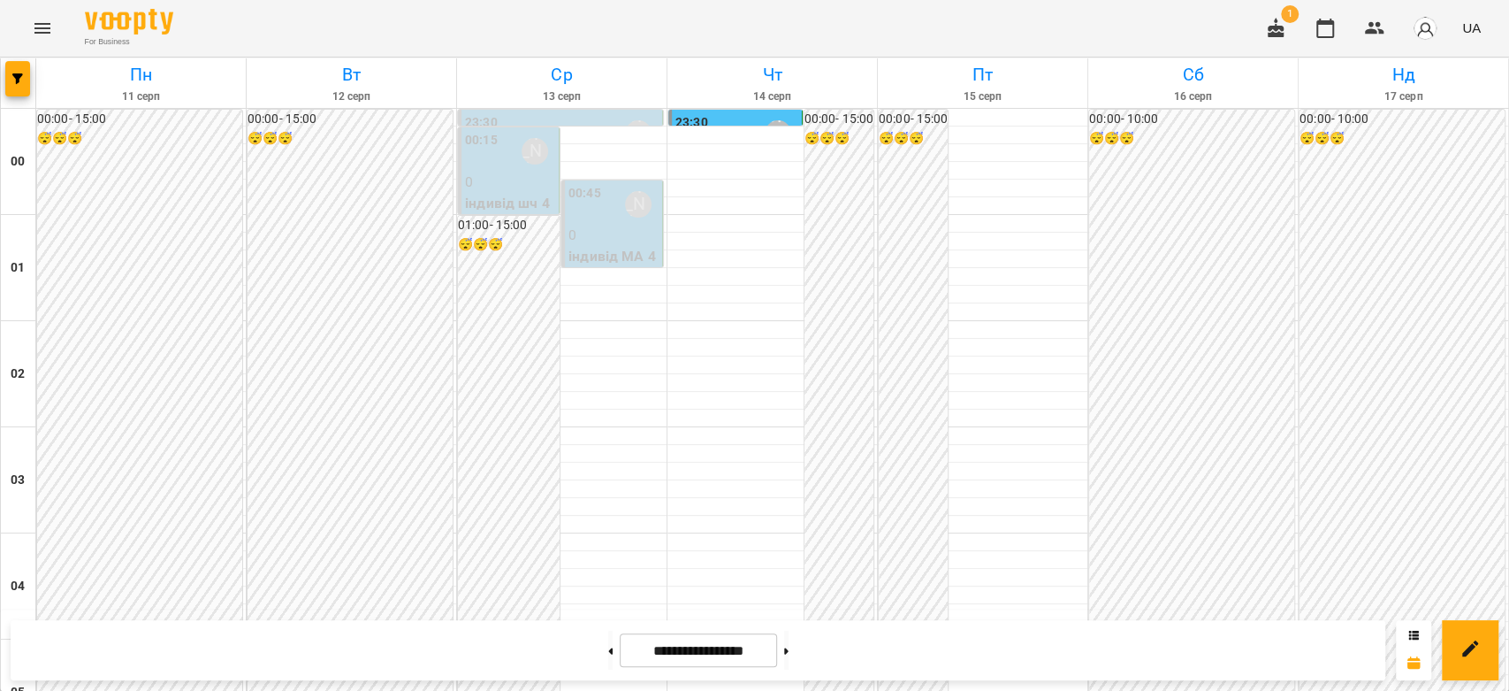
scroll to position [1179, 0]
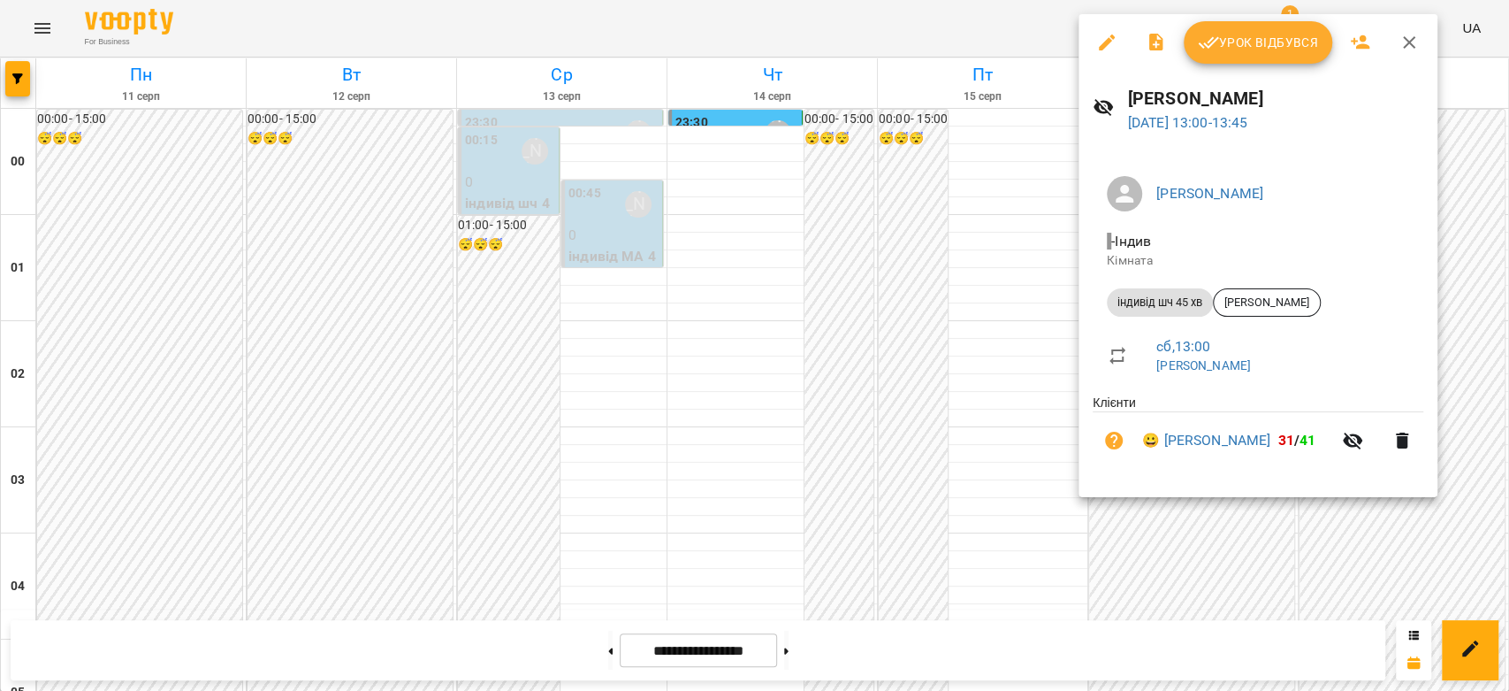
click at [1232, 55] on button "Урок відбувся" at bounding box center [1258, 42] width 149 height 42
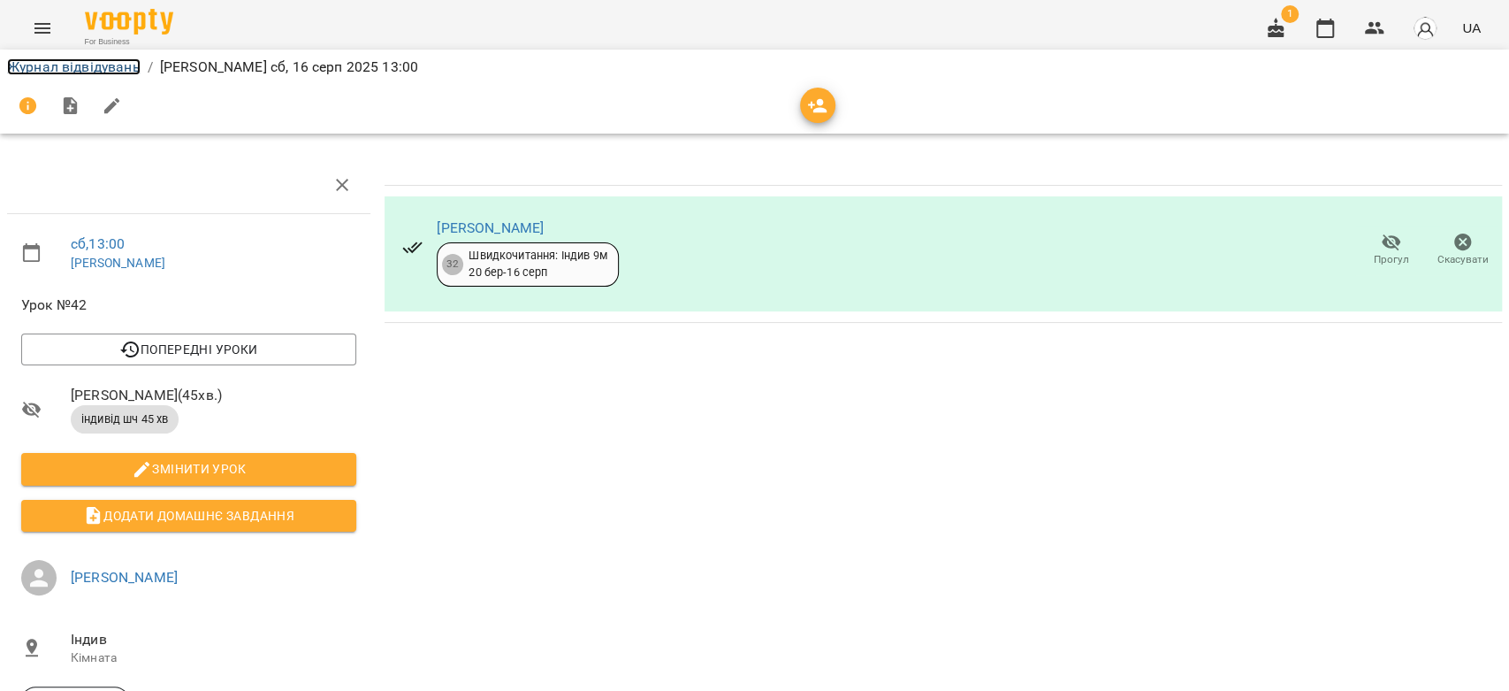
click at [78, 58] on link "Журнал відвідувань" at bounding box center [74, 66] width 134 height 17
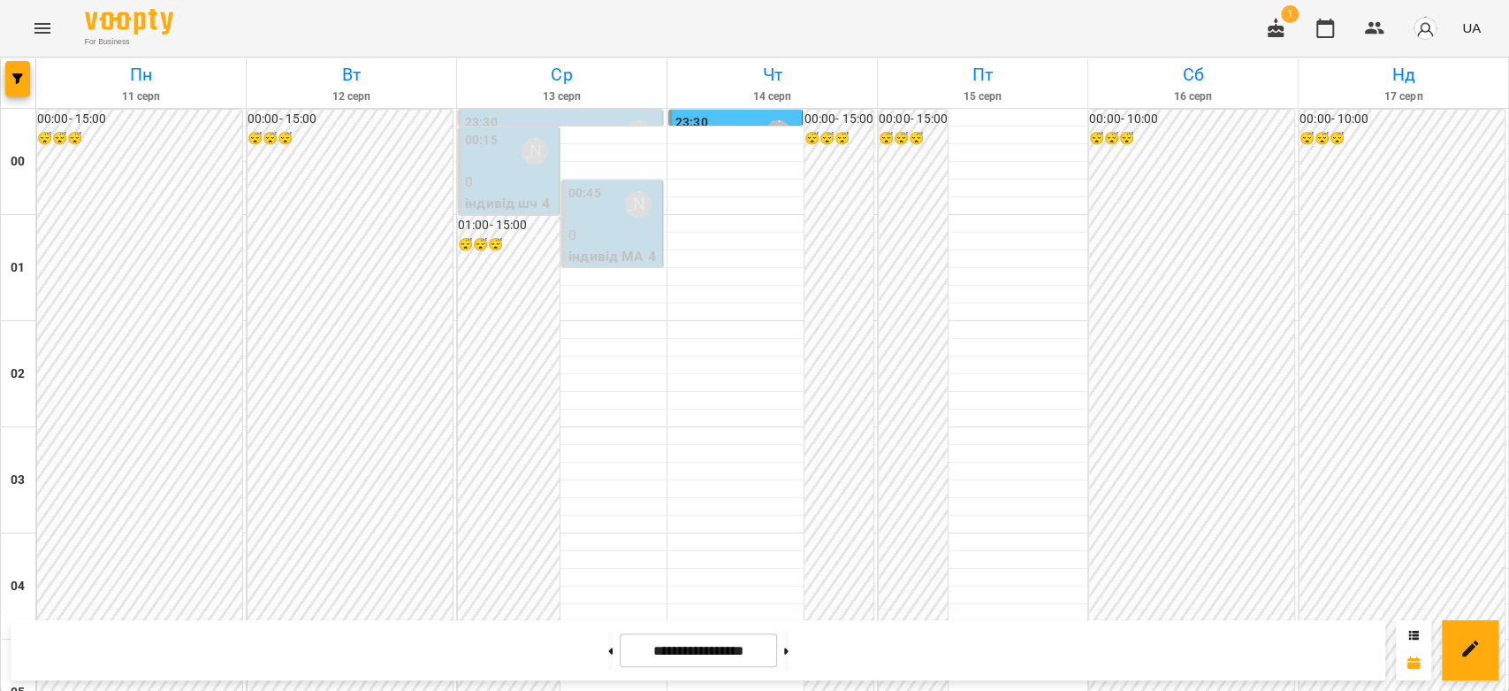
scroll to position [1571, 0]
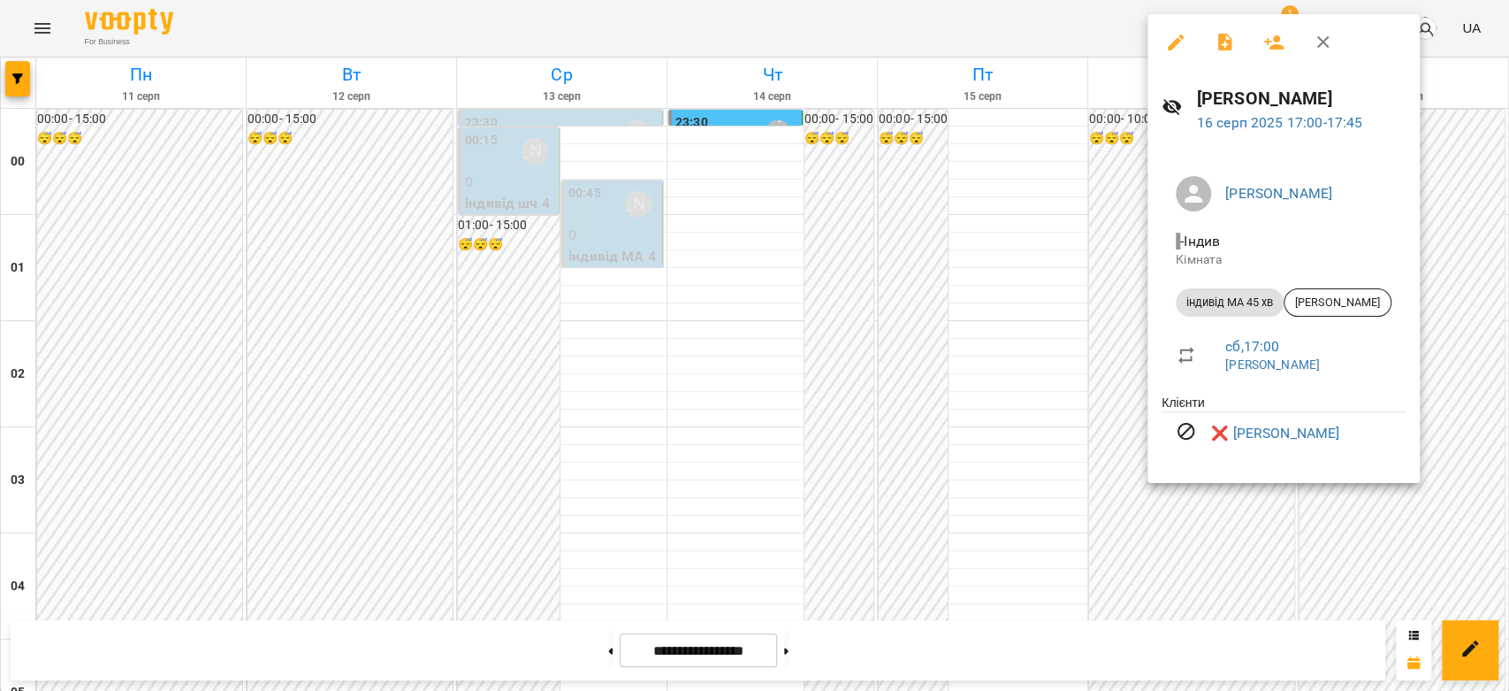
click at [1443, 274] on div at bounding box center [754, 345] width 1509 height 691
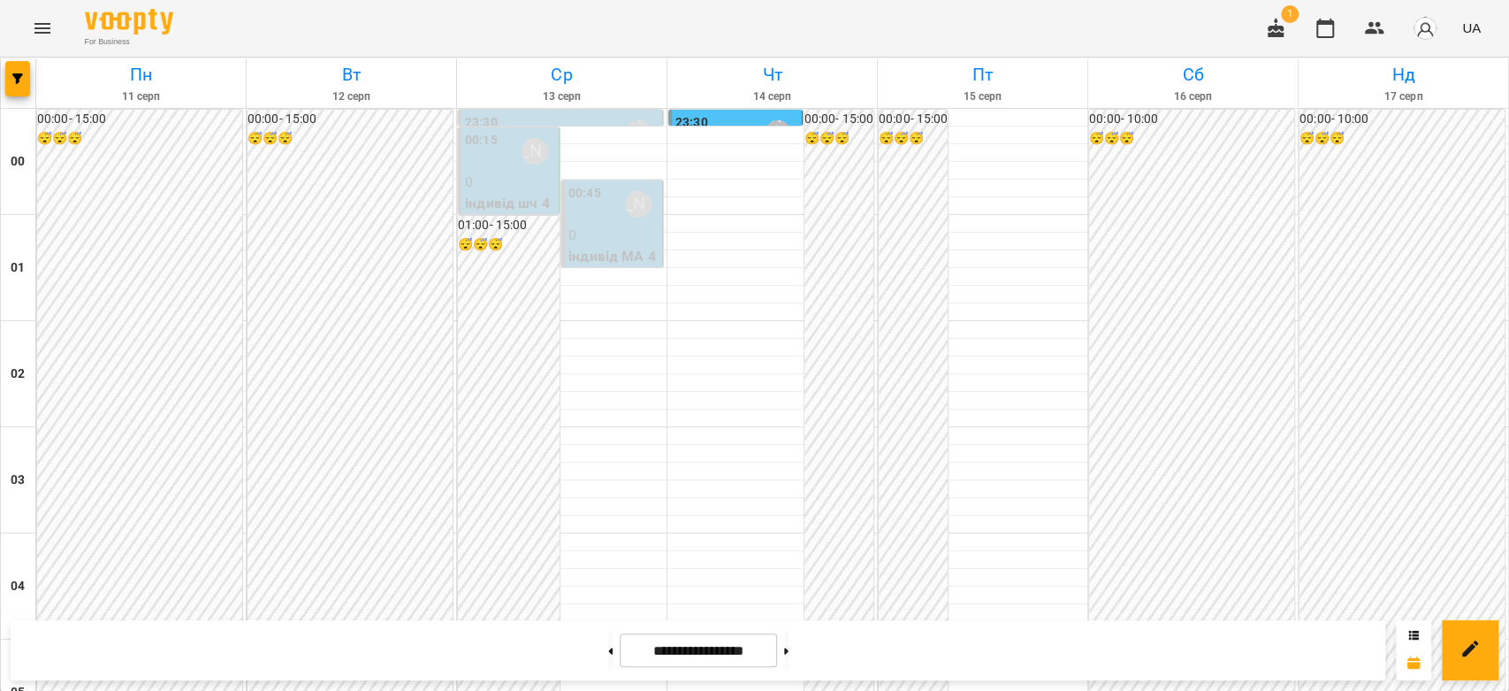
scroll to position [1061, 0]
